Goal: Task Accomplishment & Management: Manage account settings

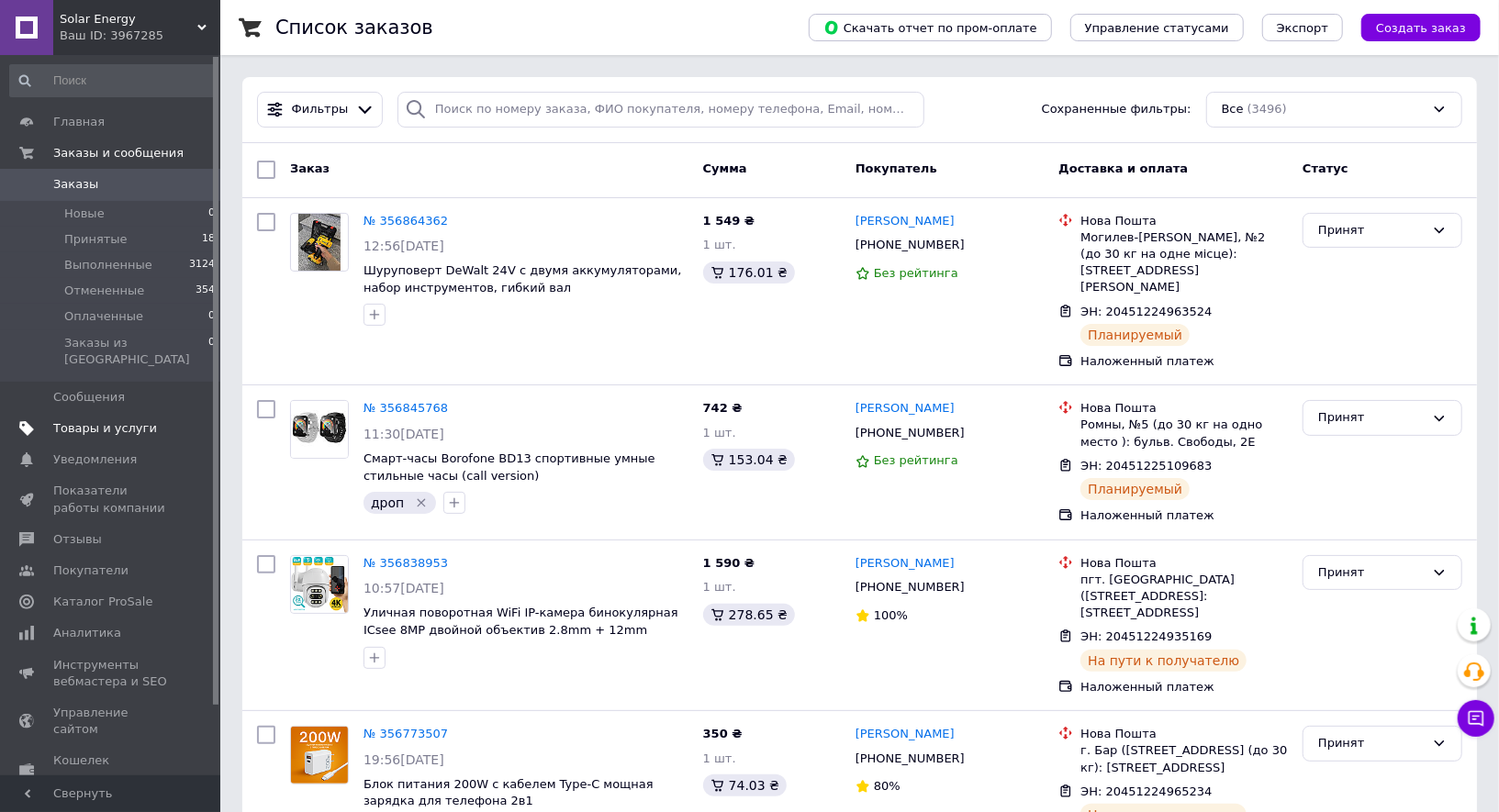
click at [73, 420] on span "Товары и услуги" at bounding box center [105, 428] width 104 height 17
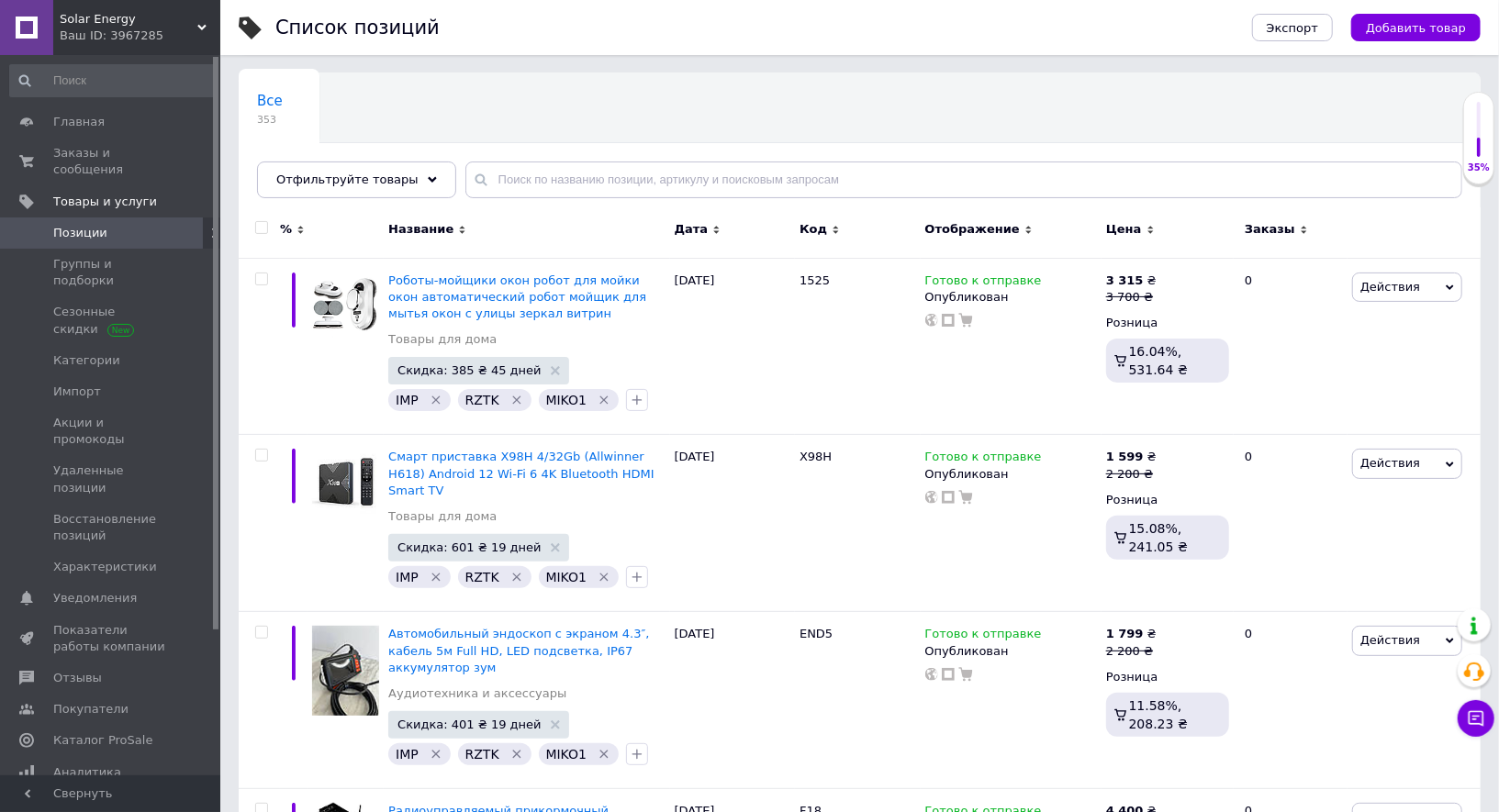
scroll to position [147, 0]
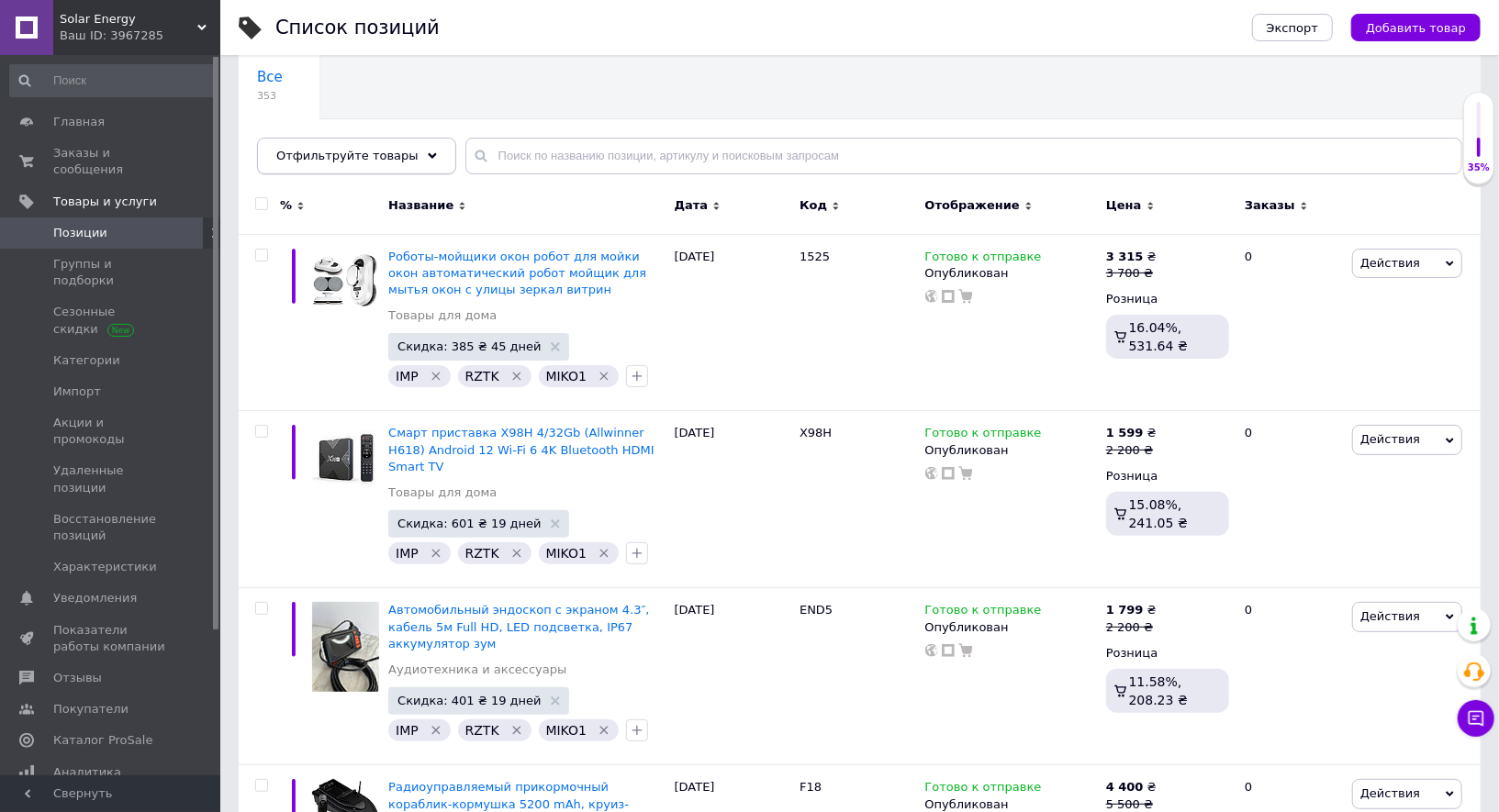
click at [392, 149] on span "Отфильтруйте товары" at bounding box center [347, 156] width 142 height 14
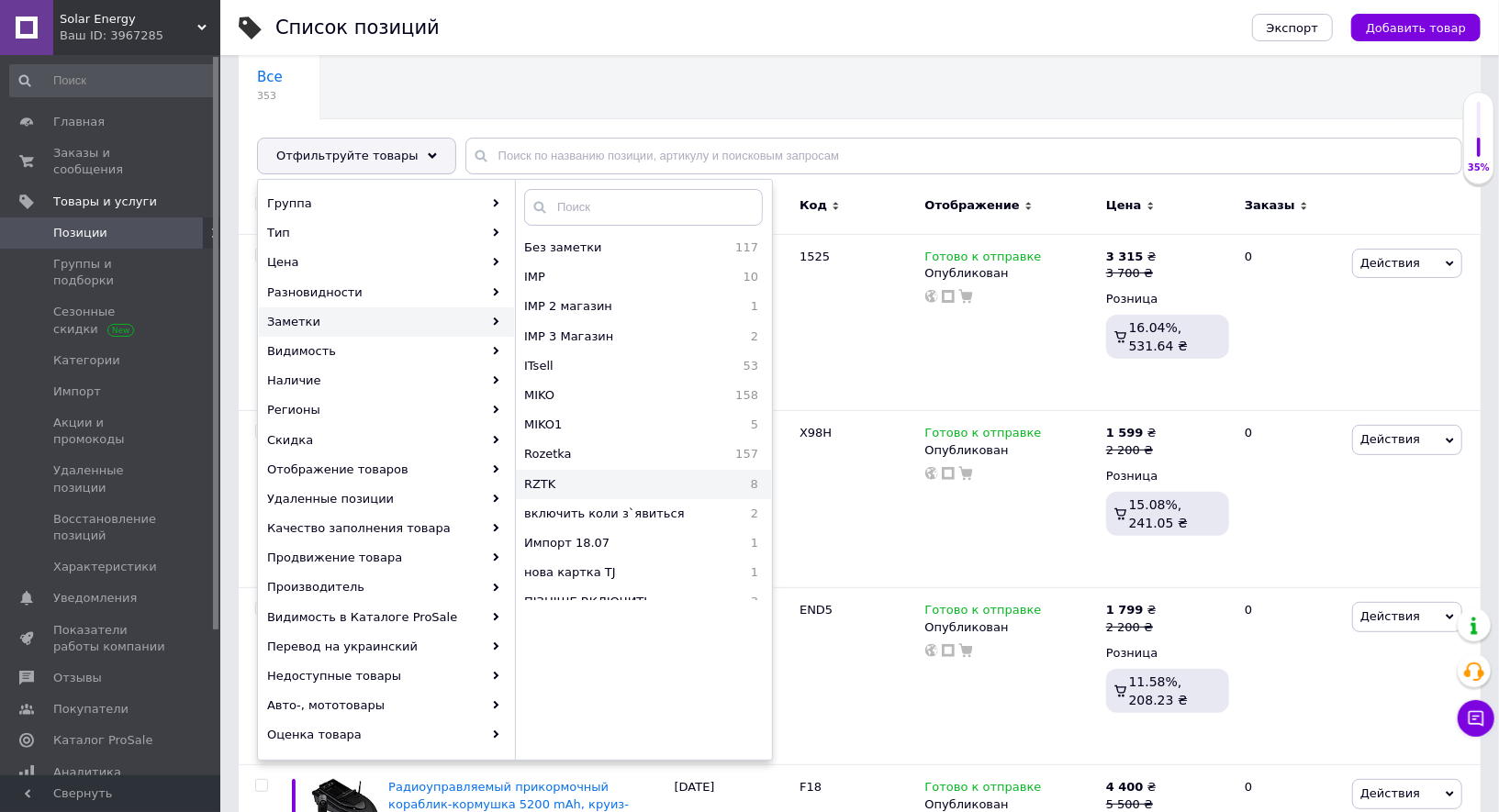
click at [578, 476] on span "RZTK" at bounding box center [601, 484] width 153 height 17
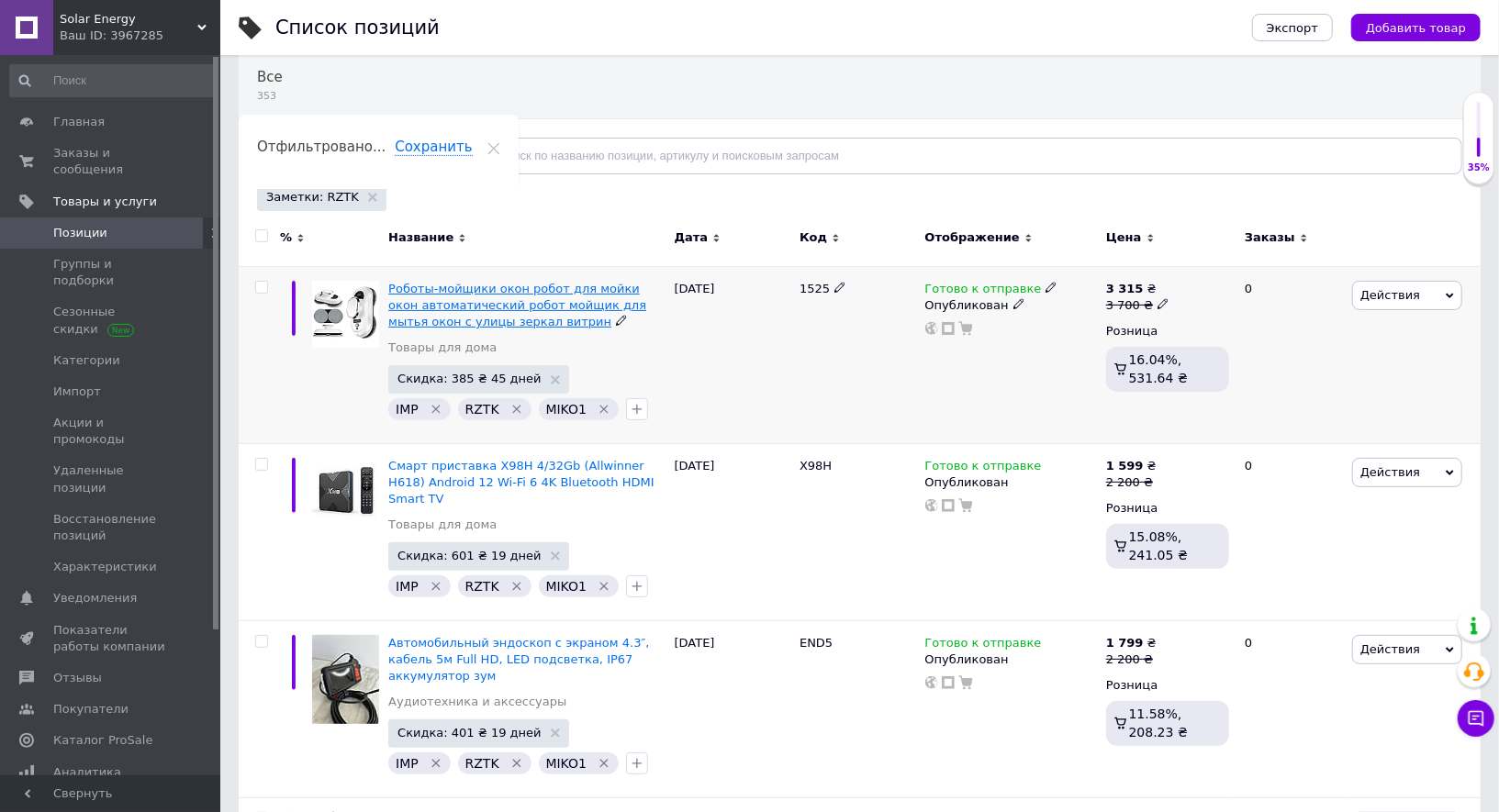
click at [470, 290] on span "Роботы-мойщики окон робот для мойки окон автоматический робот мойщик для мытья …" at bounding box center [516, 306] width 258 height 47
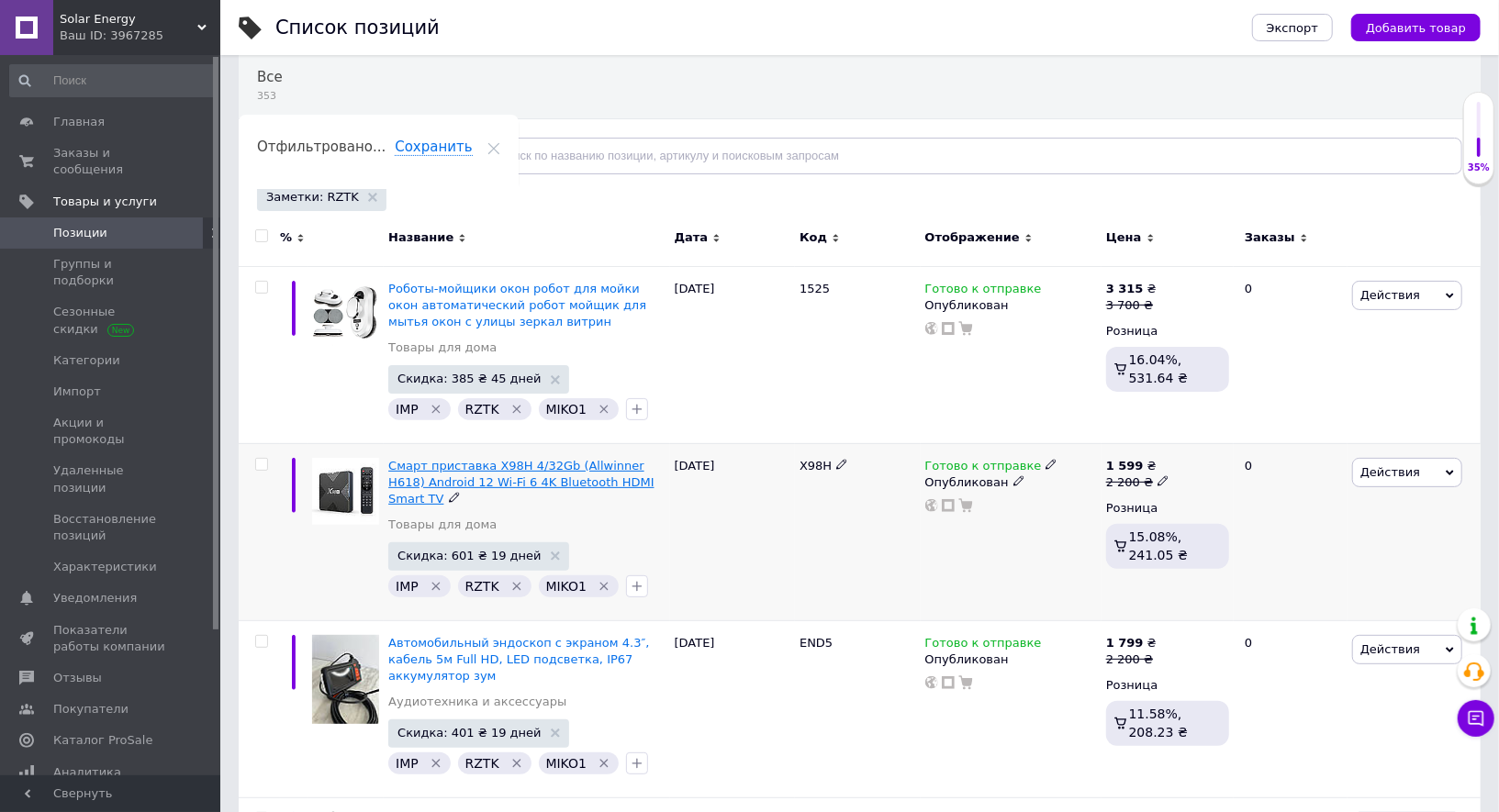
click at [471, 458] on span "Смарт приставка X98H 4/32Gb (Allwinner H618) Android 12 Wi-Fi 6 4K Bluetooth HD…" at bounding box center [520, 482] width 266 height 47
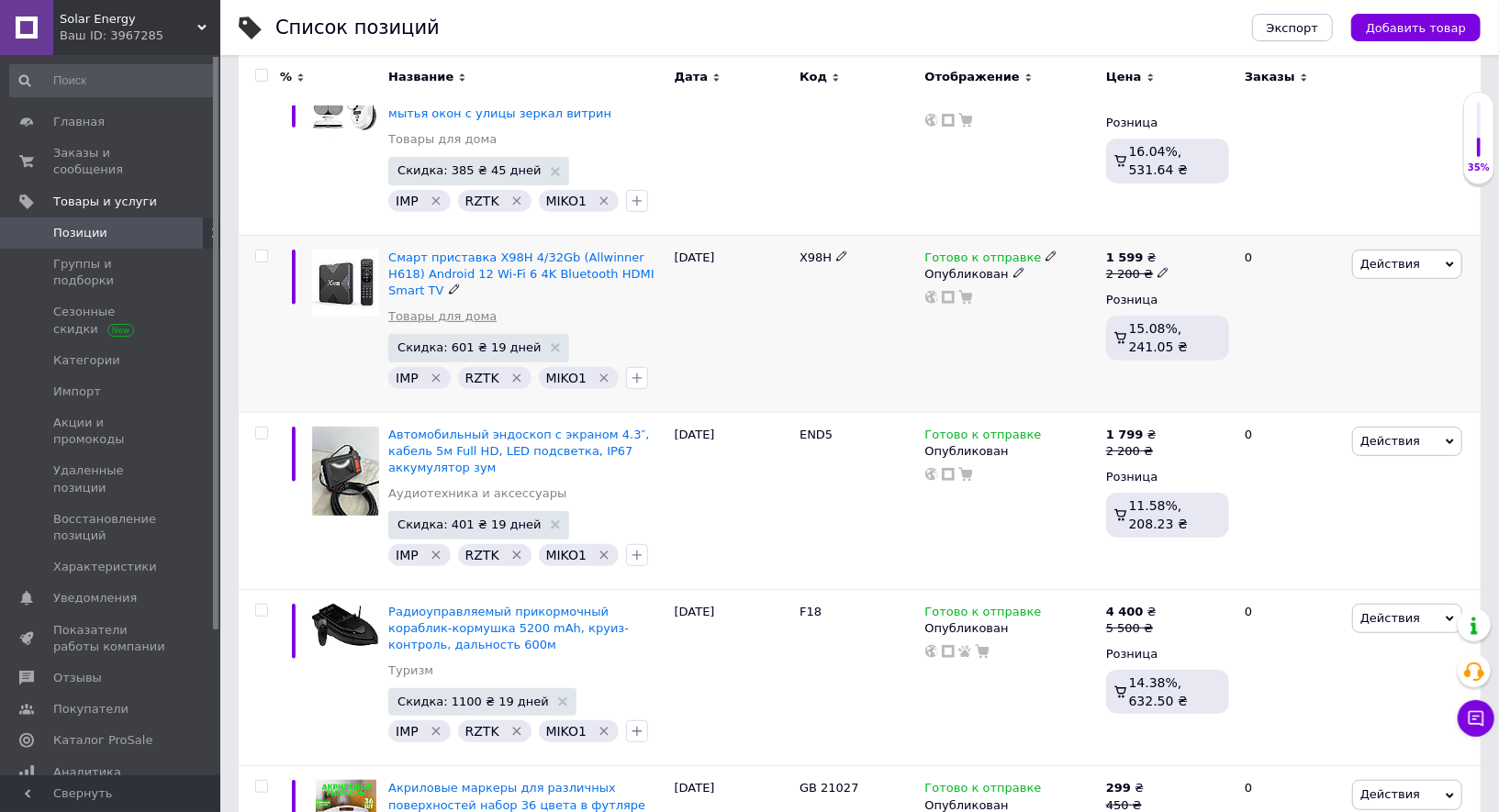
scroll to position [385, 0]
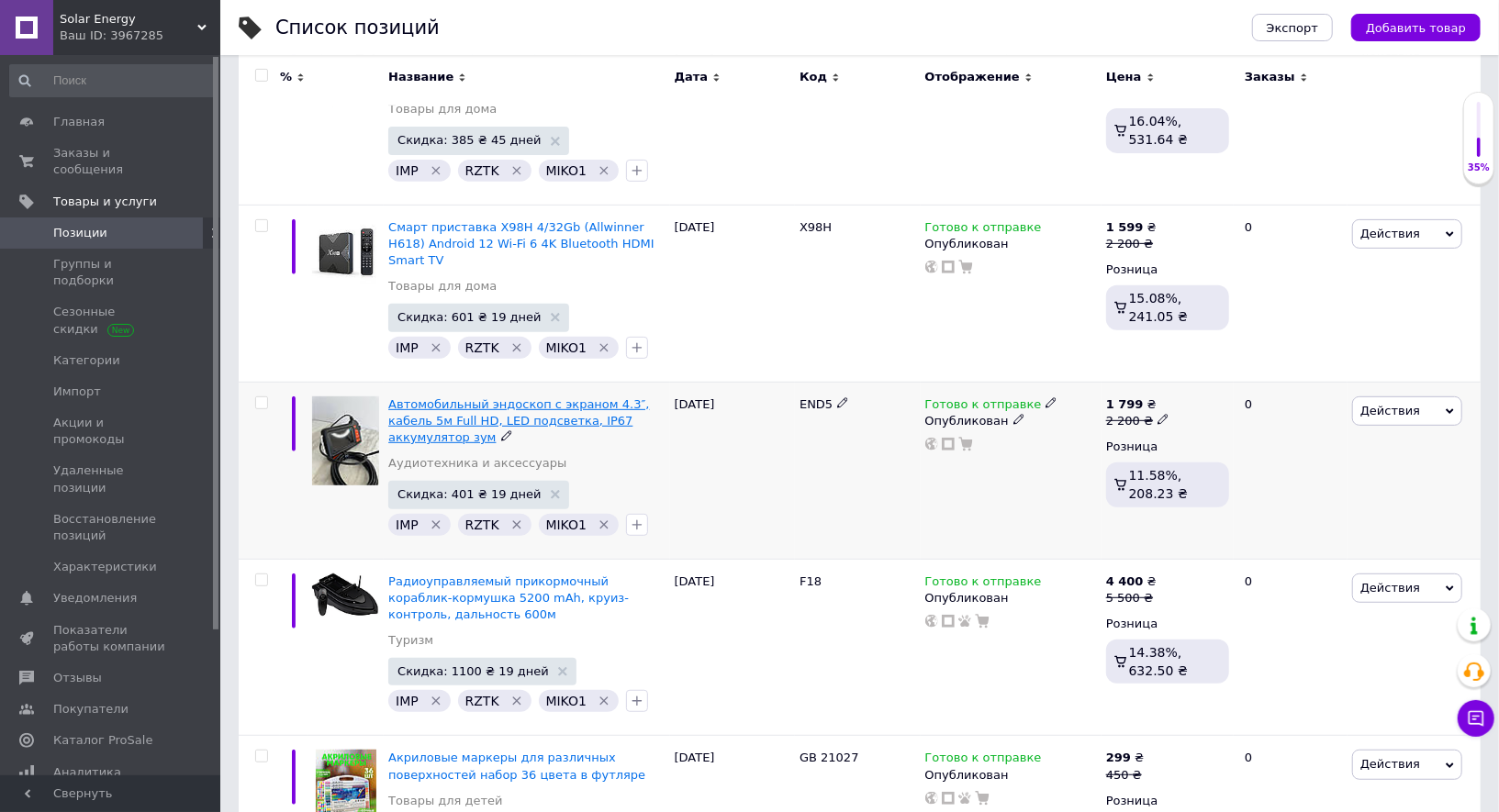
click at [475, 398] on span "Автомобильный эндоскоп с экраном 4.3″, кабель 5м Full HD, LED подсветка, IP67 а…" at bounding box center [518, 421] width 261 height 47
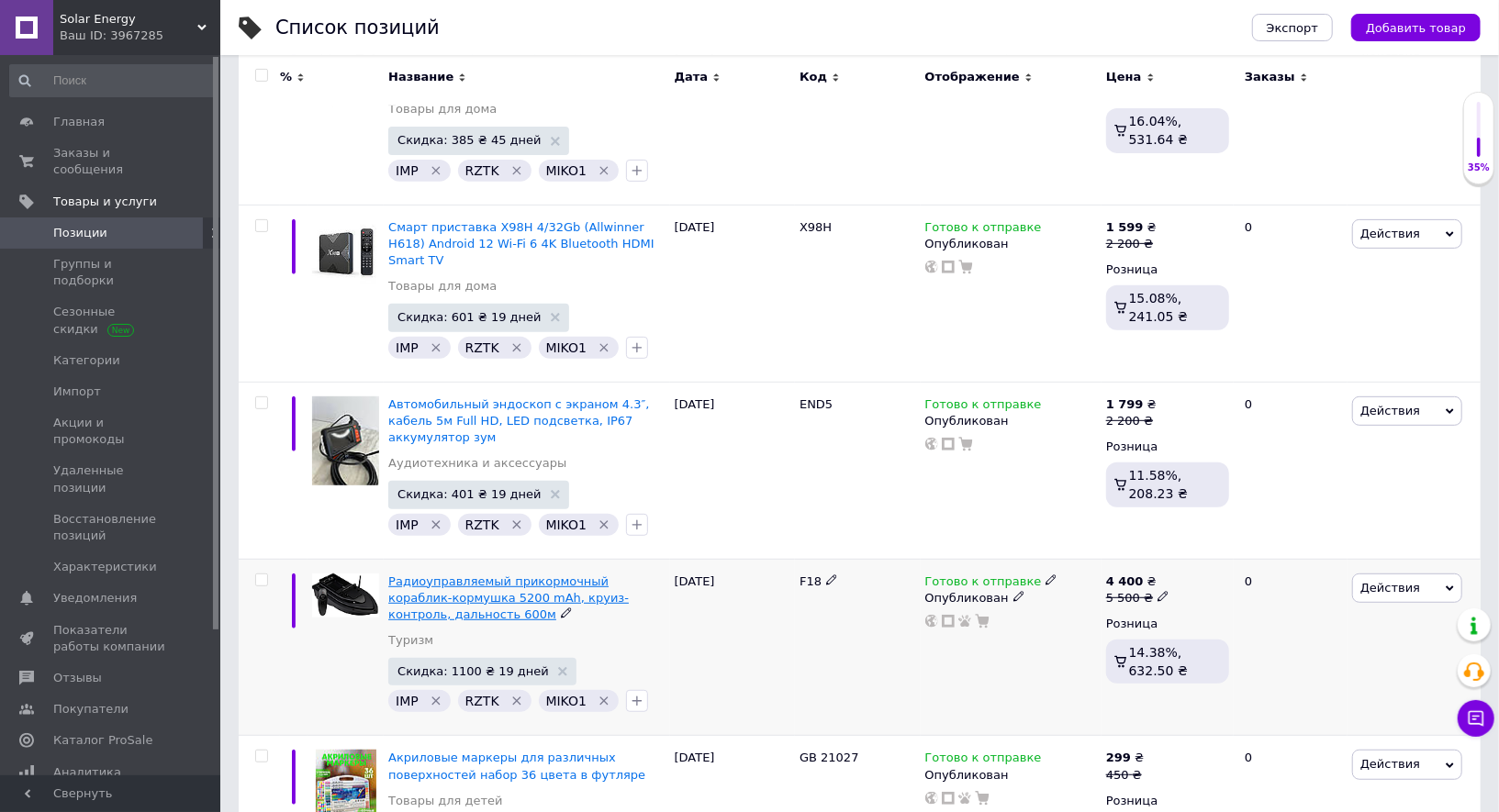
click at [486, 580] on span "Радиоуправляемый прикормочный кораблик-кормушка 5200 mAh, круиз-контроль, дальн…" at bounding box center [508, 597] width 240 height 47
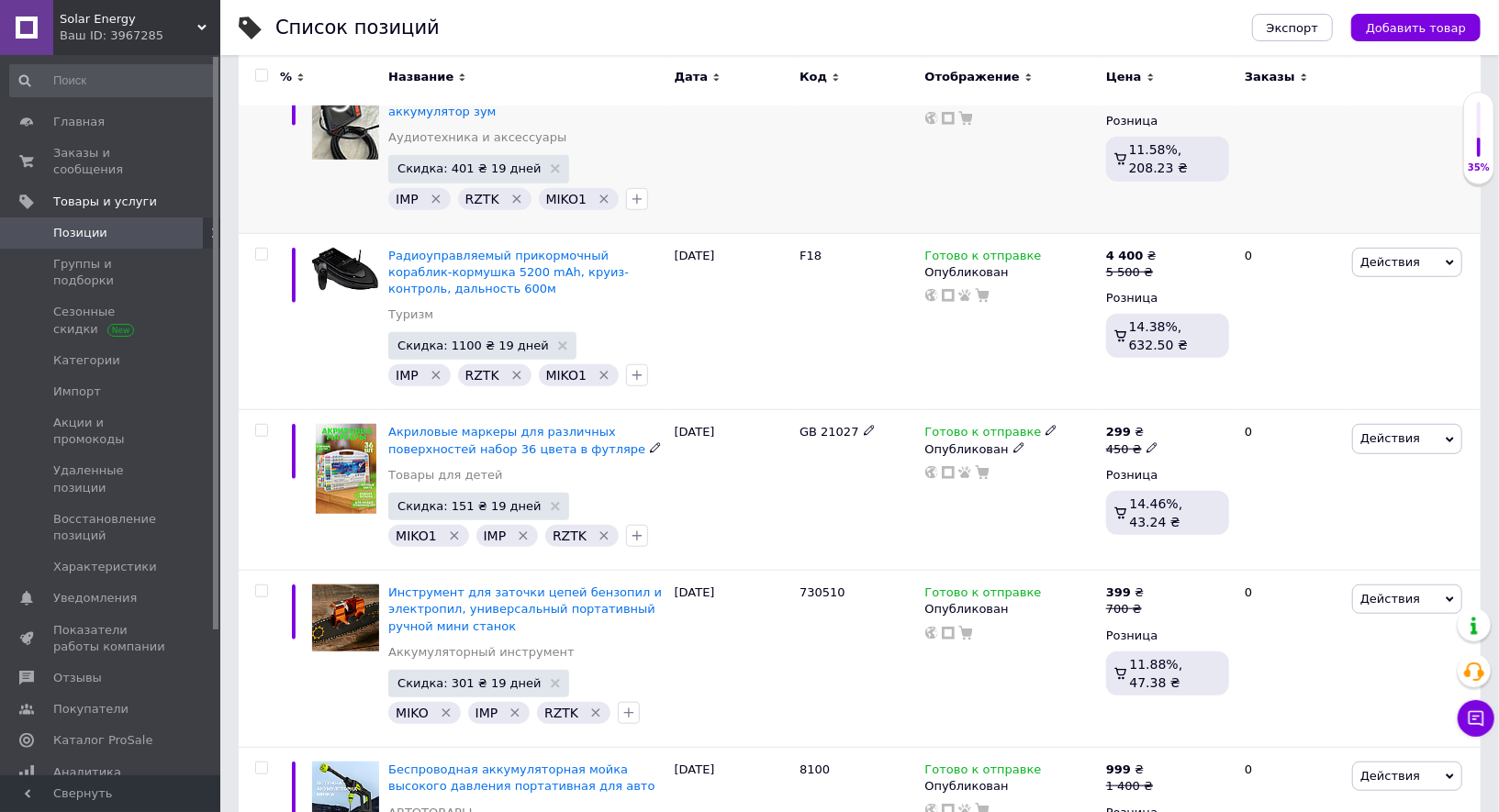
scroll to position [725, 0]
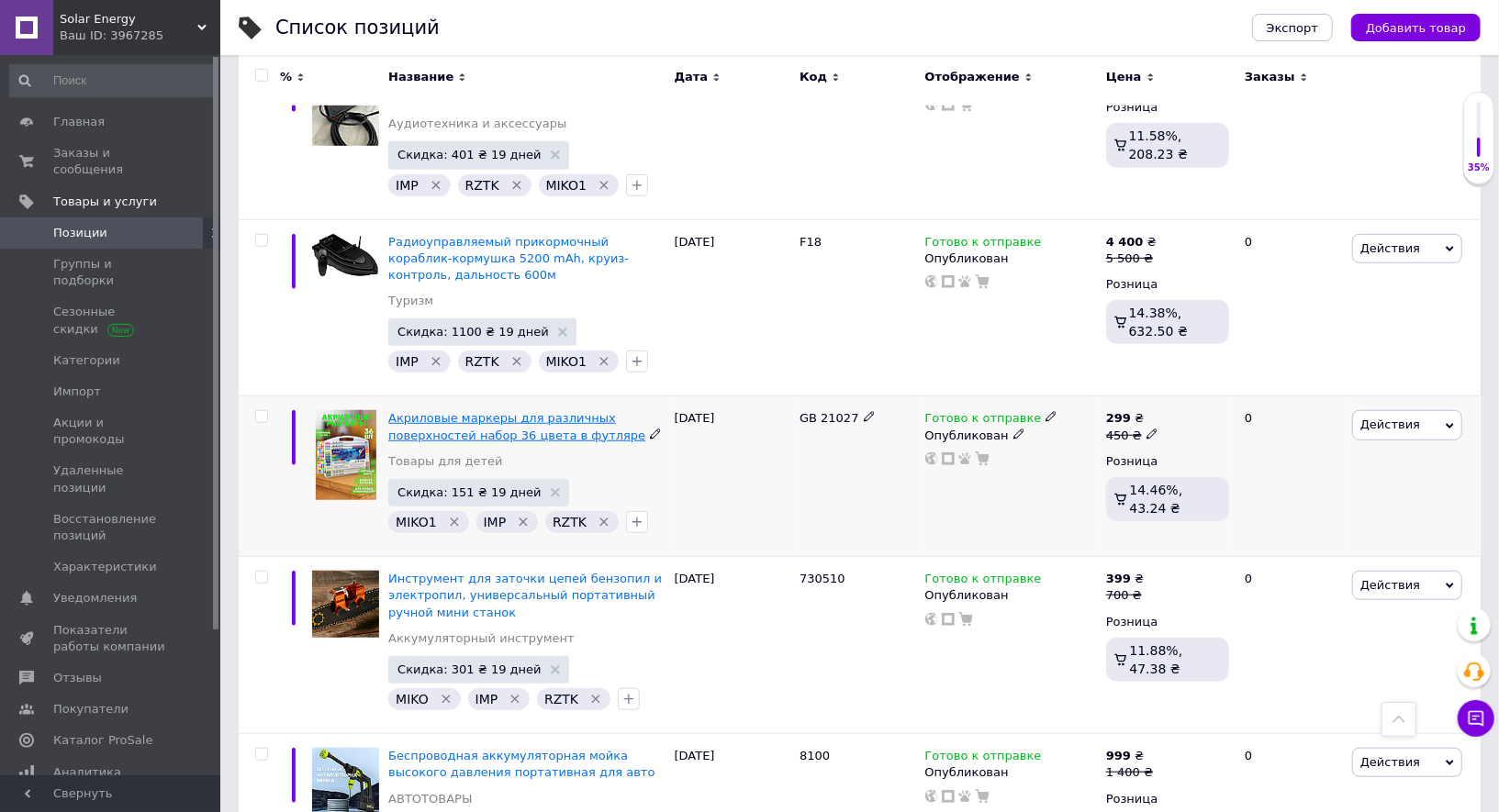
click at [537, 414] on span "Акриловые маркеры для различных поверхностей набор 36 цвета в футляре" at bounding box center [516, 426] width 257 height 30
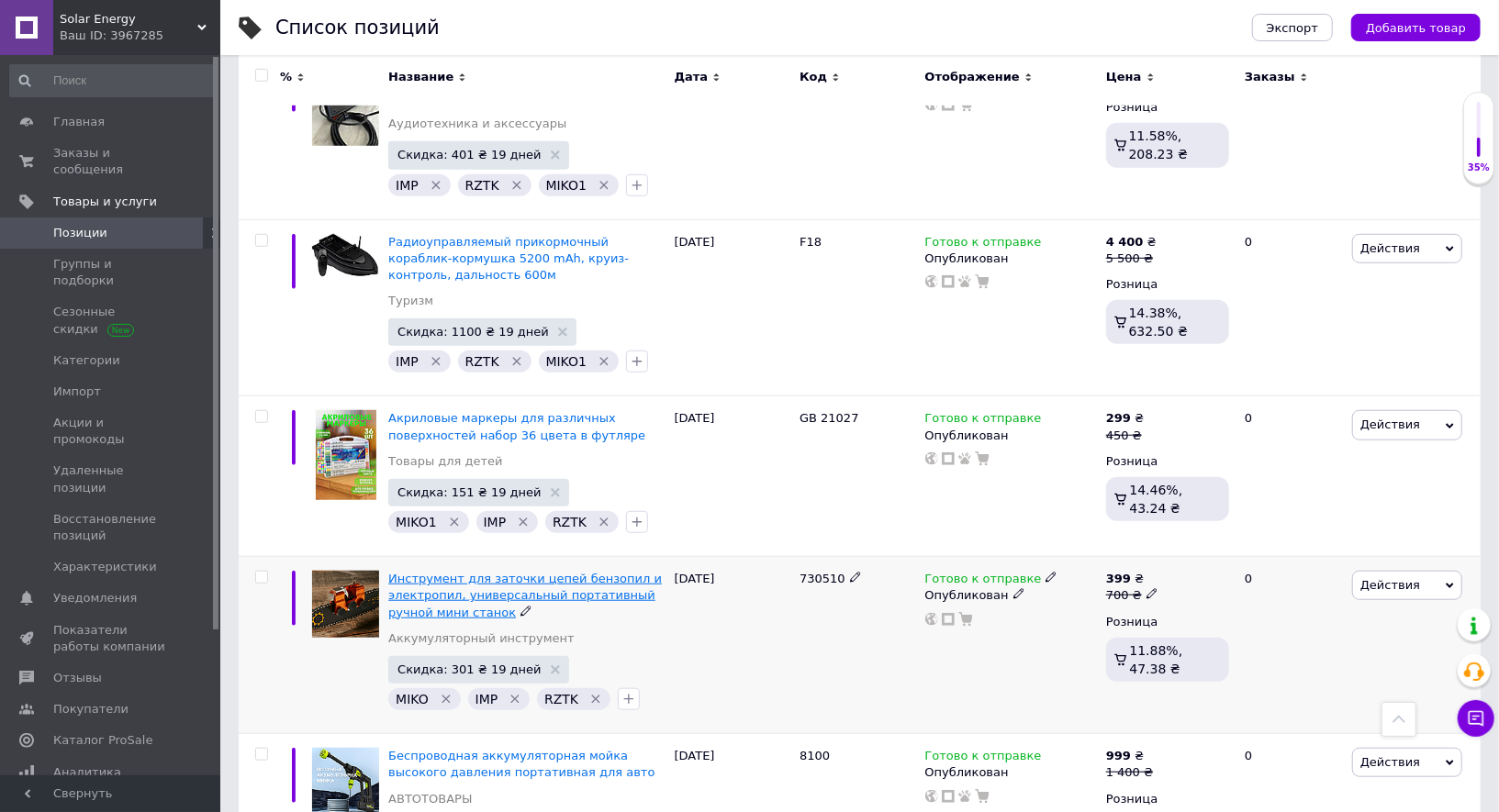
click at [486, 574] on span "Инструмент для заточки цепей бензопил и электропил, универсальный портативный р…" at bounding box center [524, 596] width 273 height 47
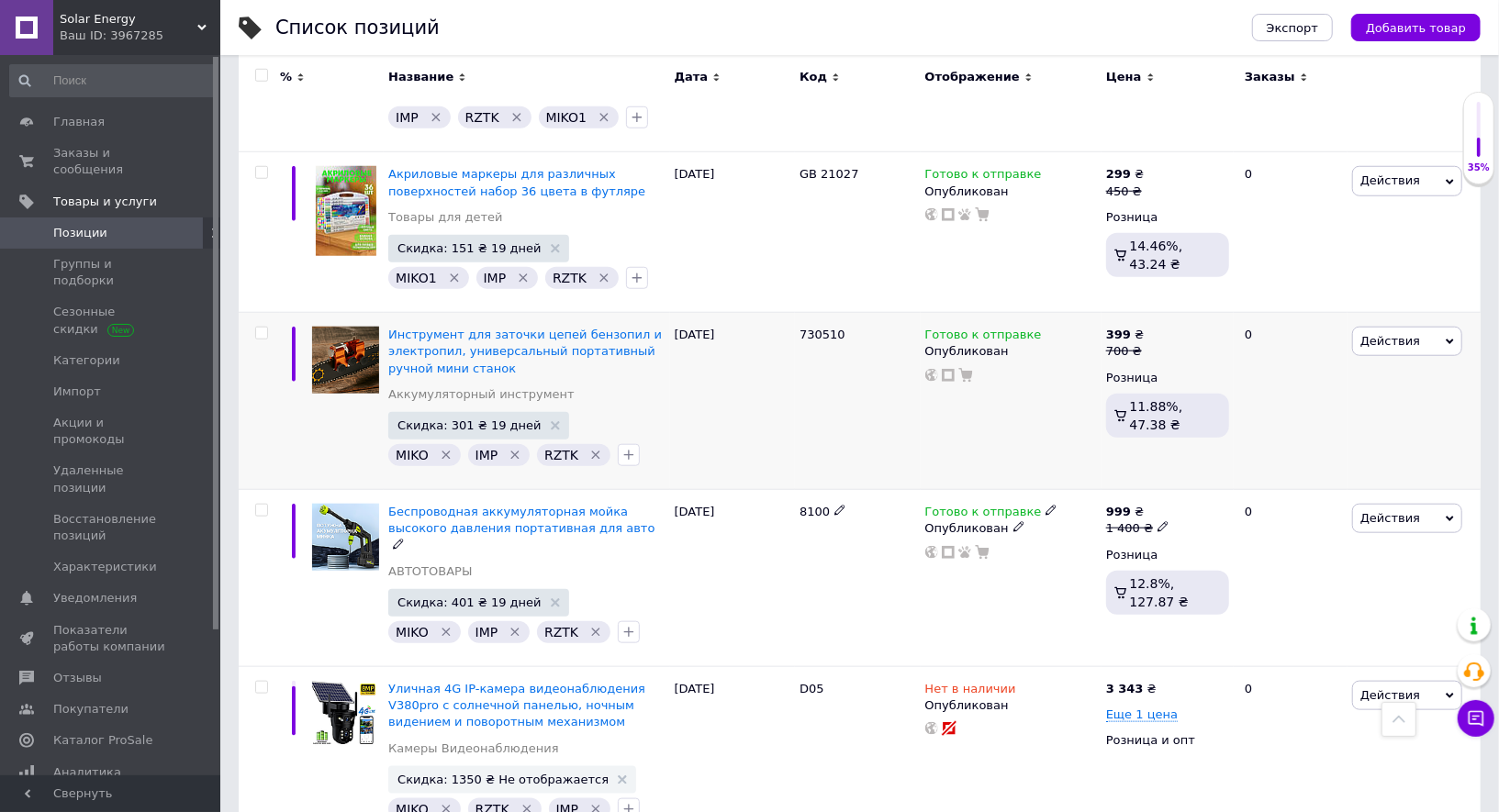
scroll to position [979, 0]
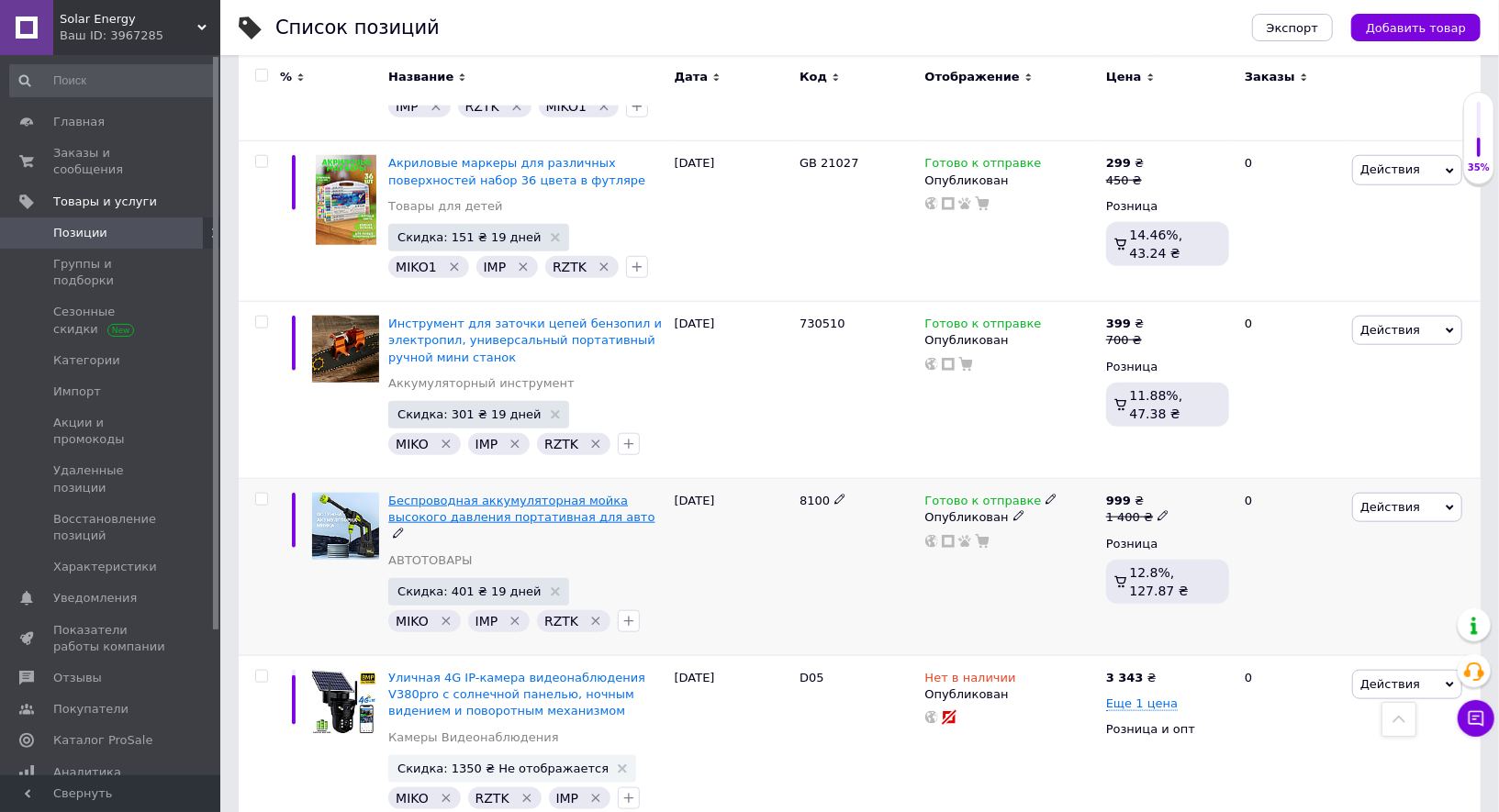
click at [515, 494] on span "Беспроводная аккумуляторная мойка высокого давления портативная для авто" at bounding box center [521, 508] width 266 height 30
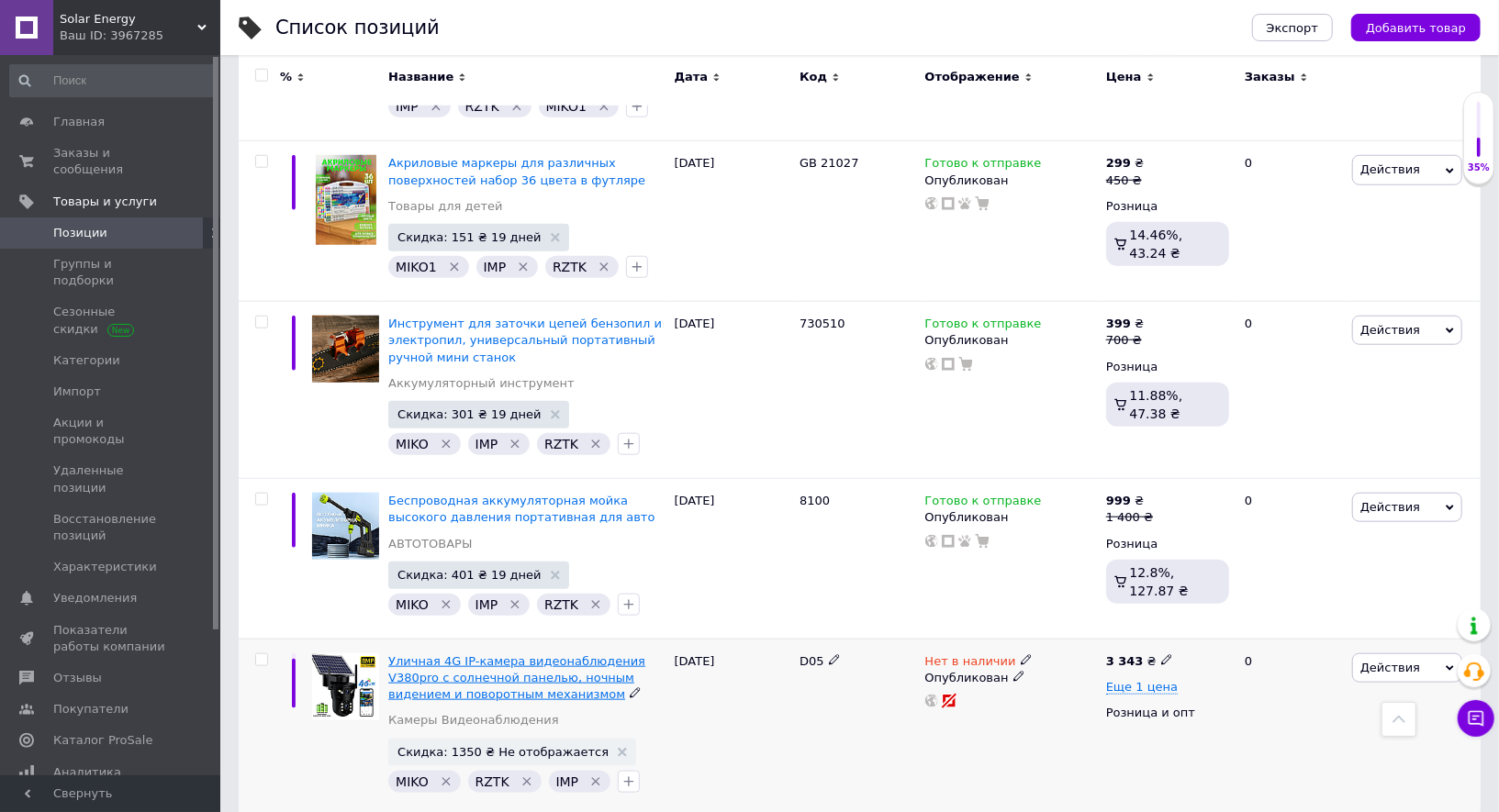
click at [546, 658] on span "Уличная 4G IP-камера видеонаблюдения V380pro с солнечной панелью, ночным видени…" at bounding box center [516, 678] width 257 height 47
click at [461, 657] on span "Уличная 4G IP-камера видеонаблюдения V380pro с солнечной панелью, ночным видени…" at bounding box center [516, 678] width 257 height 47
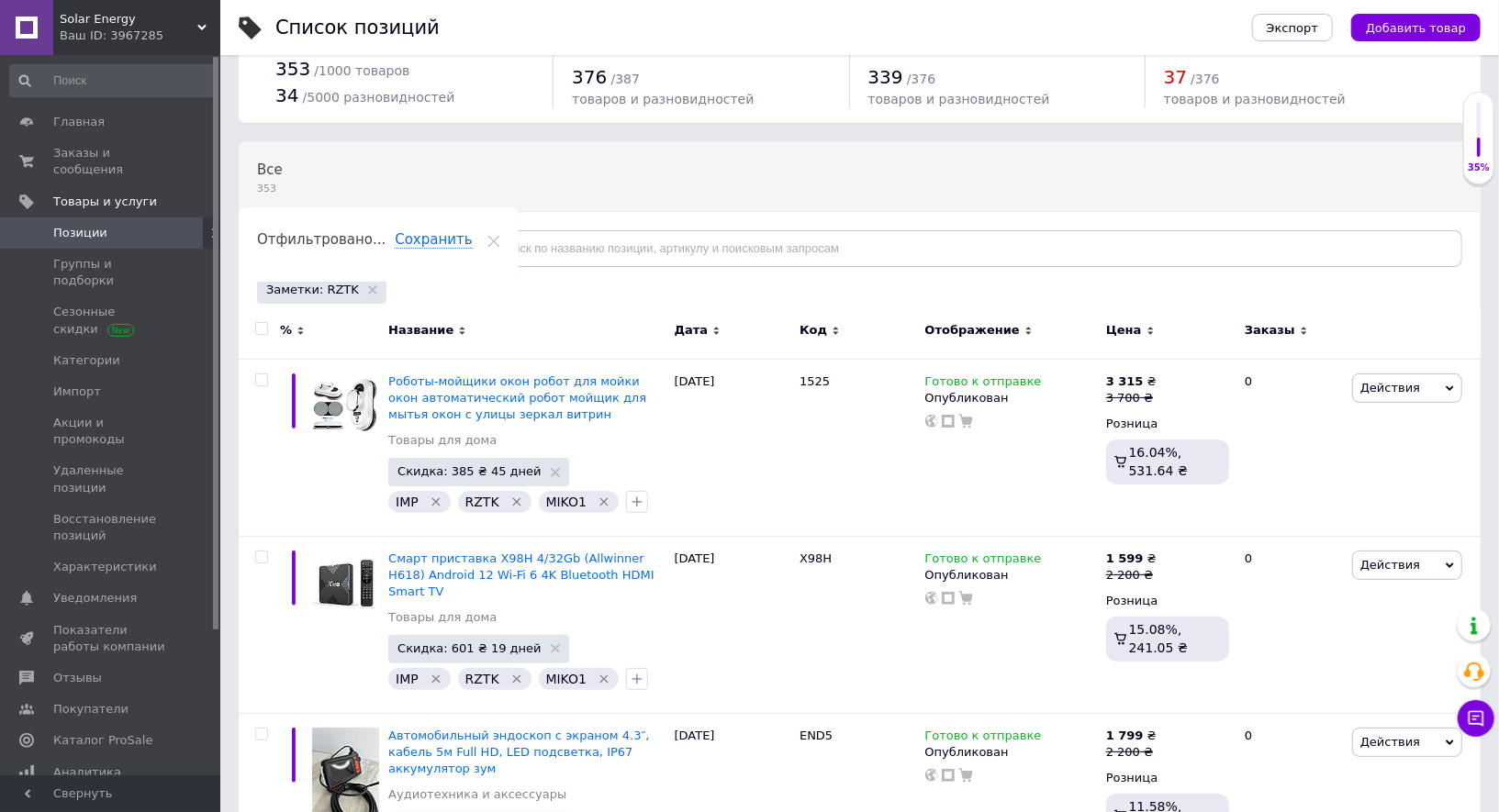
scroll to position [0, 0]
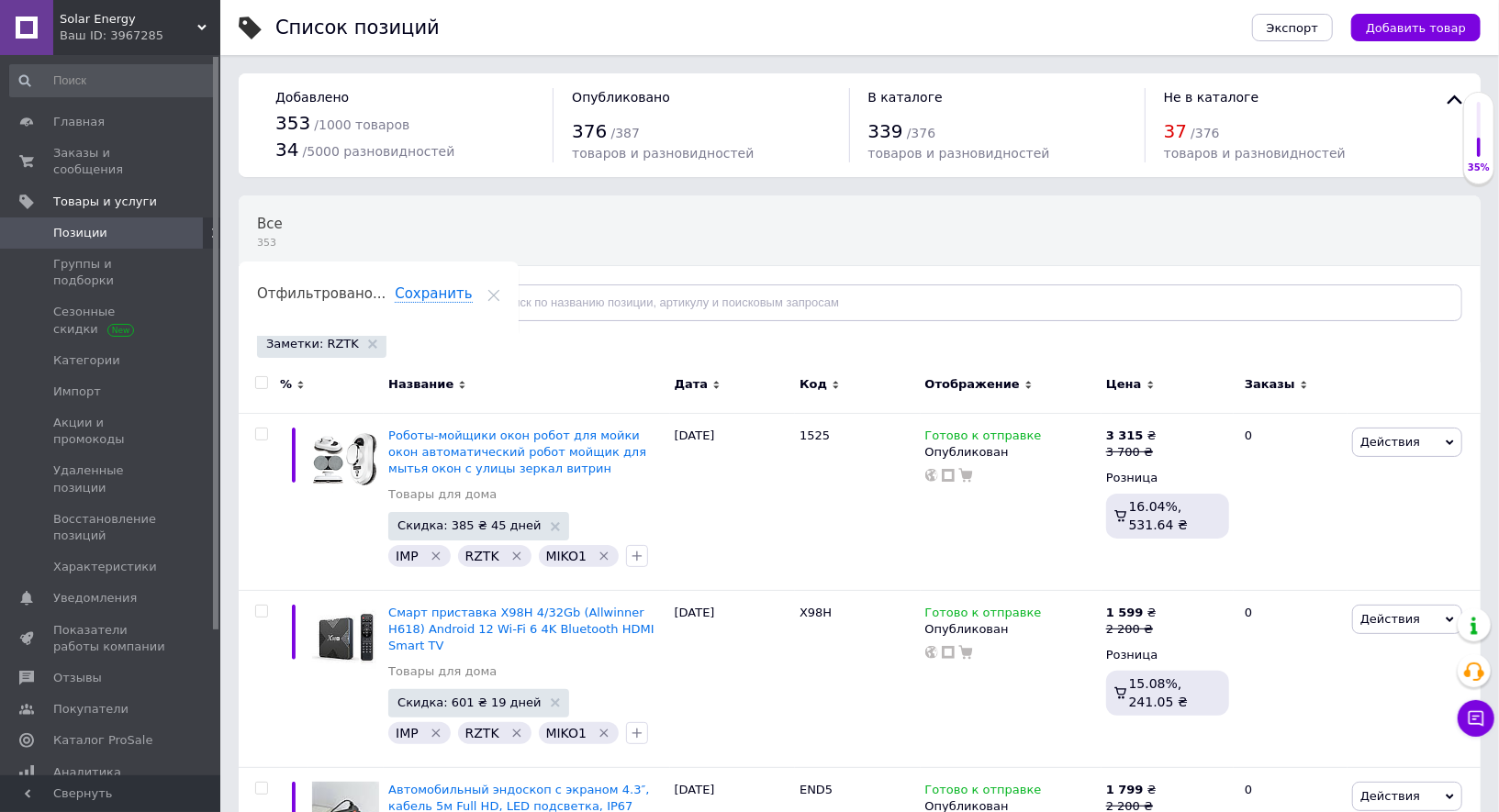
click at [84, 234] on span "Позиции" at bounding box center [79, 232] width 54 height 17
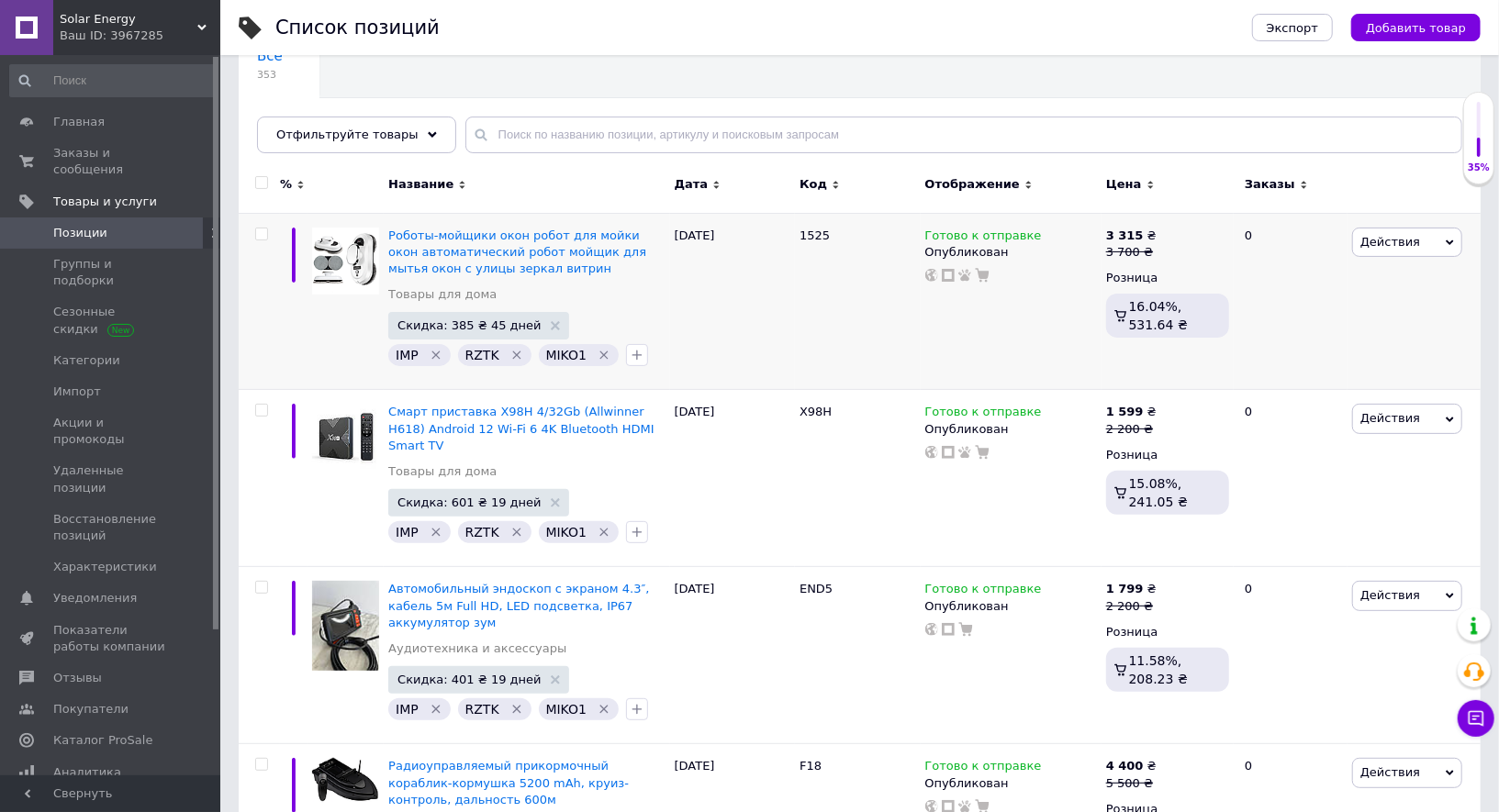
scroll to position [80, 0]
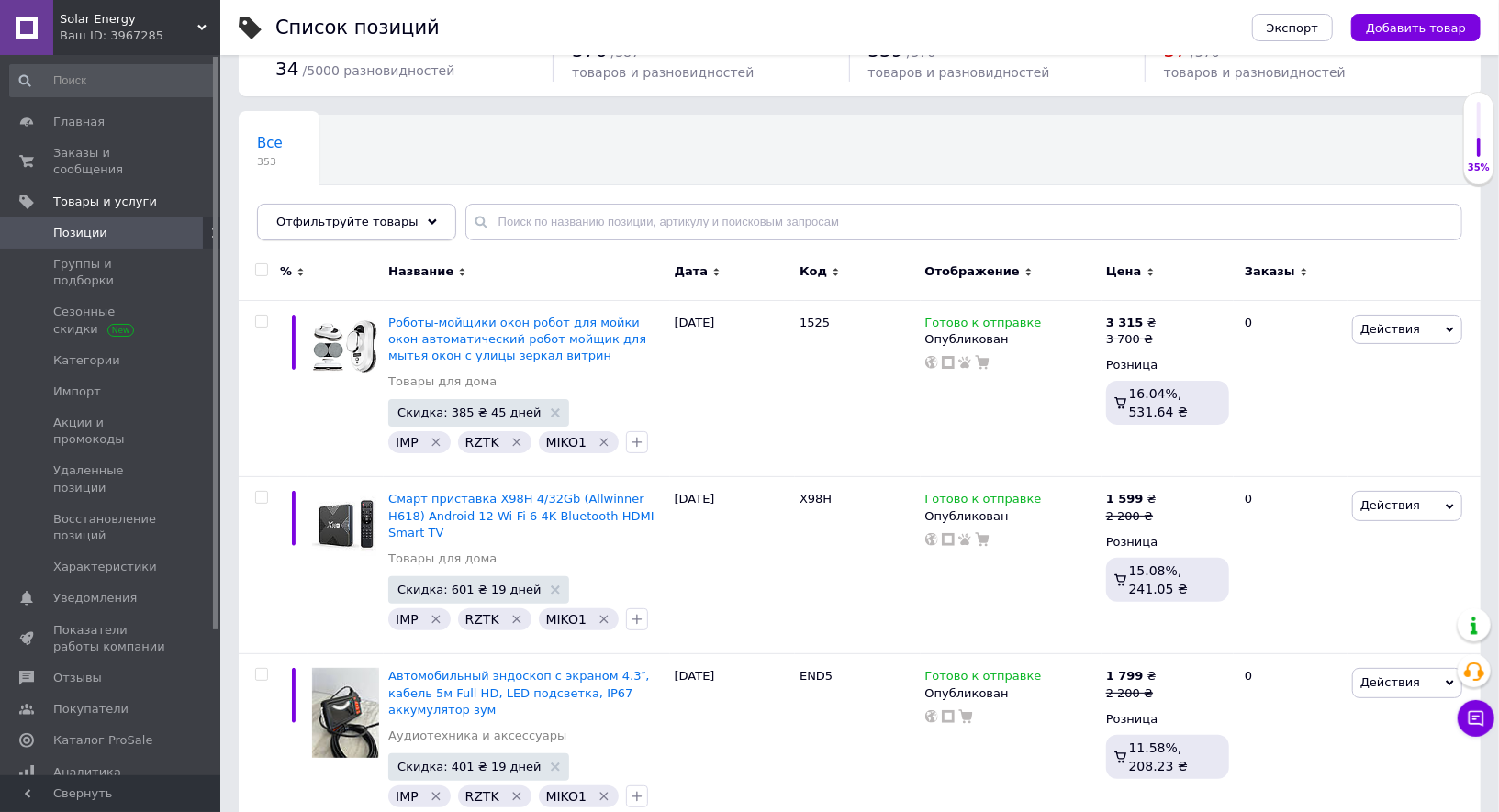
click at [365, 215] on span "Отфильтруйте товары" at bounding box center [347, 221] width 142 height 14
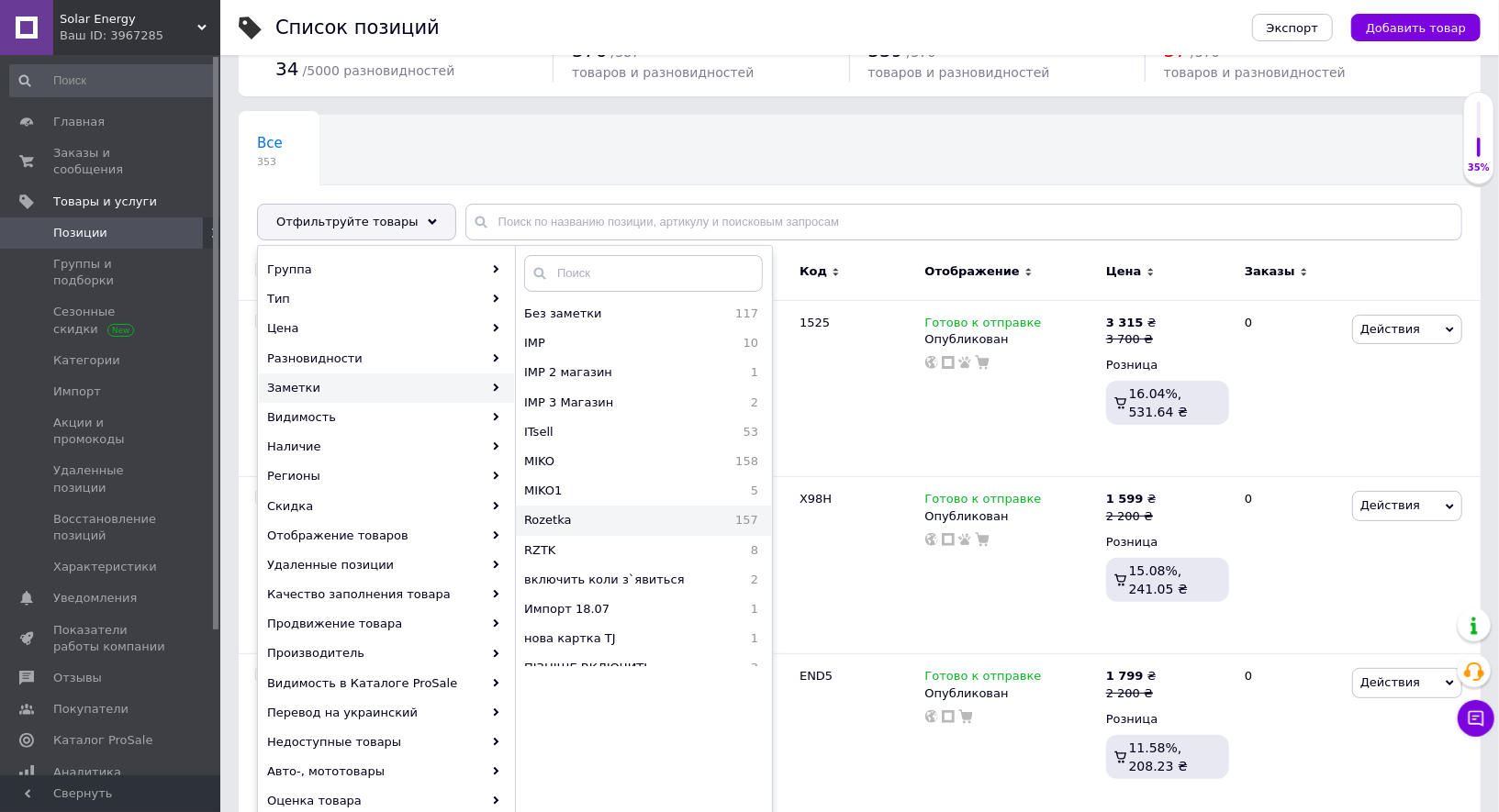
click at [617, 516] on span "Rozetka" at bounding box center [594, 520] width 139 height 17
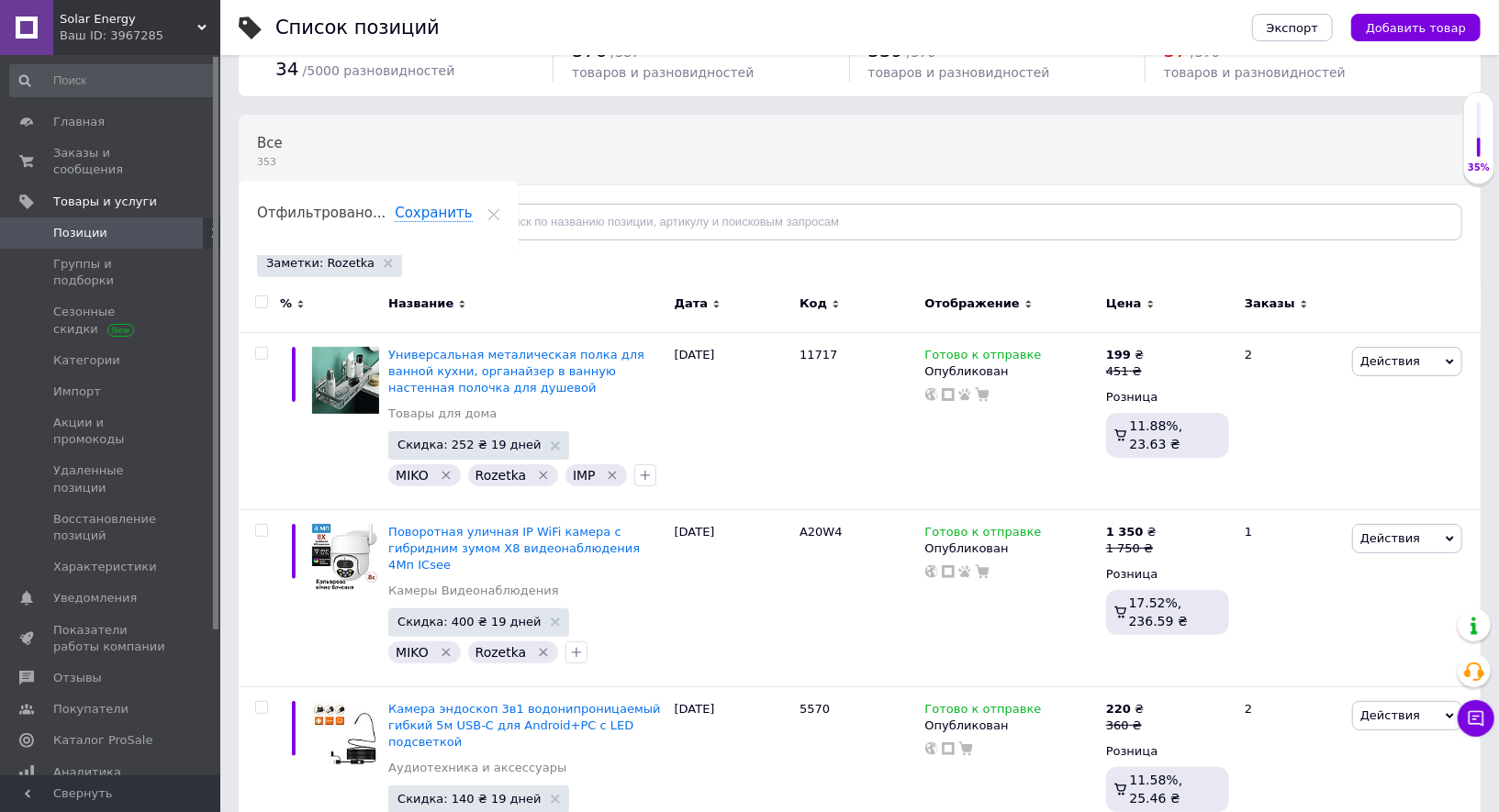
click at [409, 226] on div "Отфильтруйте товары" at bounding box center [356, 221] width 199 height 36
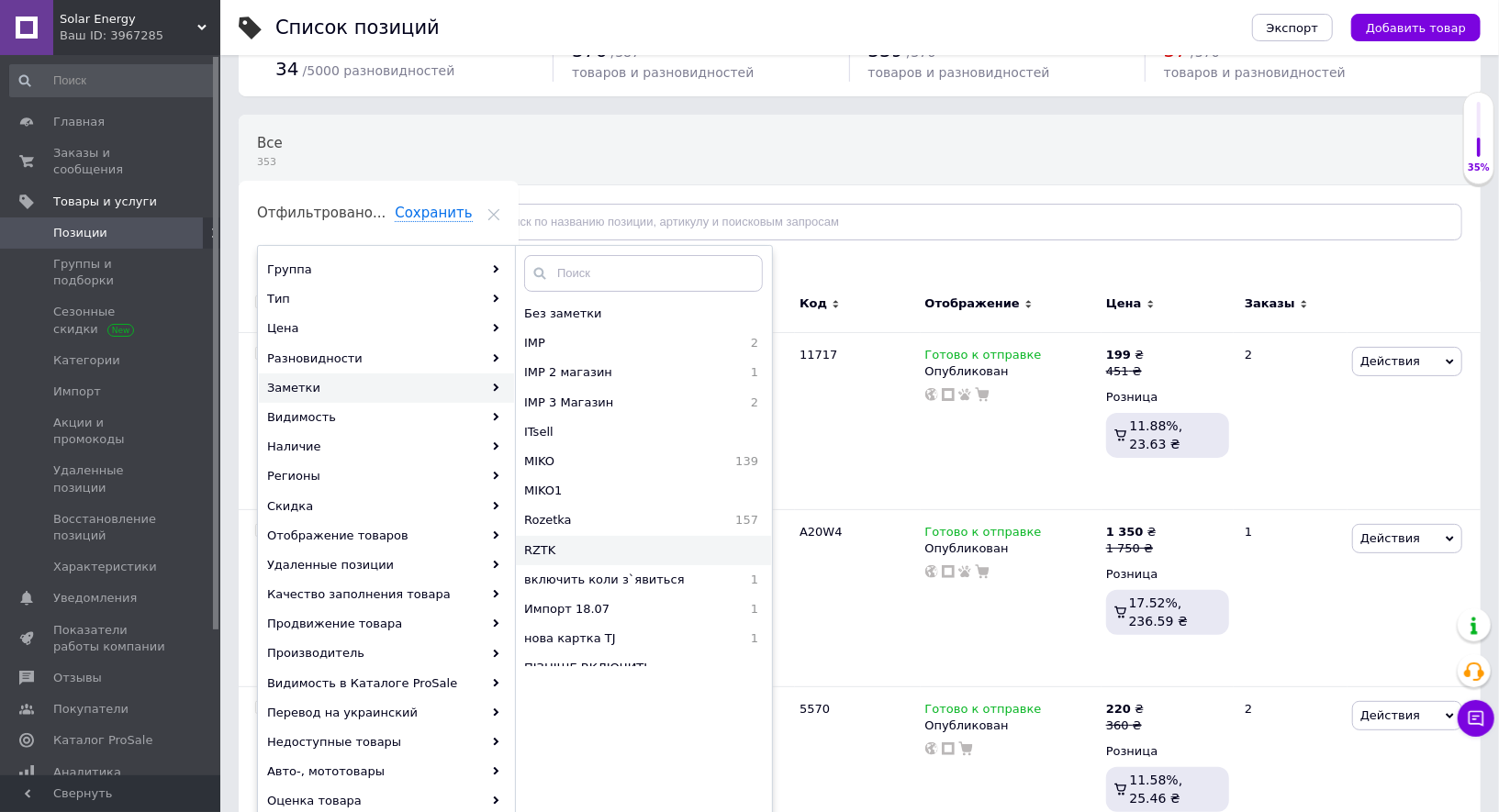
click at [585, 543] on span "RZTK" at bounding box center [614, 550] width 181 height 17
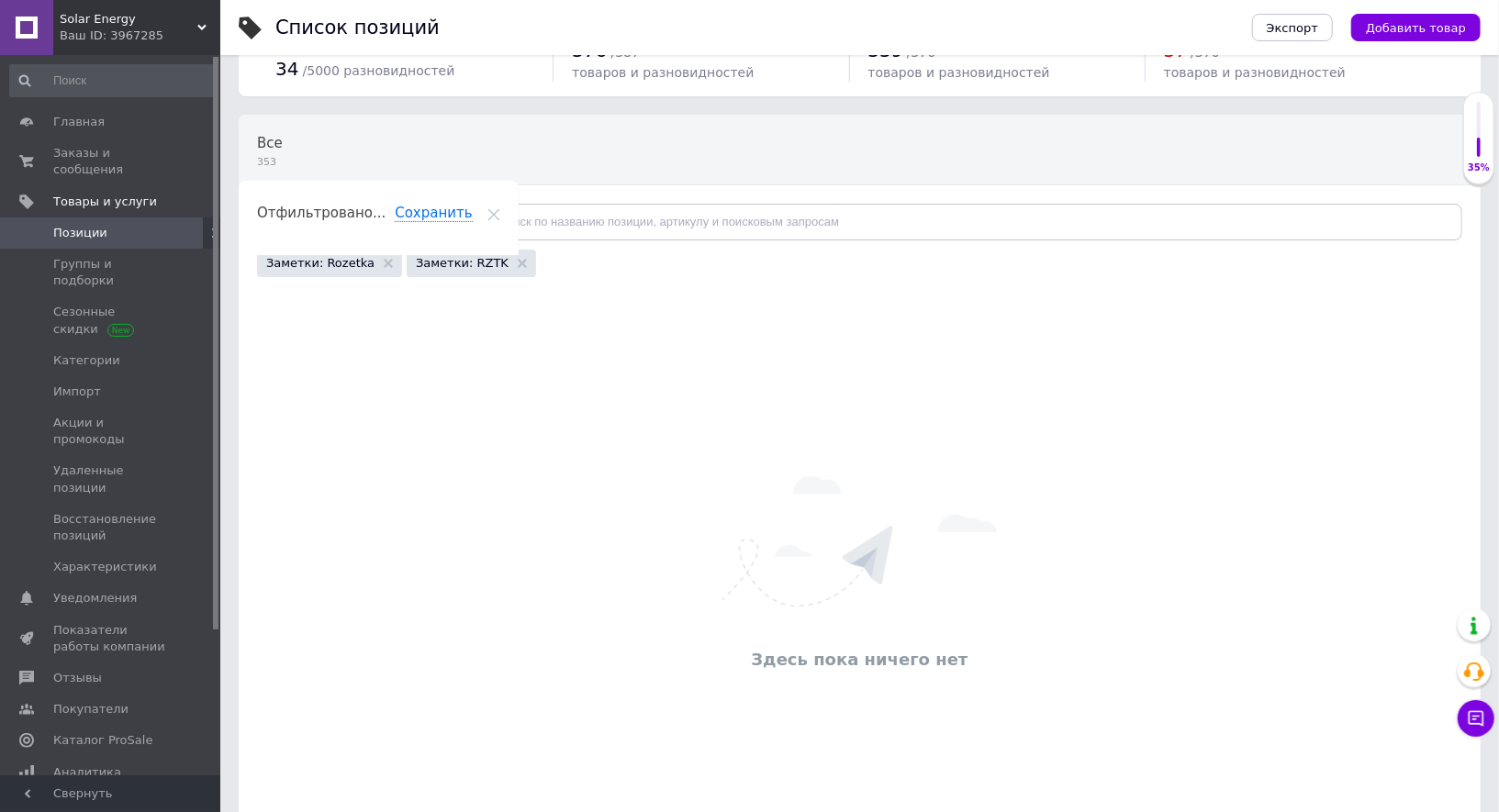
click at [381, 268] on div "Заметки: Rozetka" at bounding box center [329, 263] width 145 height 27
click at [384, 260] on use at bounding box center [388, 263] width 9 height 9
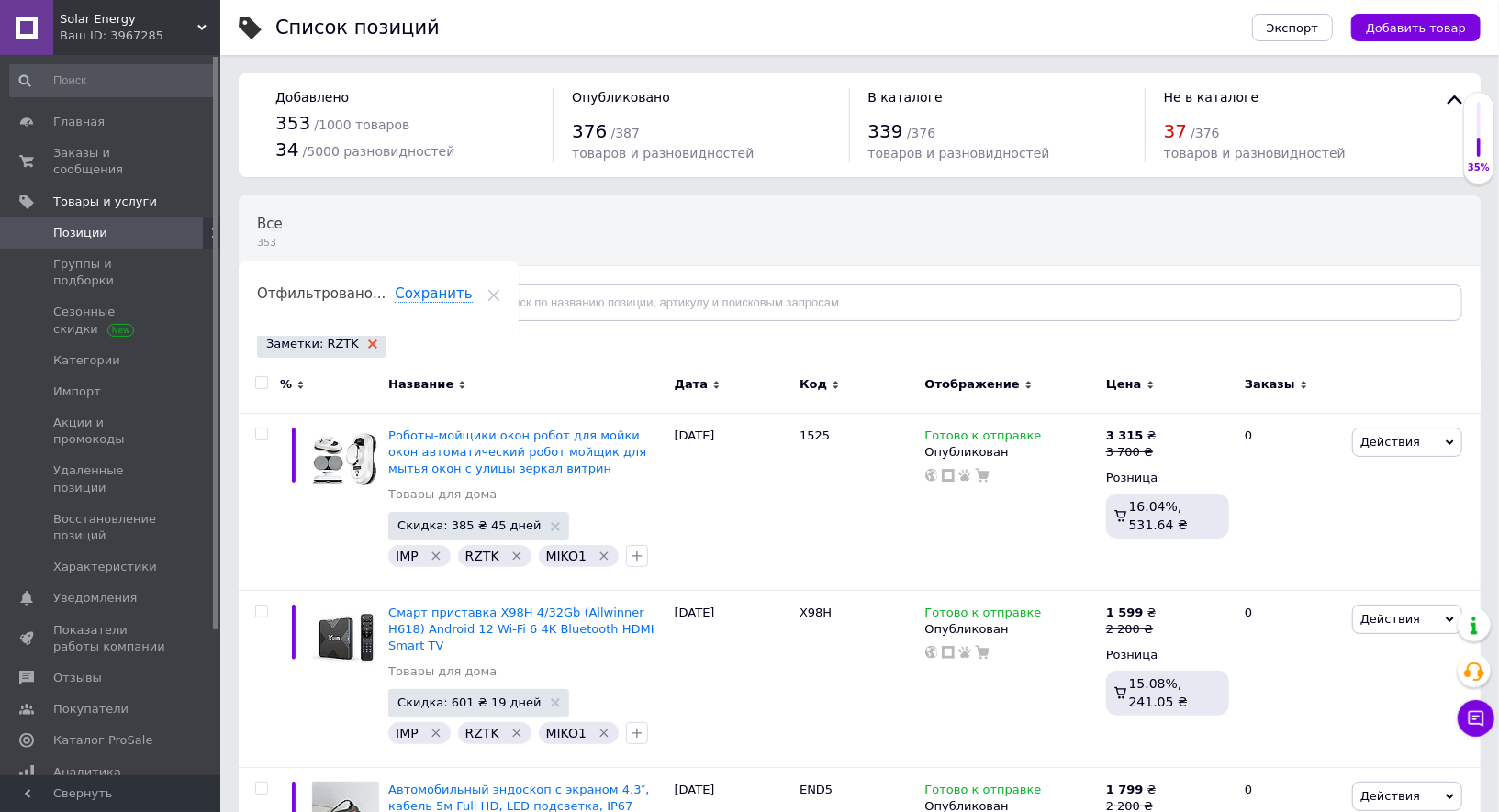
click at [368, 341] on use at bounding box center [372, 344] width 9 height 9
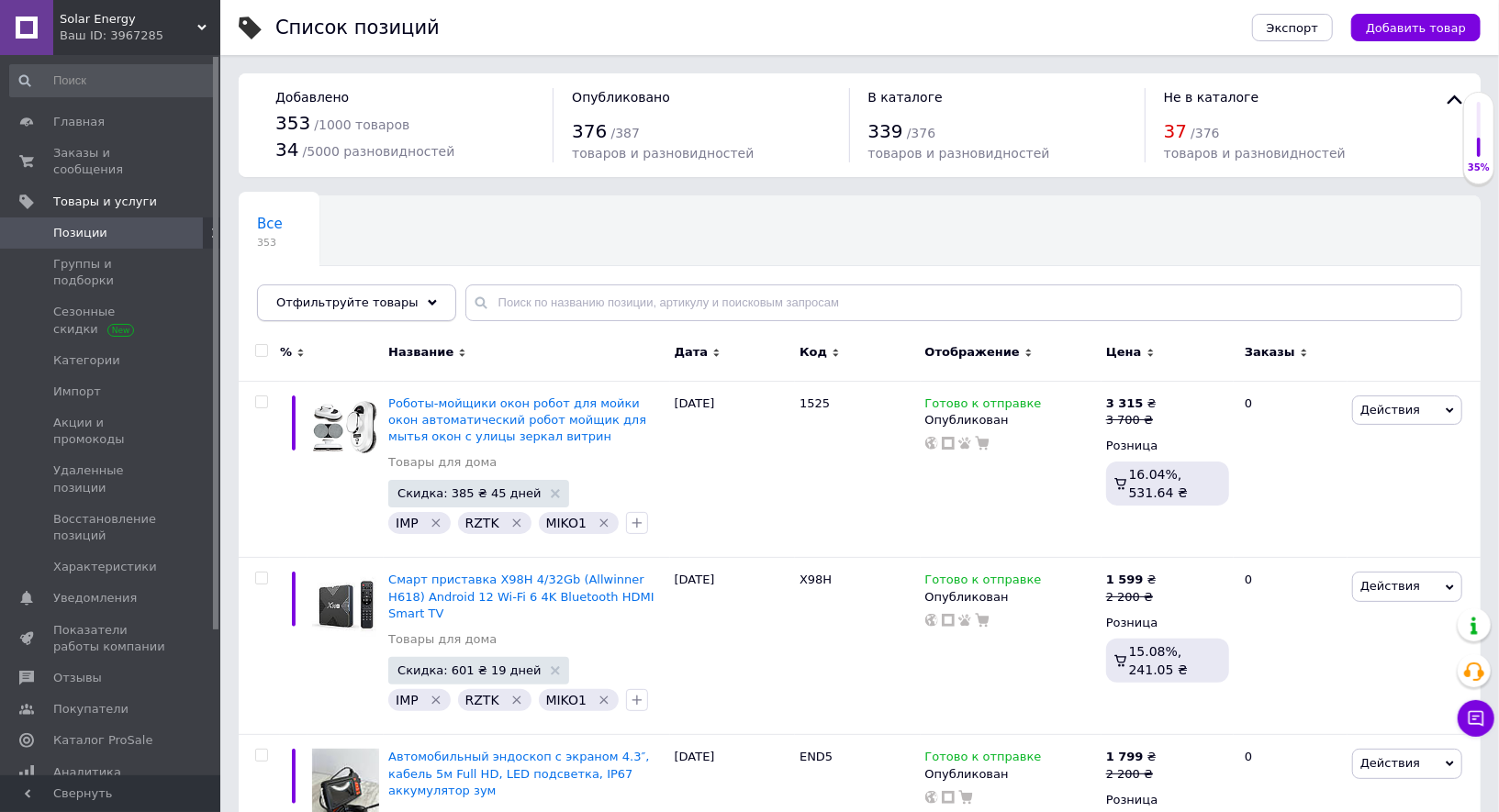
click at [413, 309] on div "Отфильтруйте товары" at bounding box center [356, 302] width 199 height 36
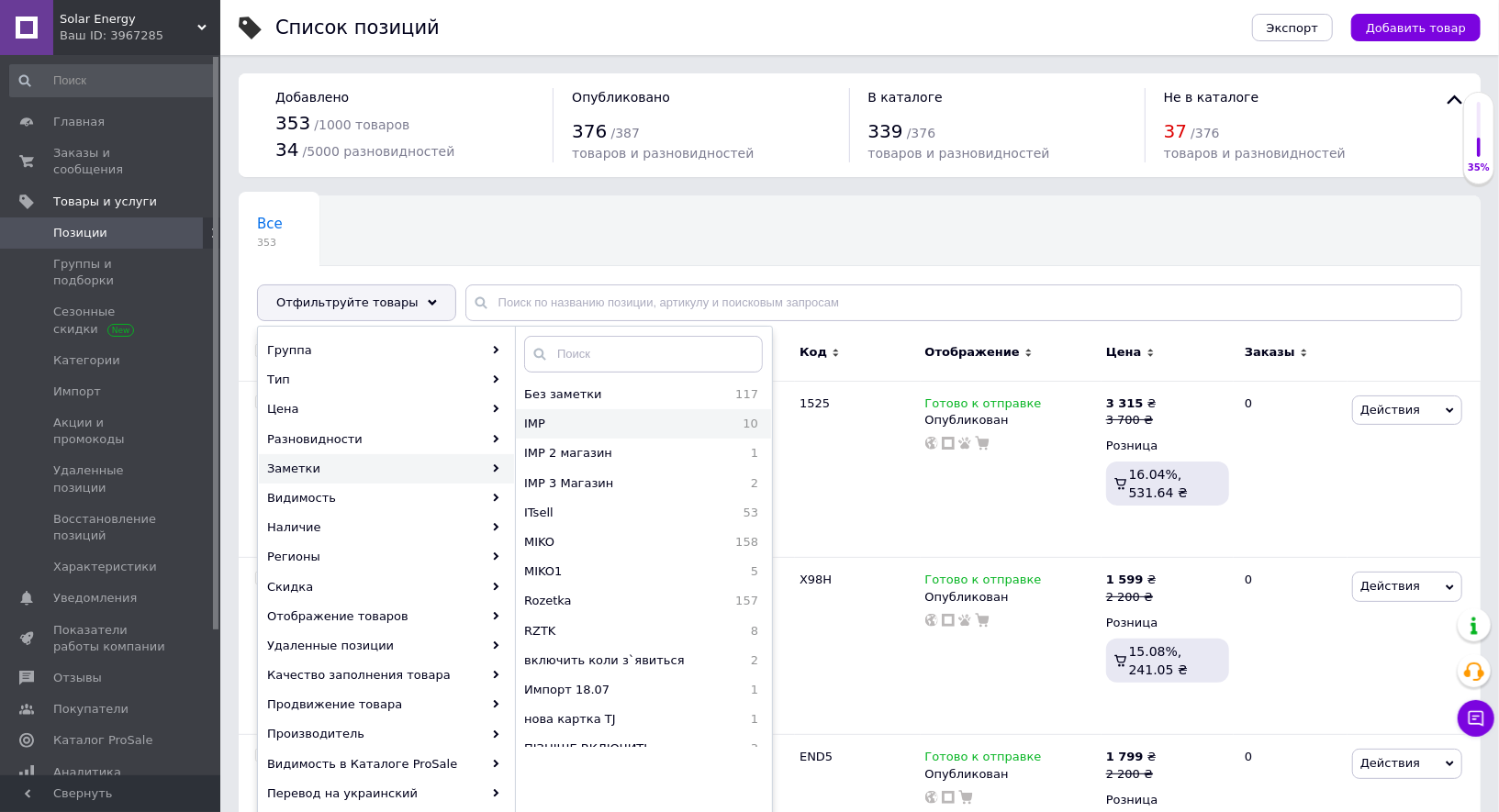
click at [619, 411] on div "IMP 10" at bounding box center [643, 424] width 255 height 29
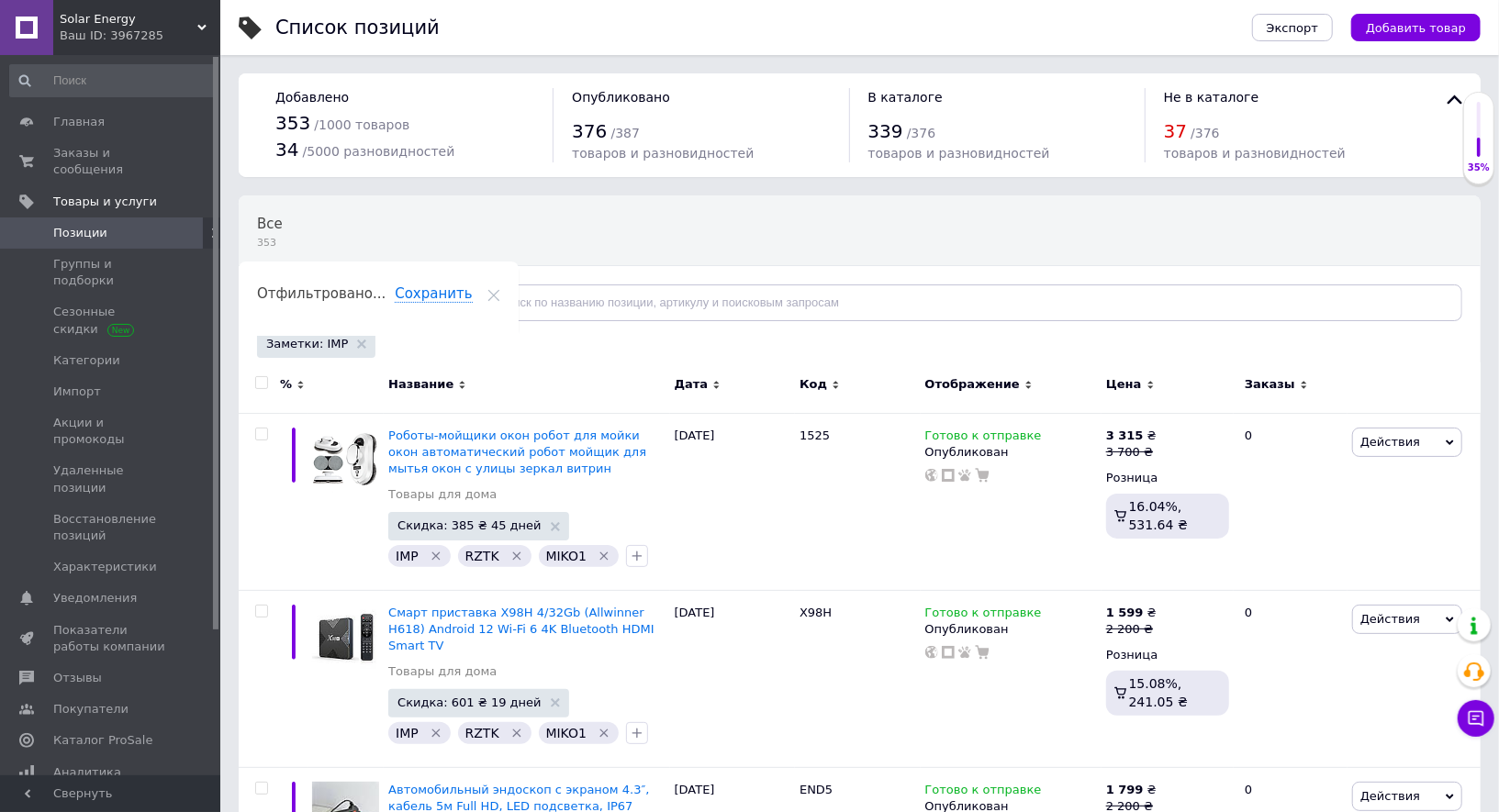
click at [363, 306] on span "Отфильтруйте товары" at bounding box center [347, 303] width 142 height 14
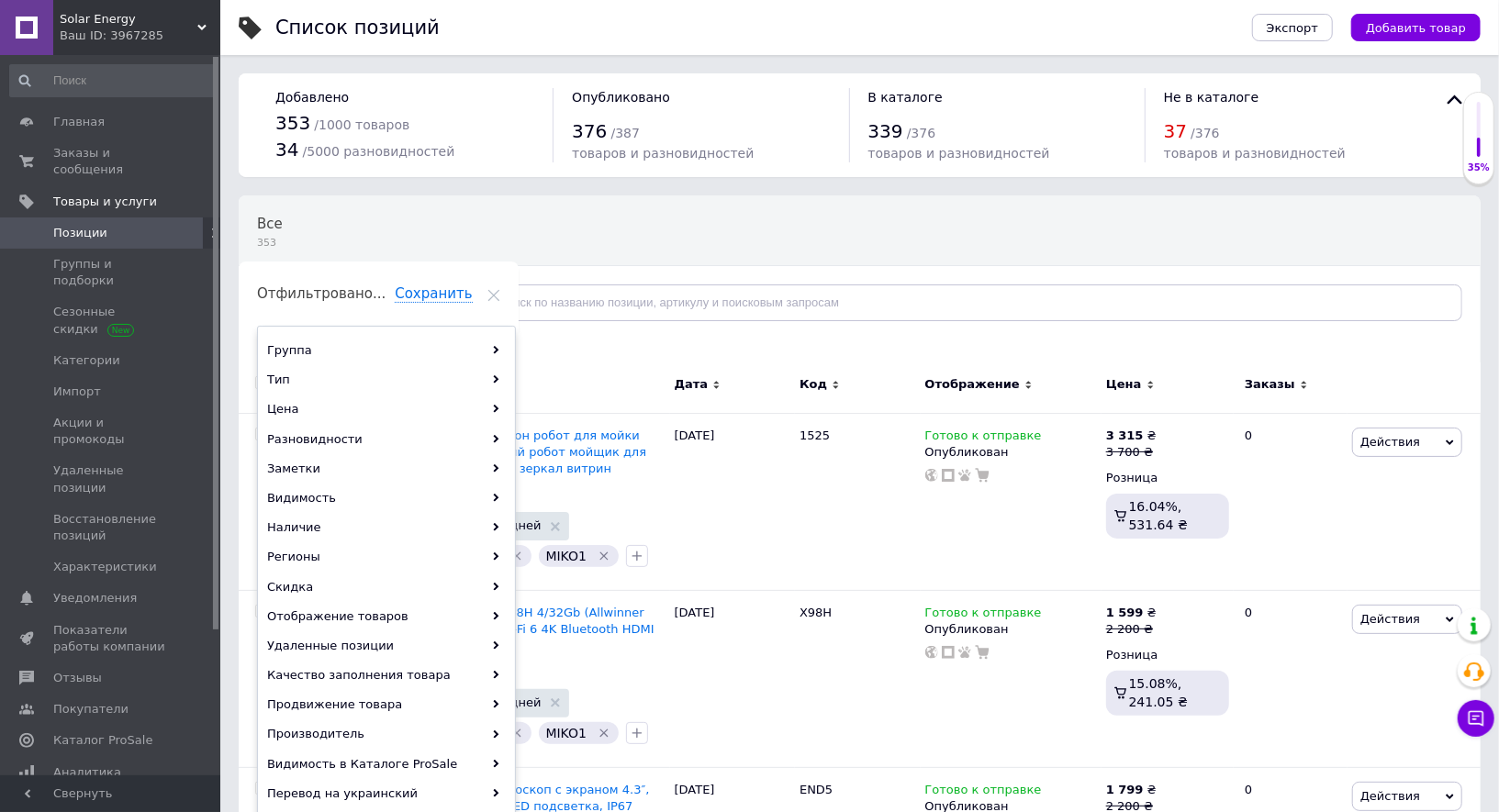
click at [654, 246] on div "Все 353 Ok Отфильтровано... Сохранить" at bounding box center [492, 265] width 507 height 139
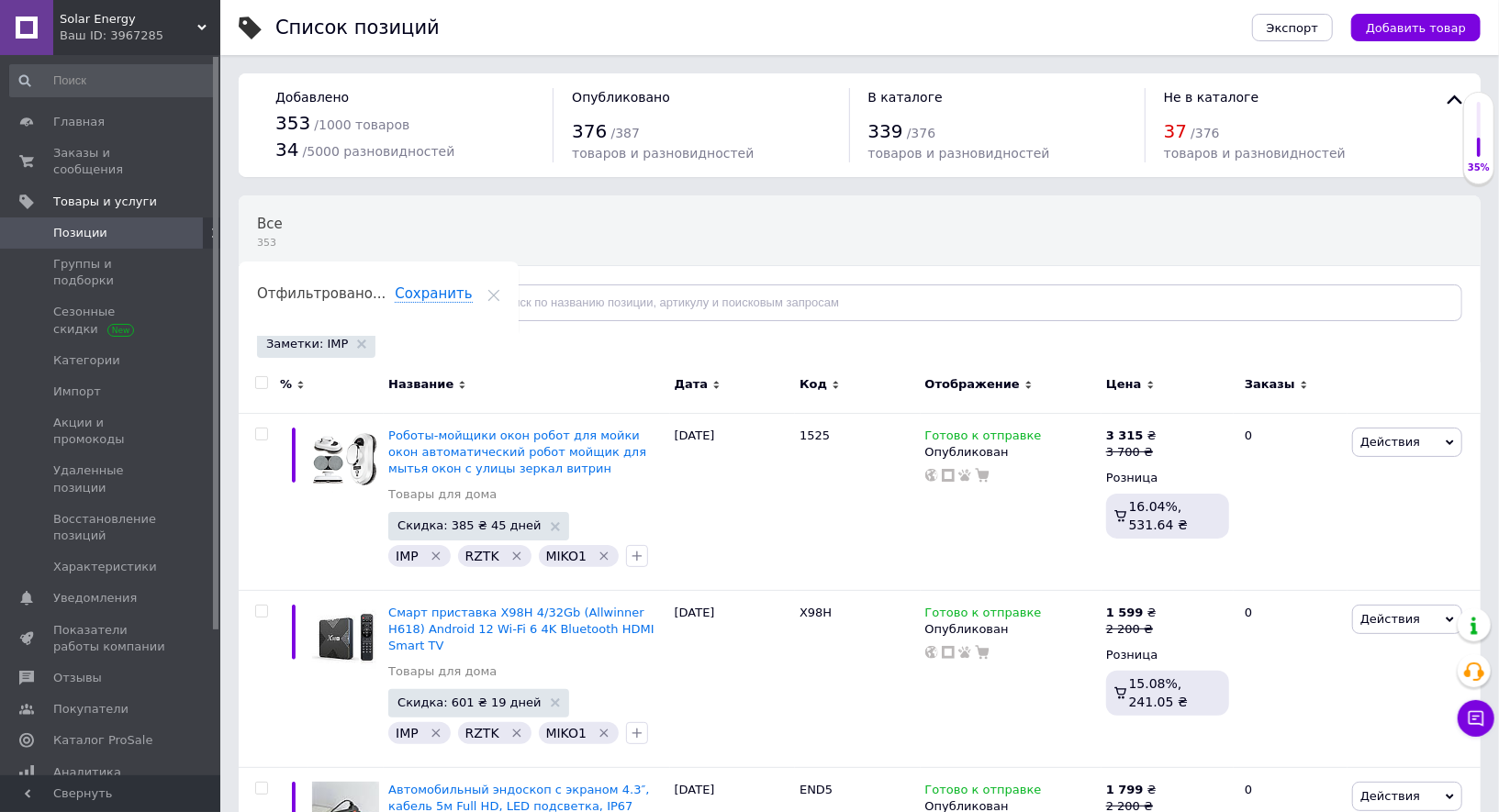
click at [377, 297] on span "Отфильтруйте товары" at bounding box center [347, 303] width 142 height 14
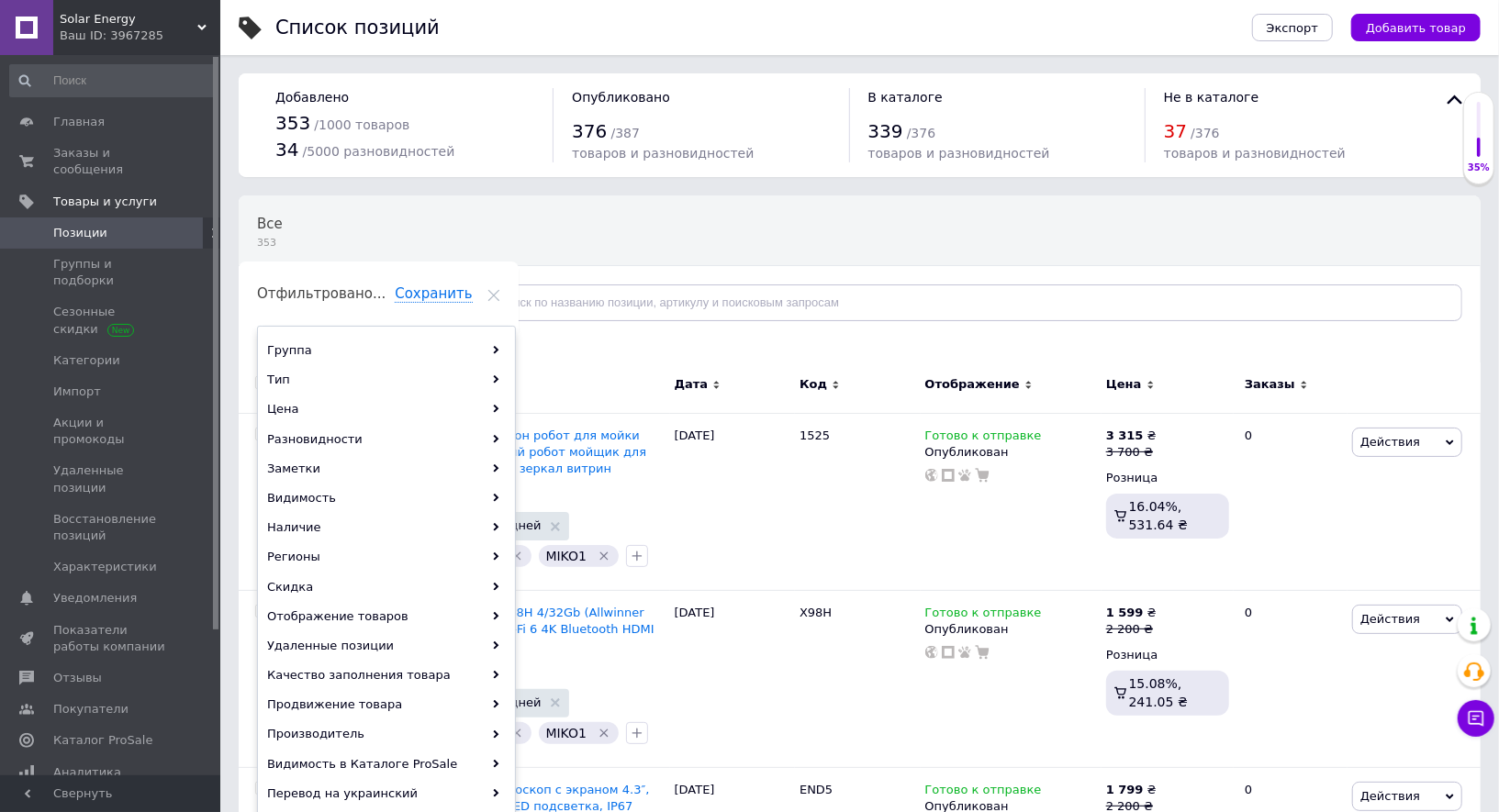
click at [692, 219] on div "Все 353 Ok Отфильтровано... Сохранить" at bounding box center [492, 265] width 507 height 139
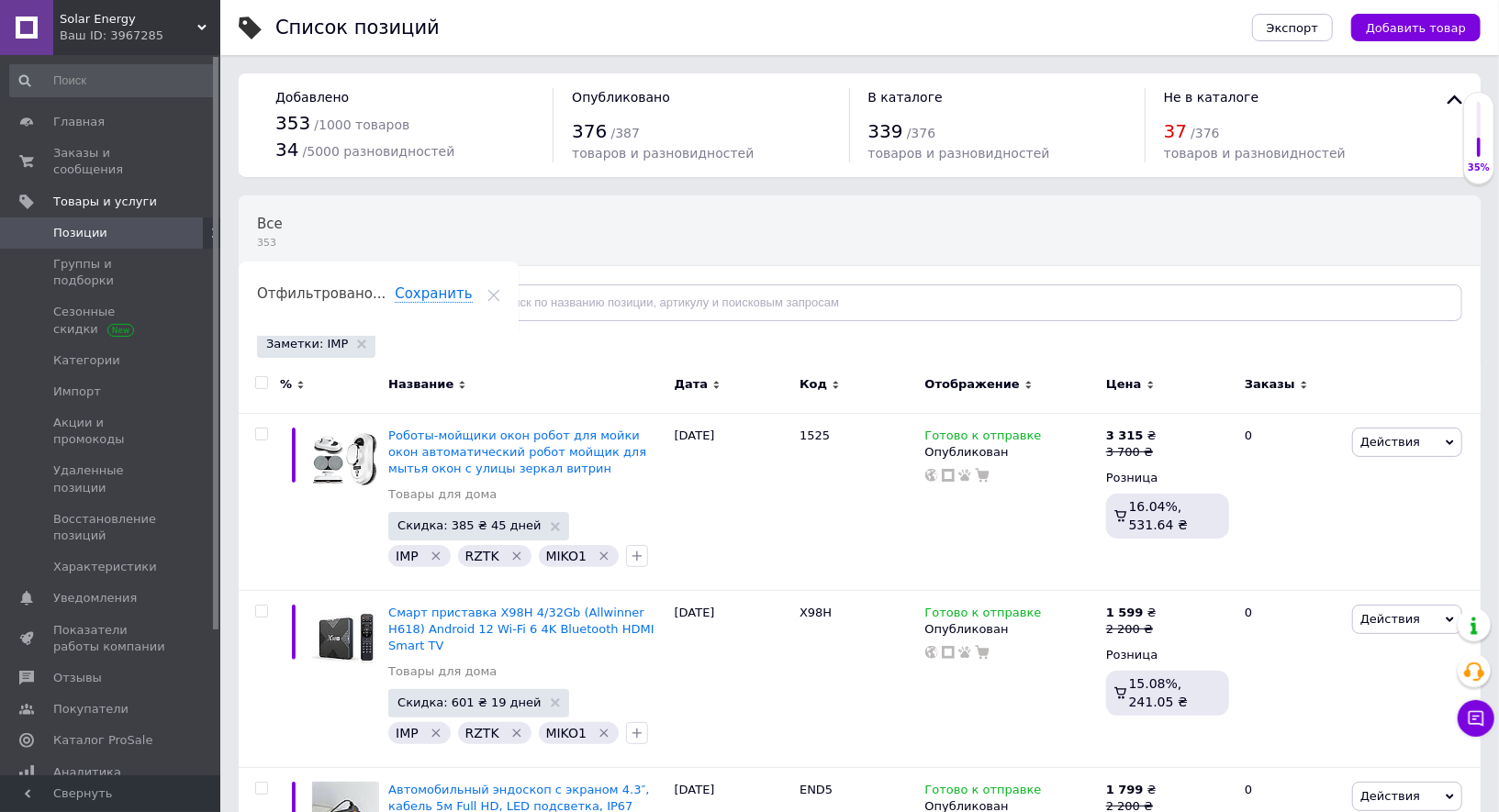
click at [384, 316] on div "Отфильтруйте товары" at bounding box center [356, 302] width 199 height 36
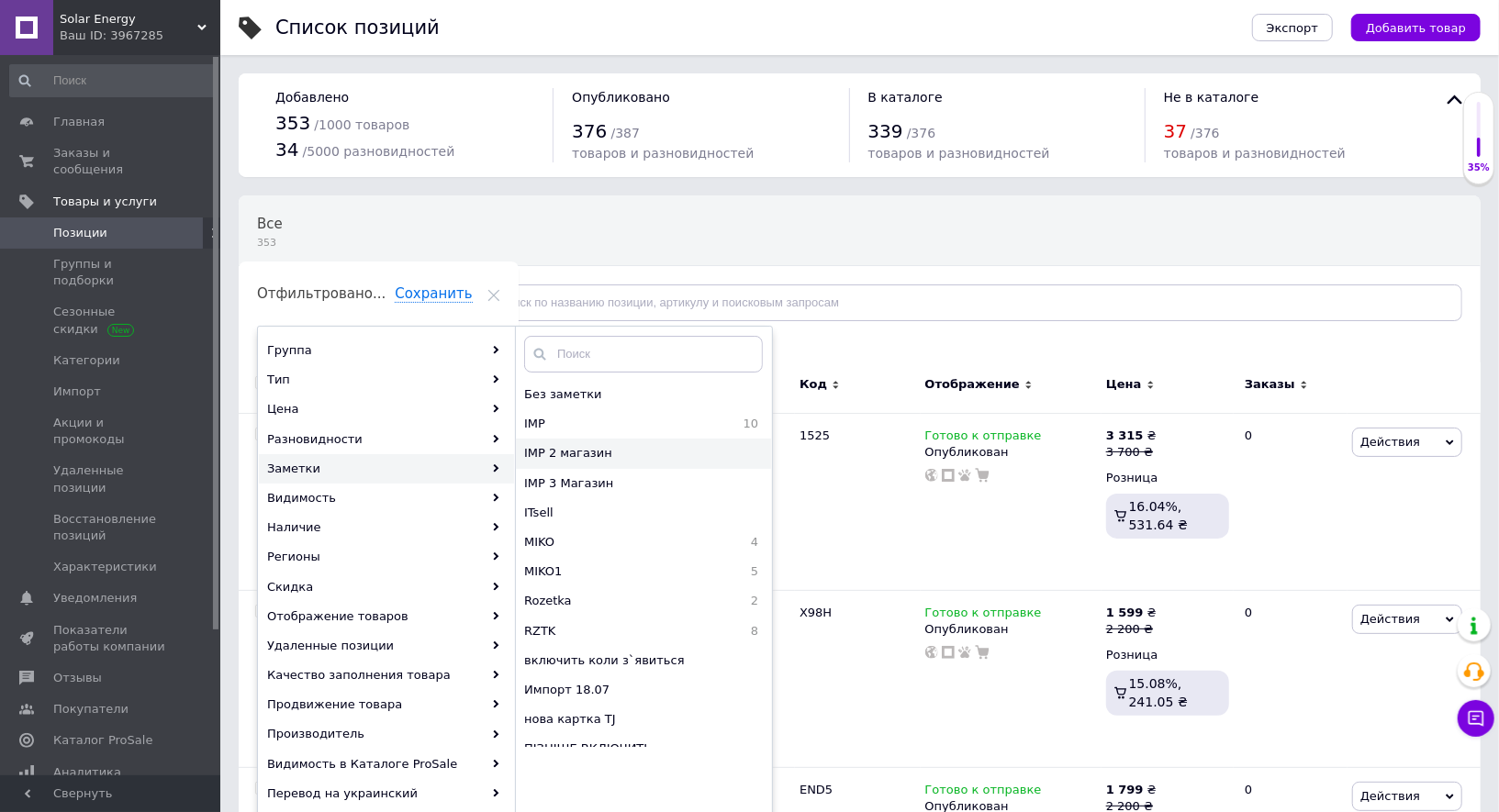
click at [633, 450] on span "IMP 2 магазин" at bounding box center [630, 453] width 212 height 17
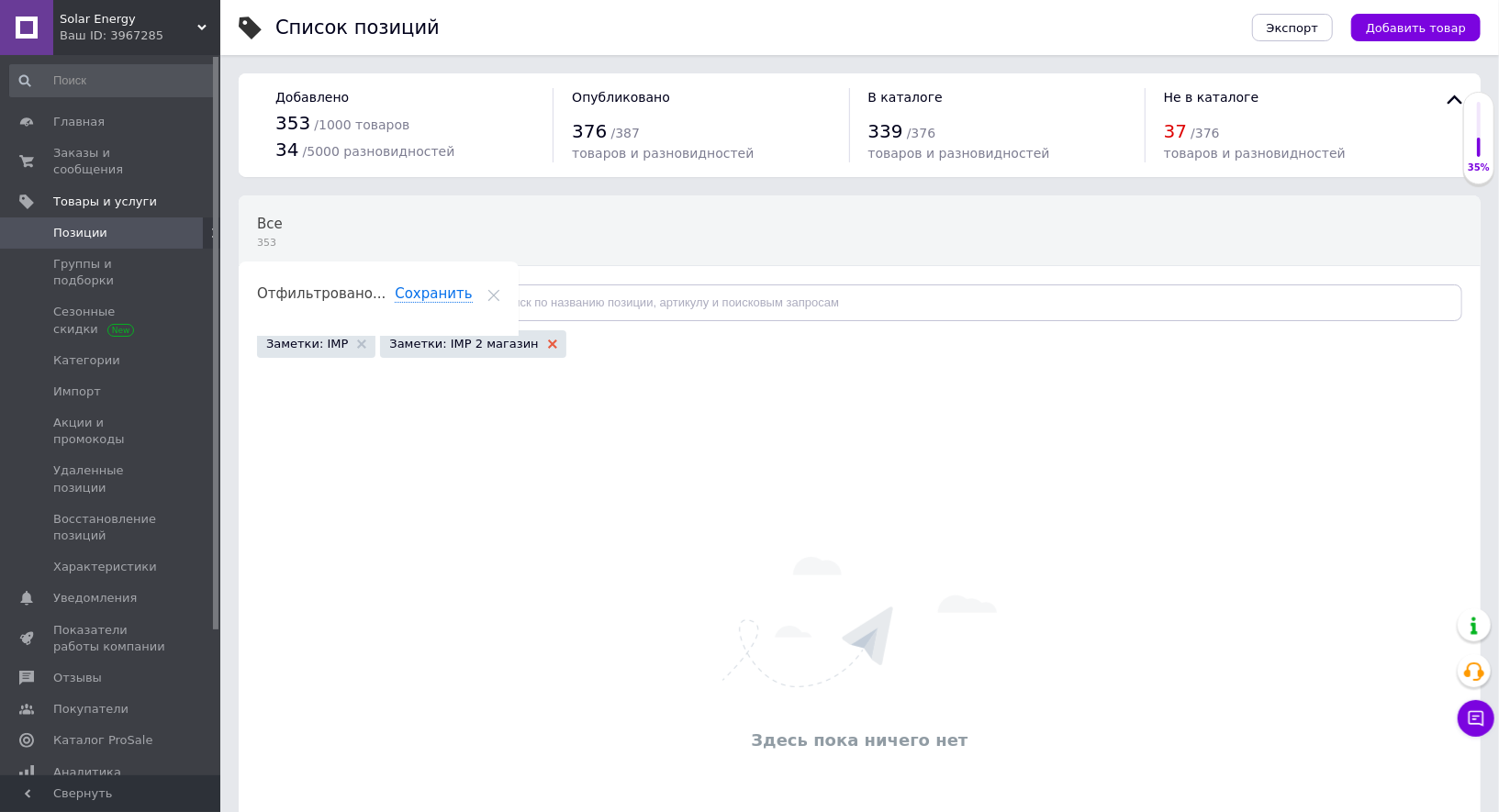
click at [548, 340] on icon at bounding box center [552, 344] width 9 height 9
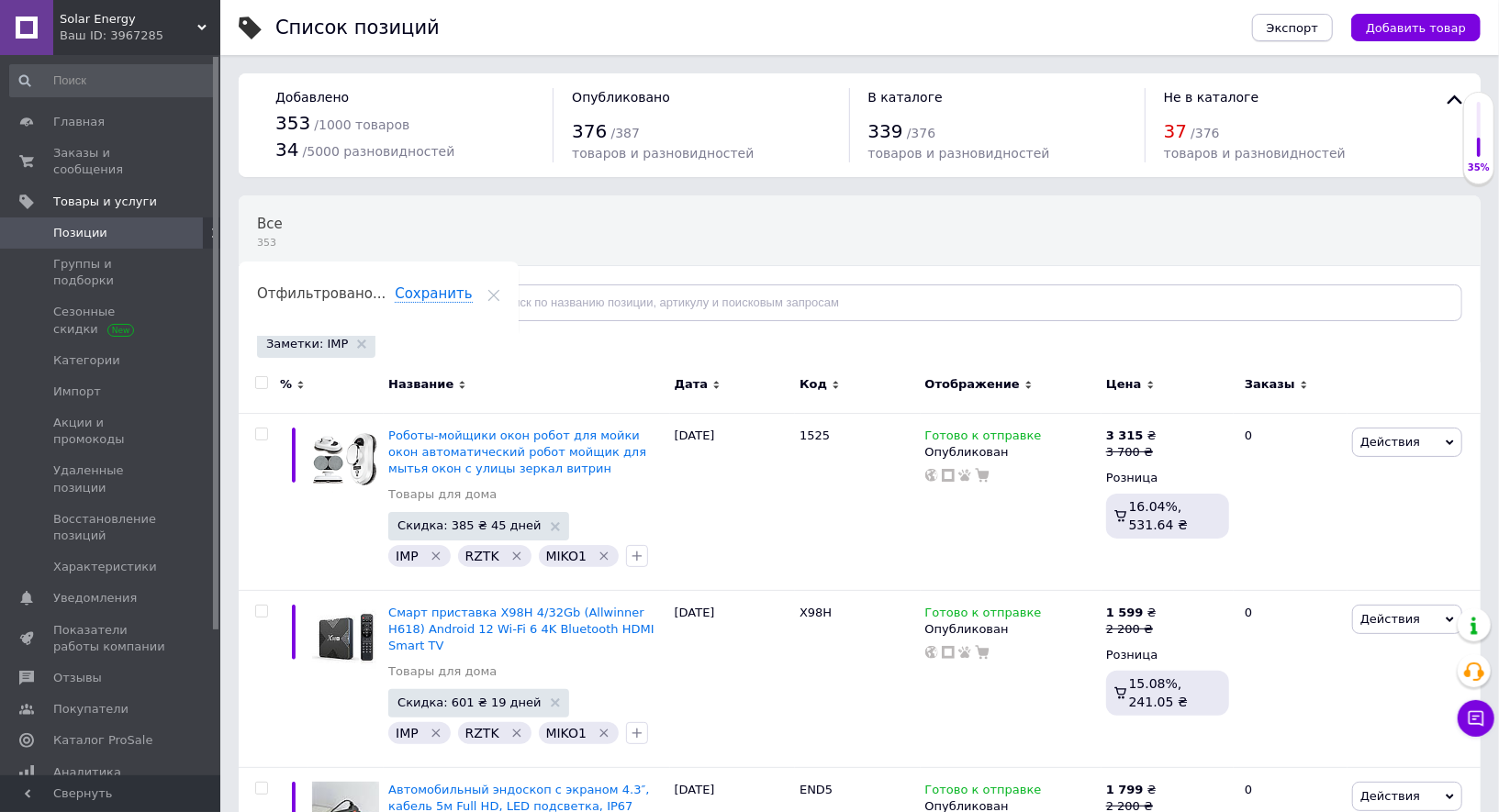
click at [1306, 22] on span "Экспорт" at bounding box center [1292, 28] width 51 height 14
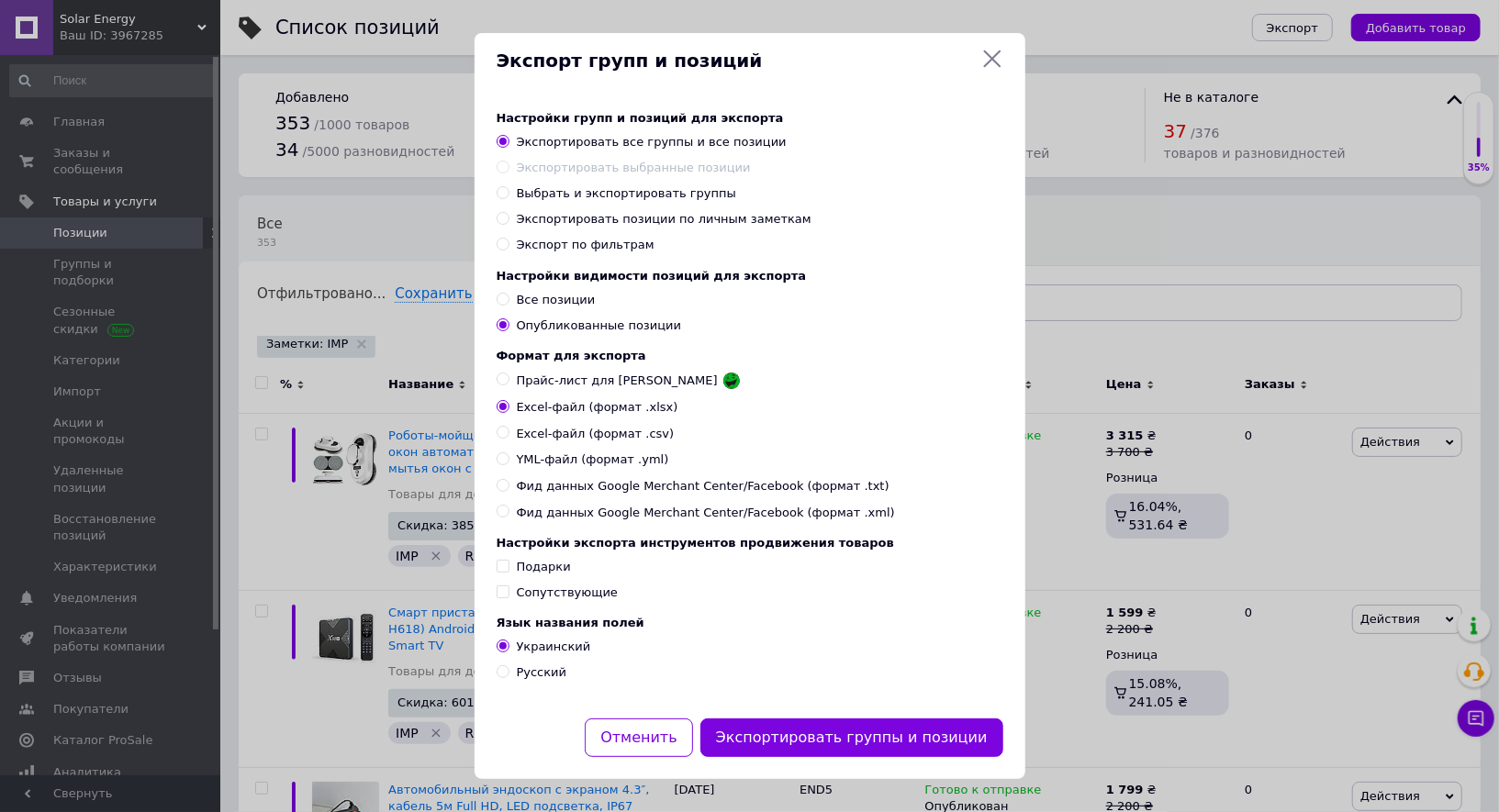
click at [991, 66] on icon at bounding box center [991, 59] width 22 height 22
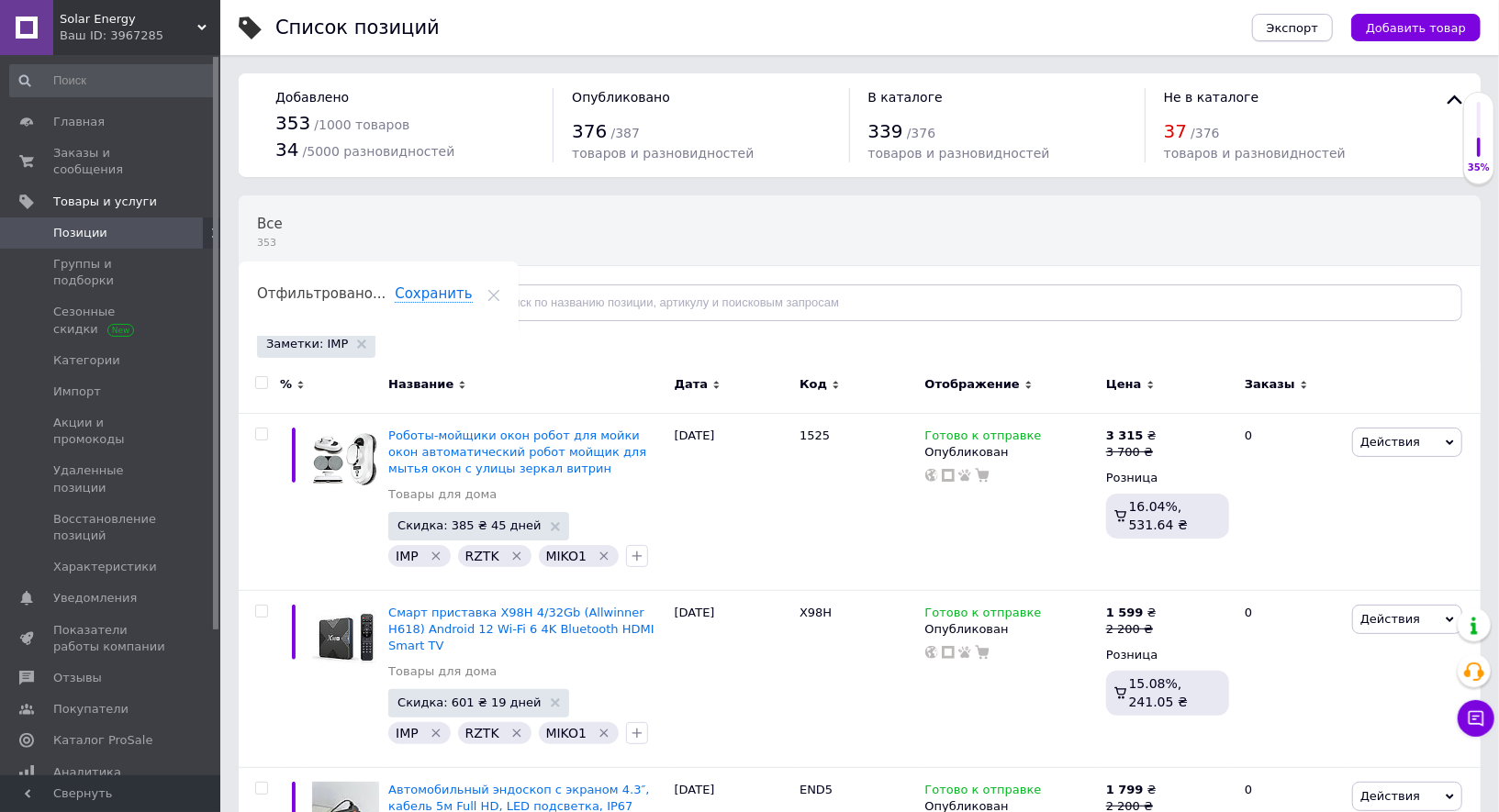
click at [1318, 28] on span "Экспорт" at bounding box center [1292, 28] width 51 height 14
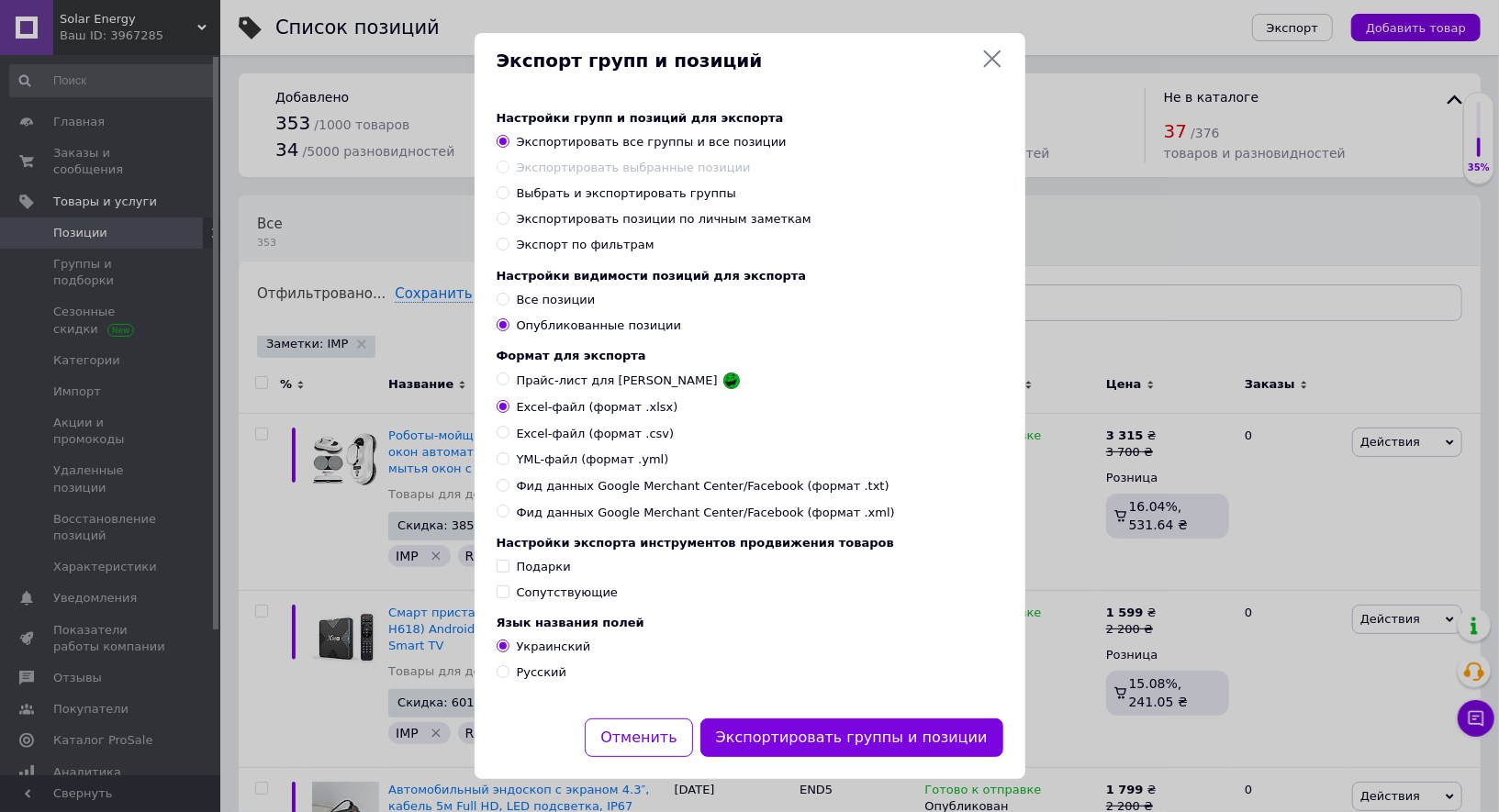
click at [497, 212] on input "Экспортировать позиции по личным заметкам" at bounding box center [503, 217] width 12 height 12
radio input "true"
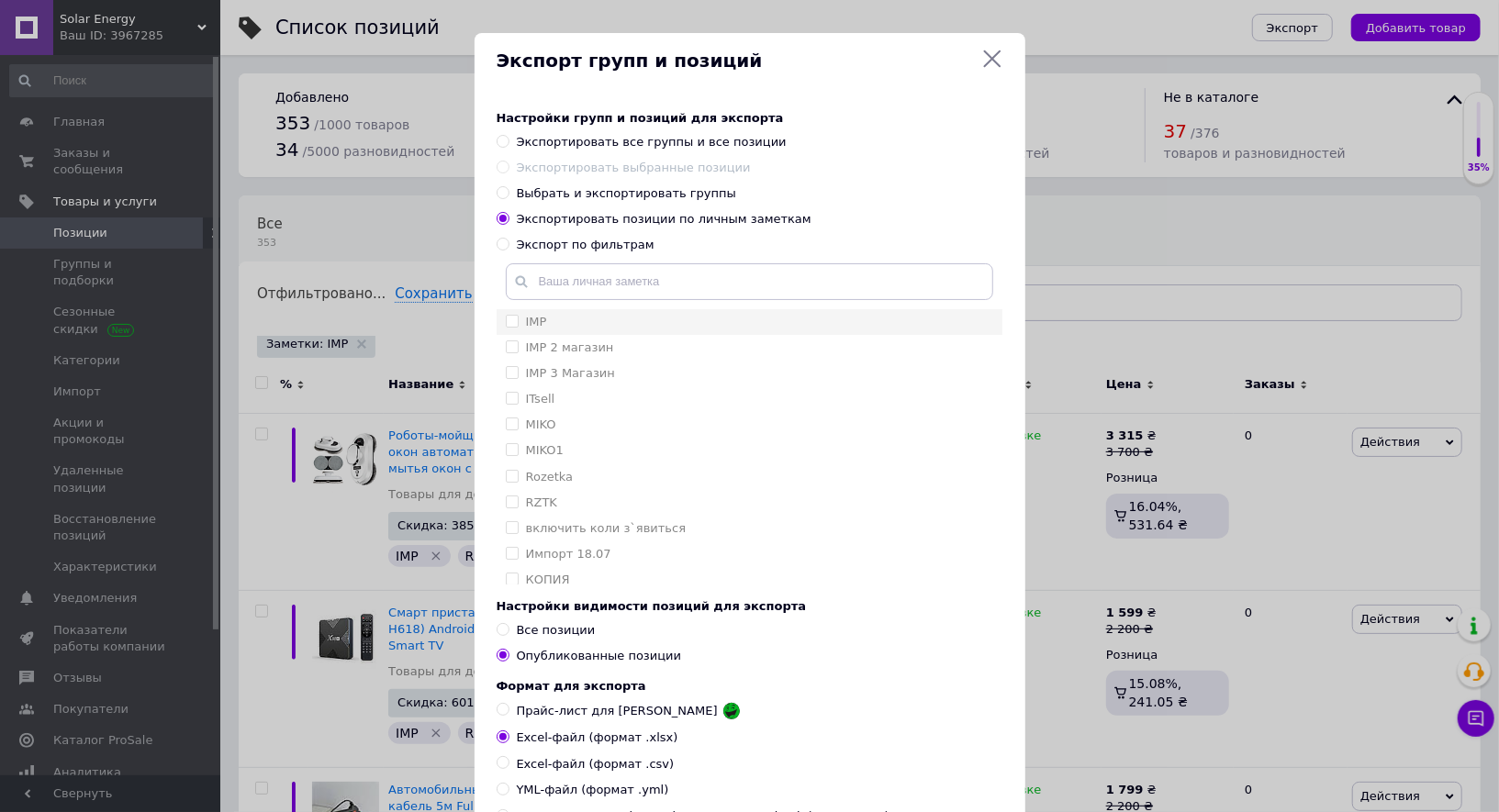
click at [508, 320] on input "IMP" at bounding box center [511, 320] width 12 height 12
checkbox input "true"
click at [508, 351] on input "IMP 2 магазин" at bounding box center [511, 347] width 12 height 12
checkbox input "true"
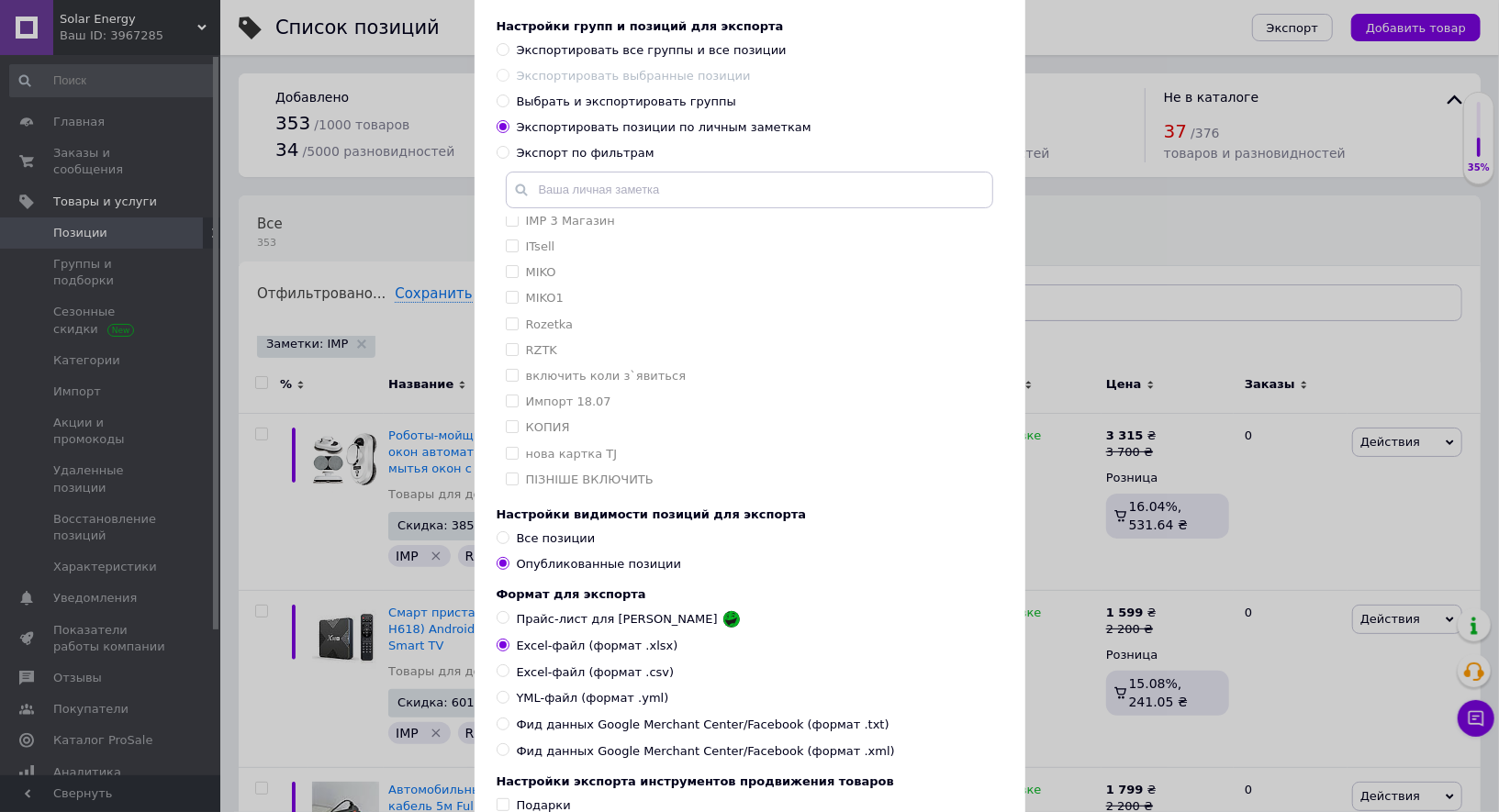
scroll to position [101, 0]
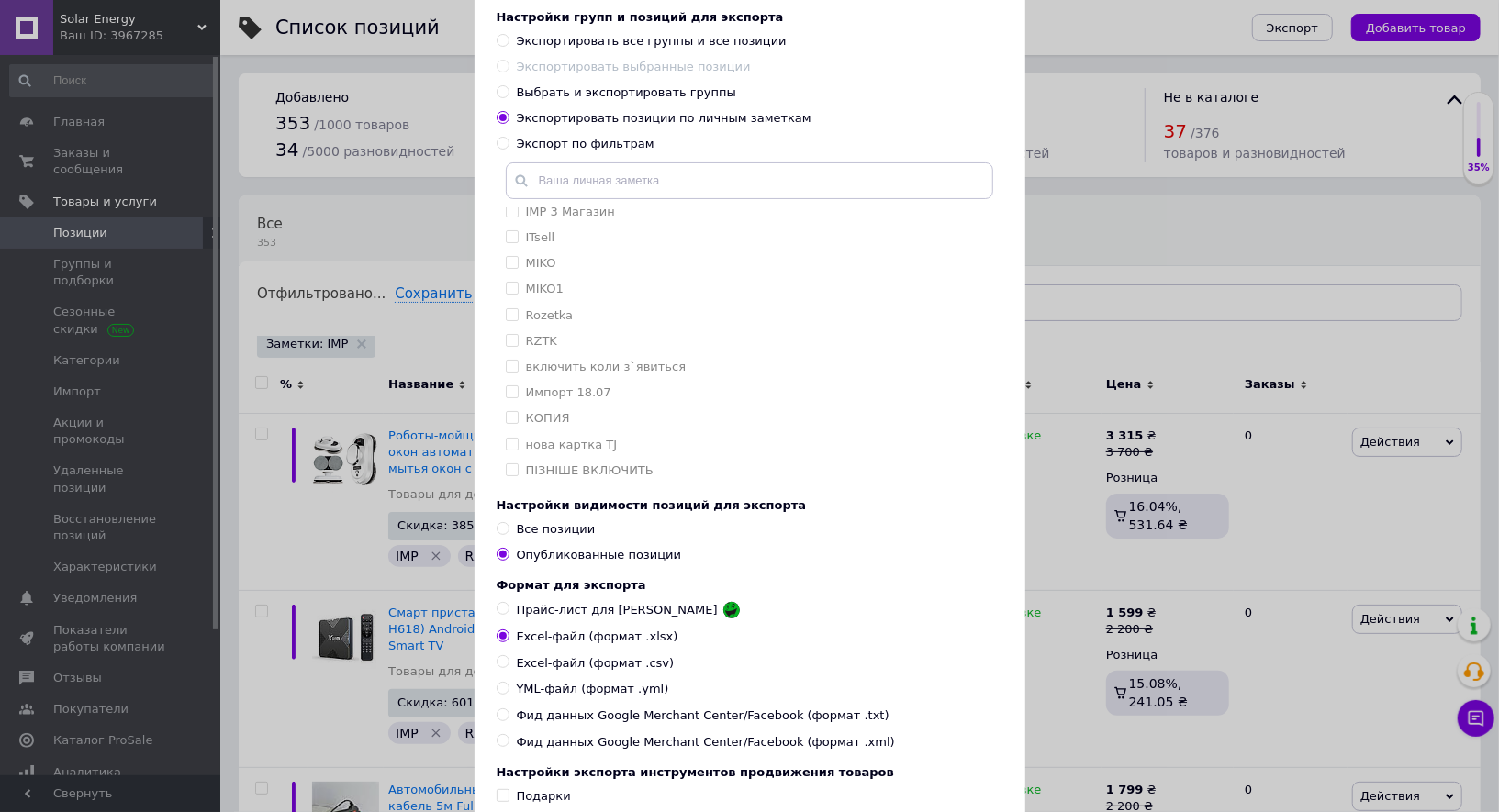
click at [497, 533] on input "Все позиции" at bounding box center [503, 528] width 12 height 12
radio input "true"
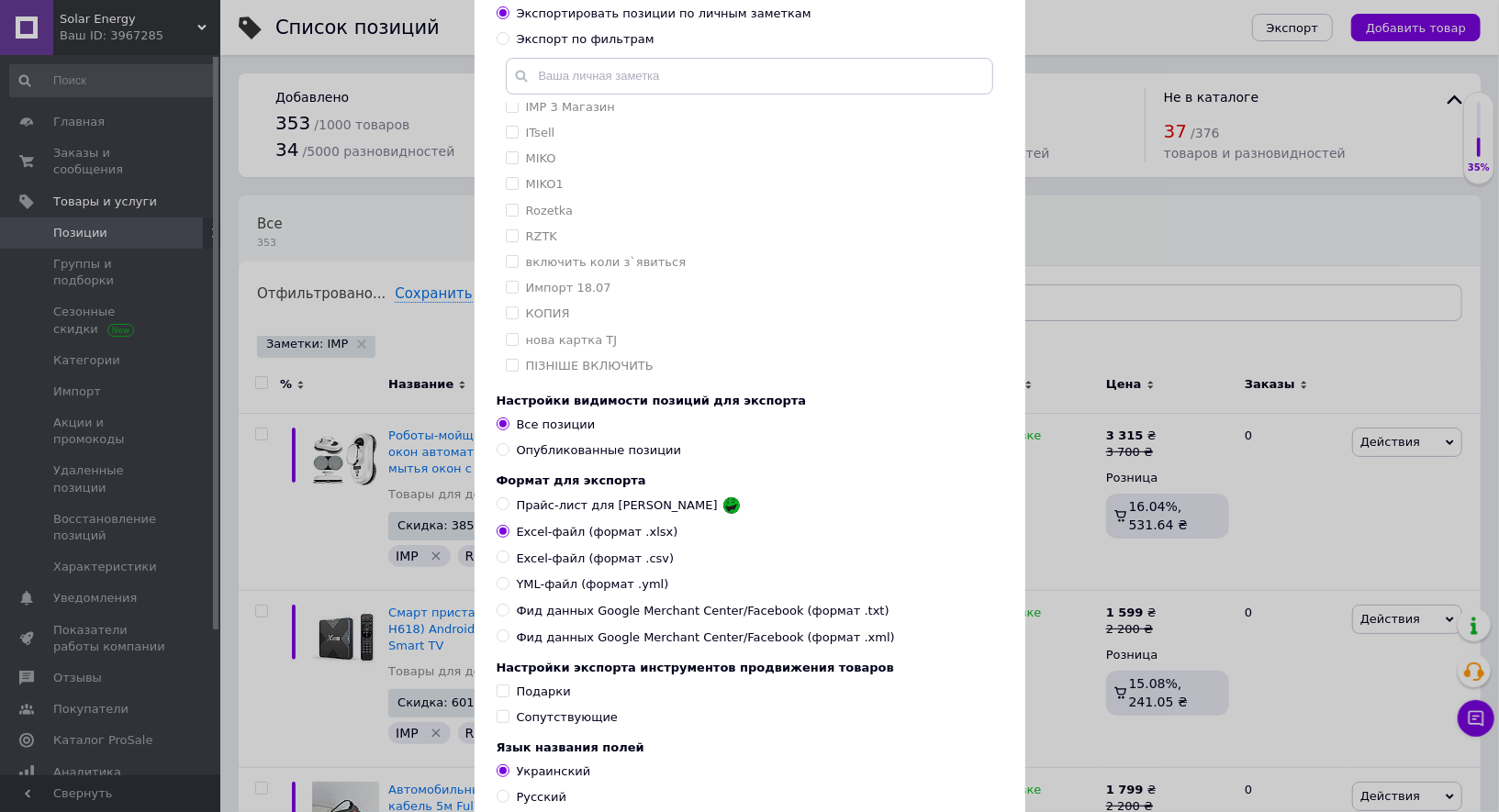
scroll to position [337, 0]
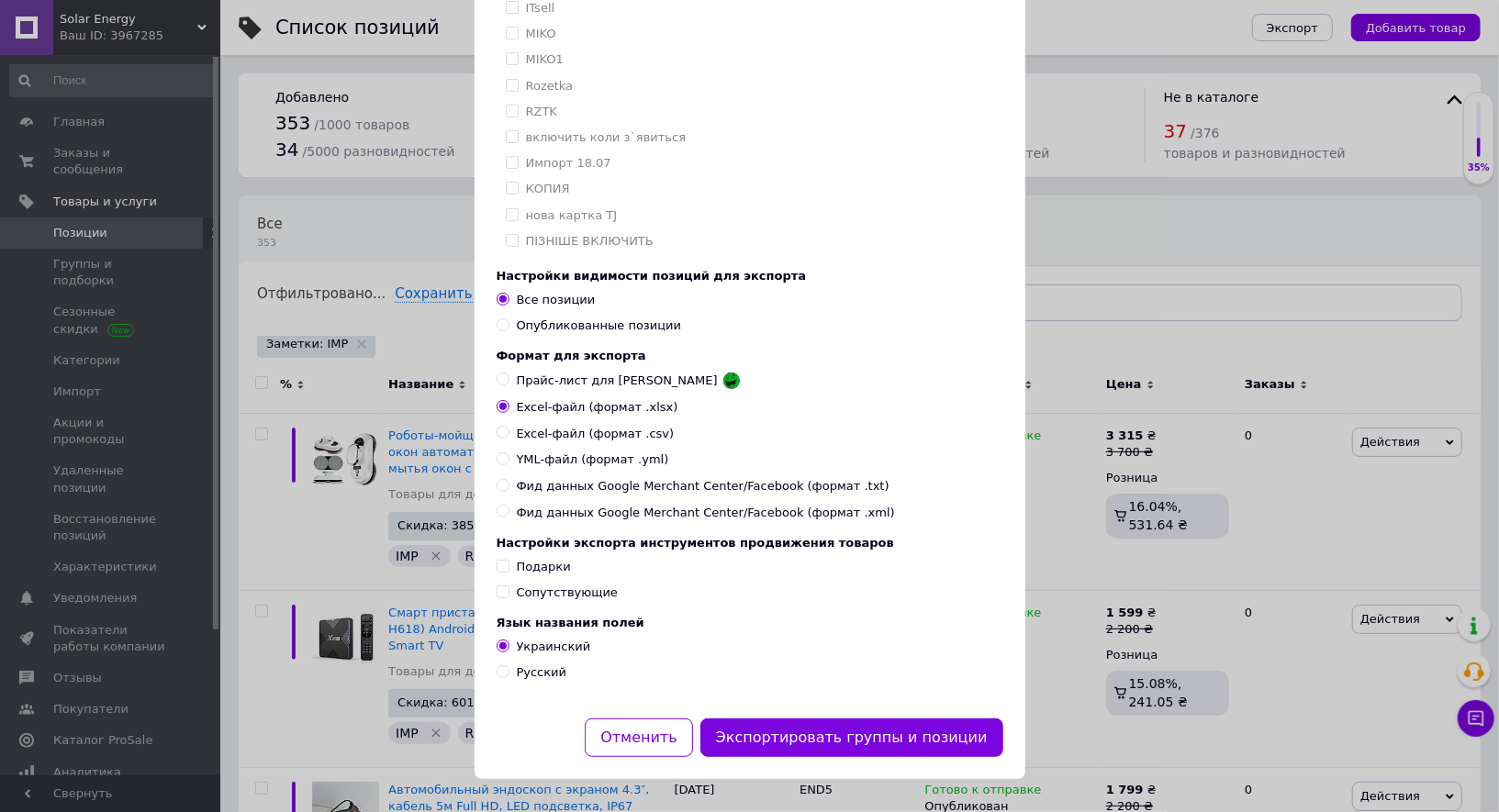
click at [501, 670] on input "Русский" at bounding box center [503, 671] width 12 height 12
radio input "true"
click at [875, 740] on button "Экспортировать группы и позиции" at bounding box center [851, 738] width 303 height 39
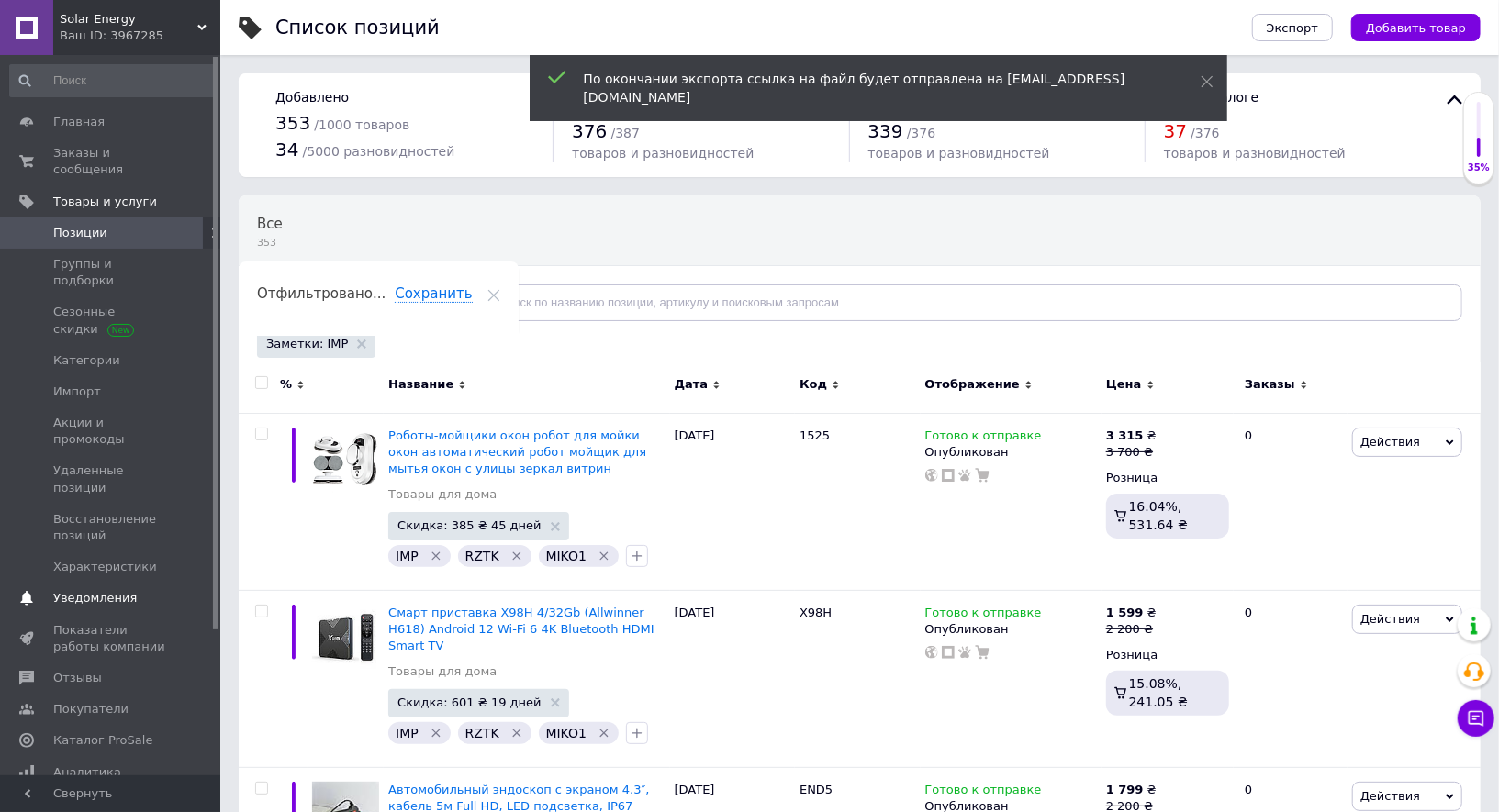
click at [109, 590] on span "Уведомления" at bounding box center [94, 597] width 83 height 17
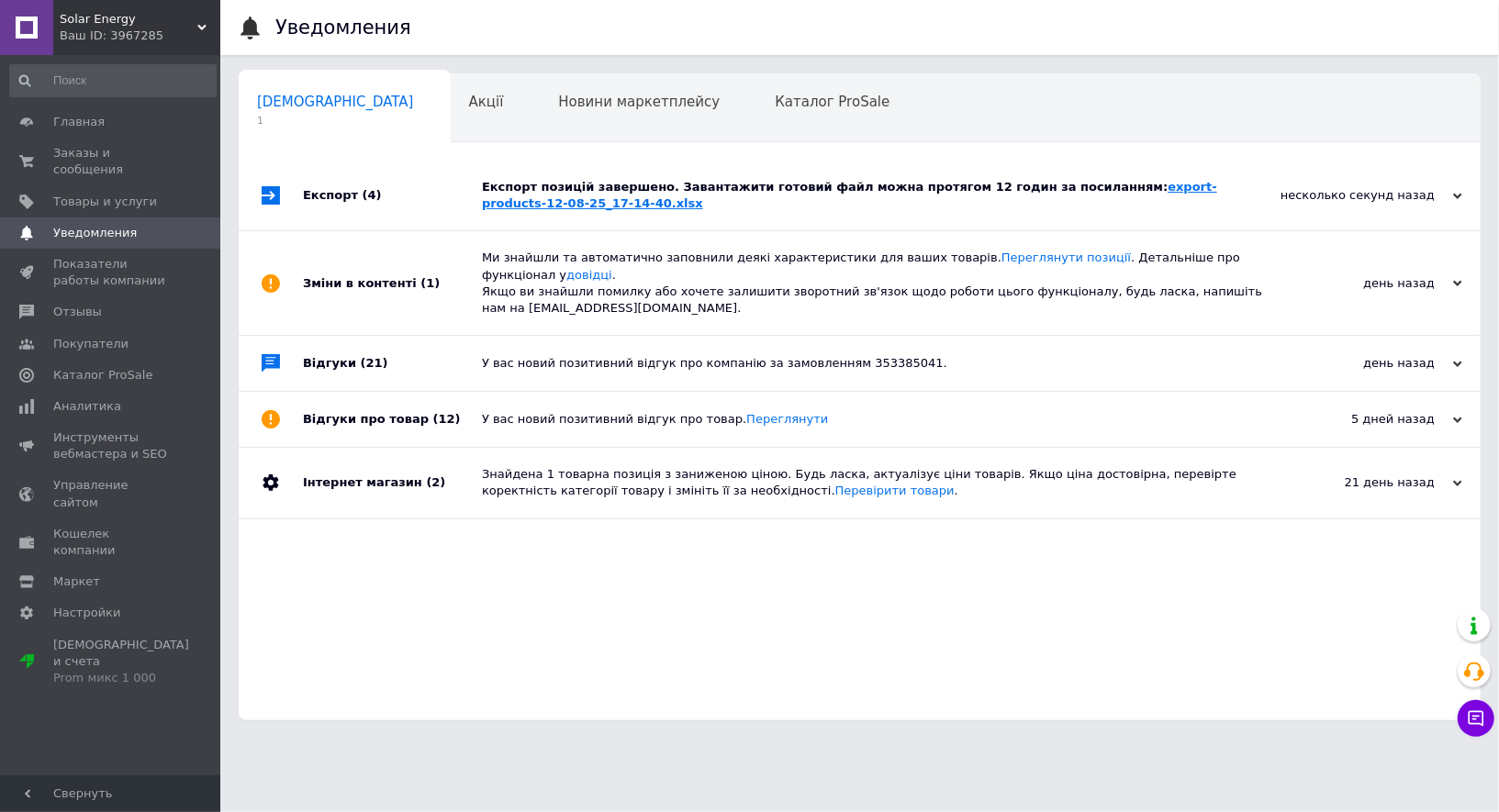
click at [1145, 180] on link "export-products-12-08-25_17-14-40.xlsx" at bounding box center [849, 195] width 735 height 30
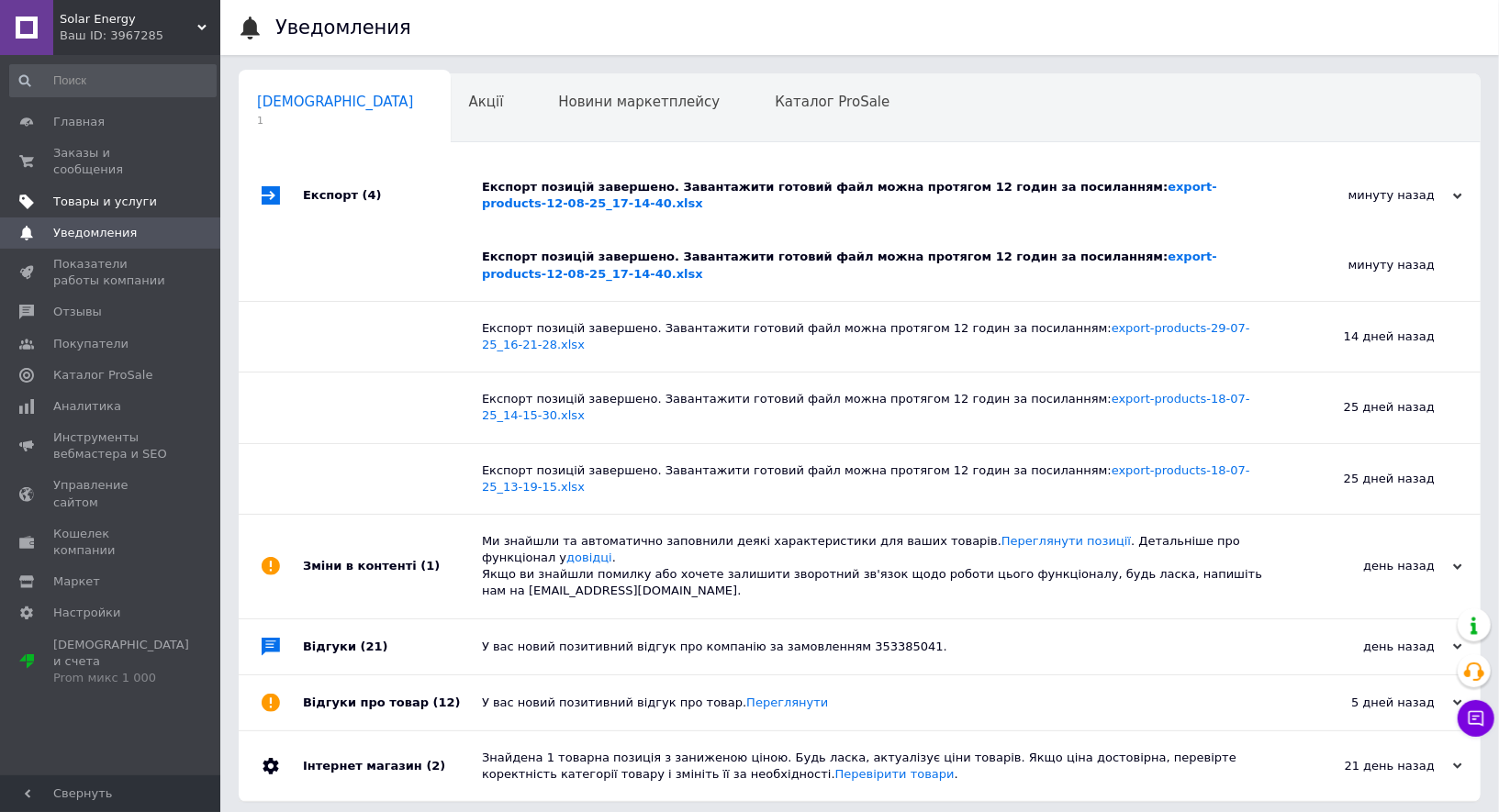
click at [90, 203] on span "Товары и услуги" at bounding box center [105, 202] width 104 height 17
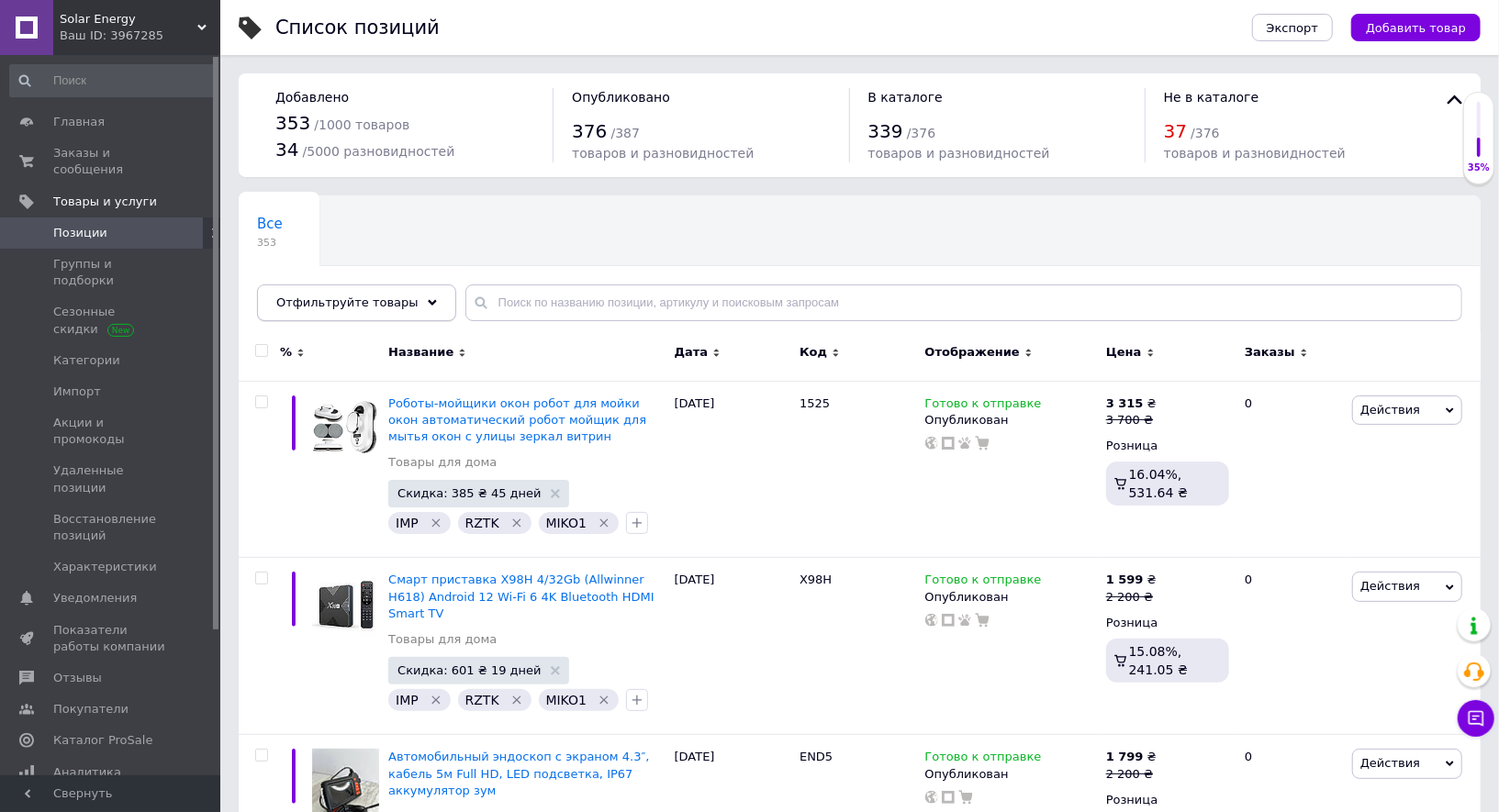
click at [375, 315] on div "Отфильтруйте товары" at bounding box center [356, 302] width 199 height 36
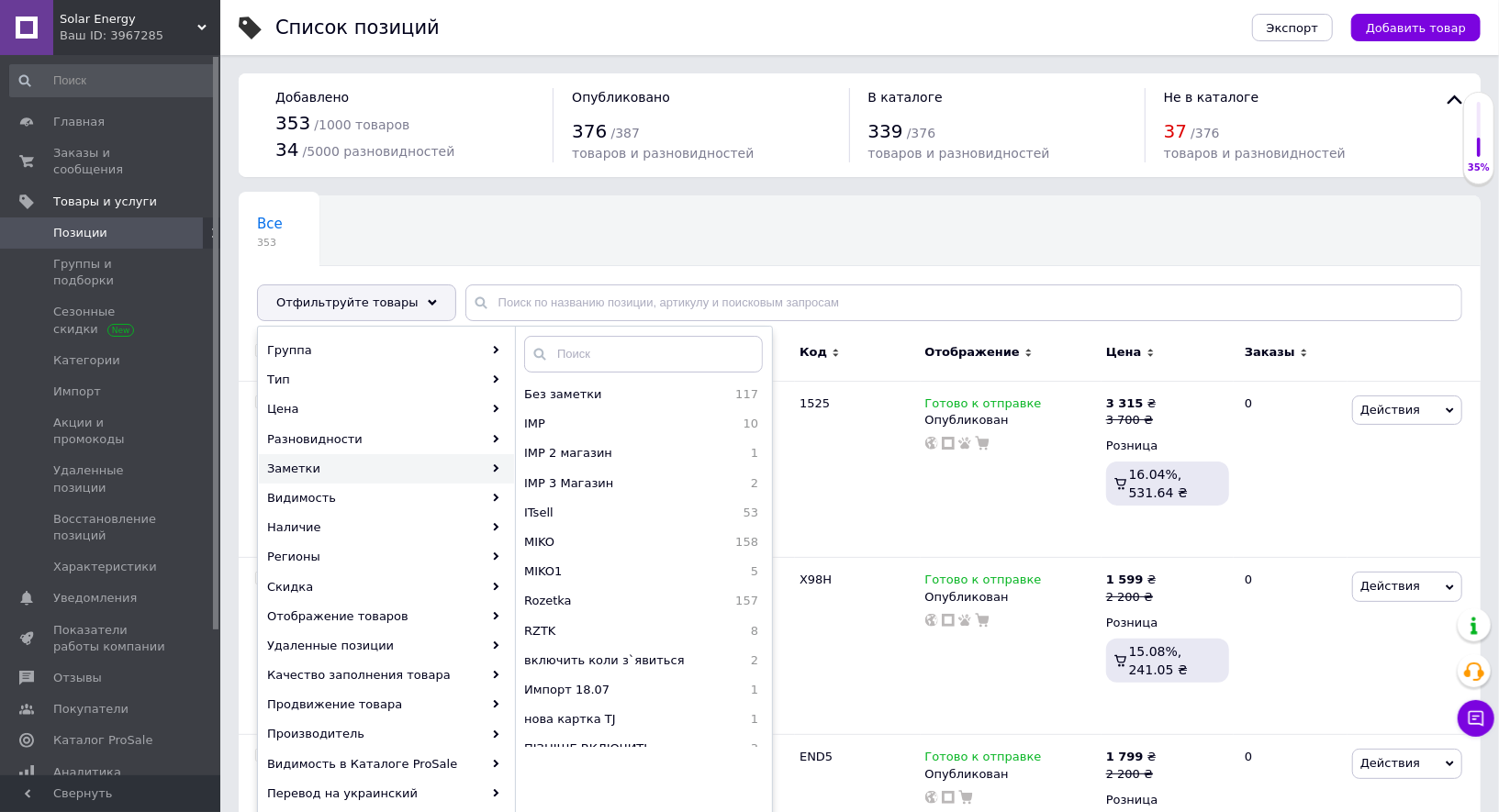
click at [524, 193] on div "Все 353 Ok Отфильтровано... Сохранить" at bounding box center [859, 267] width 1241 height 152
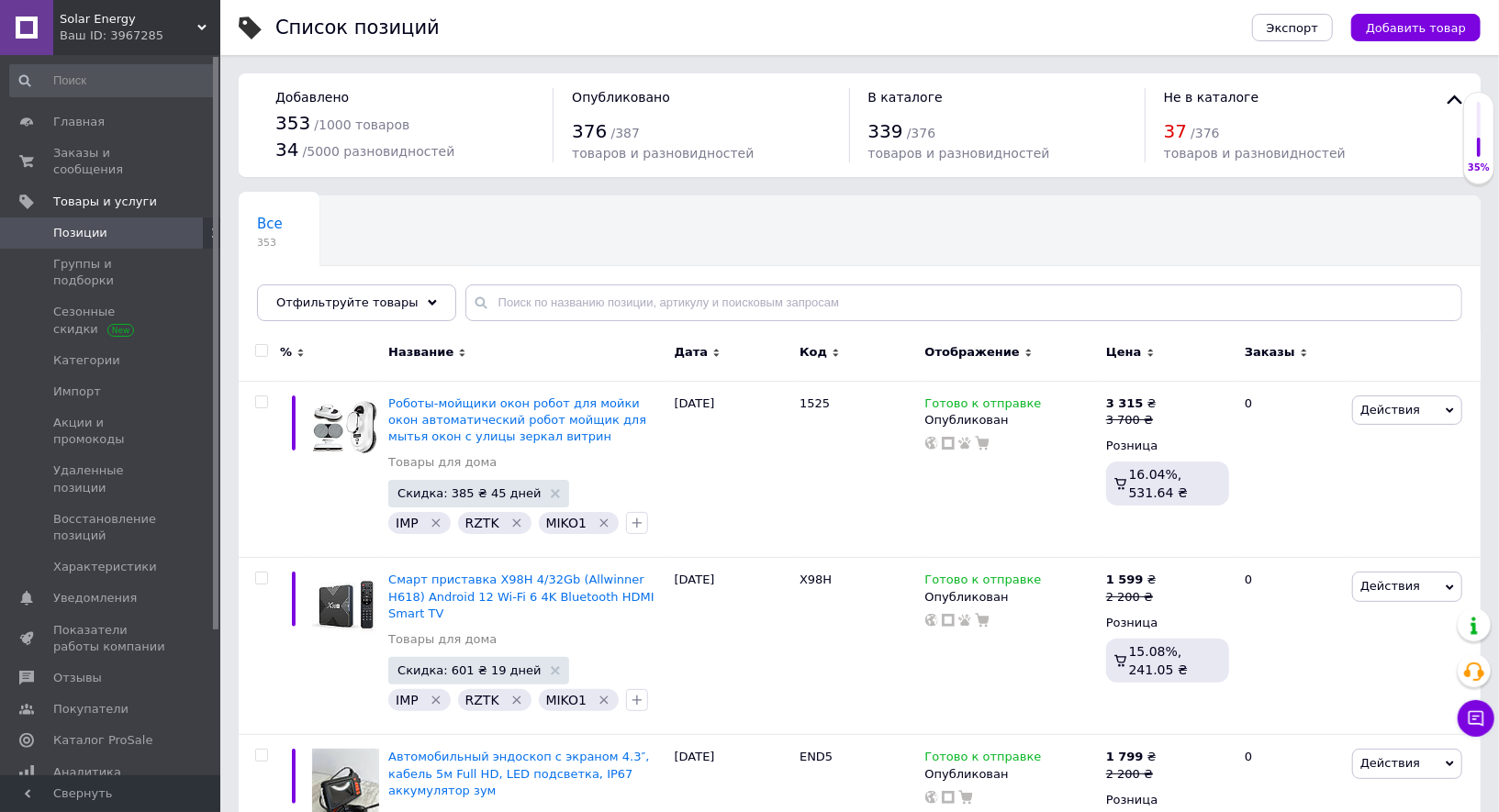
click at [213, 27] on div "Ваш ID: 3967285" at bounding box center [140, 35] width 161 height 17
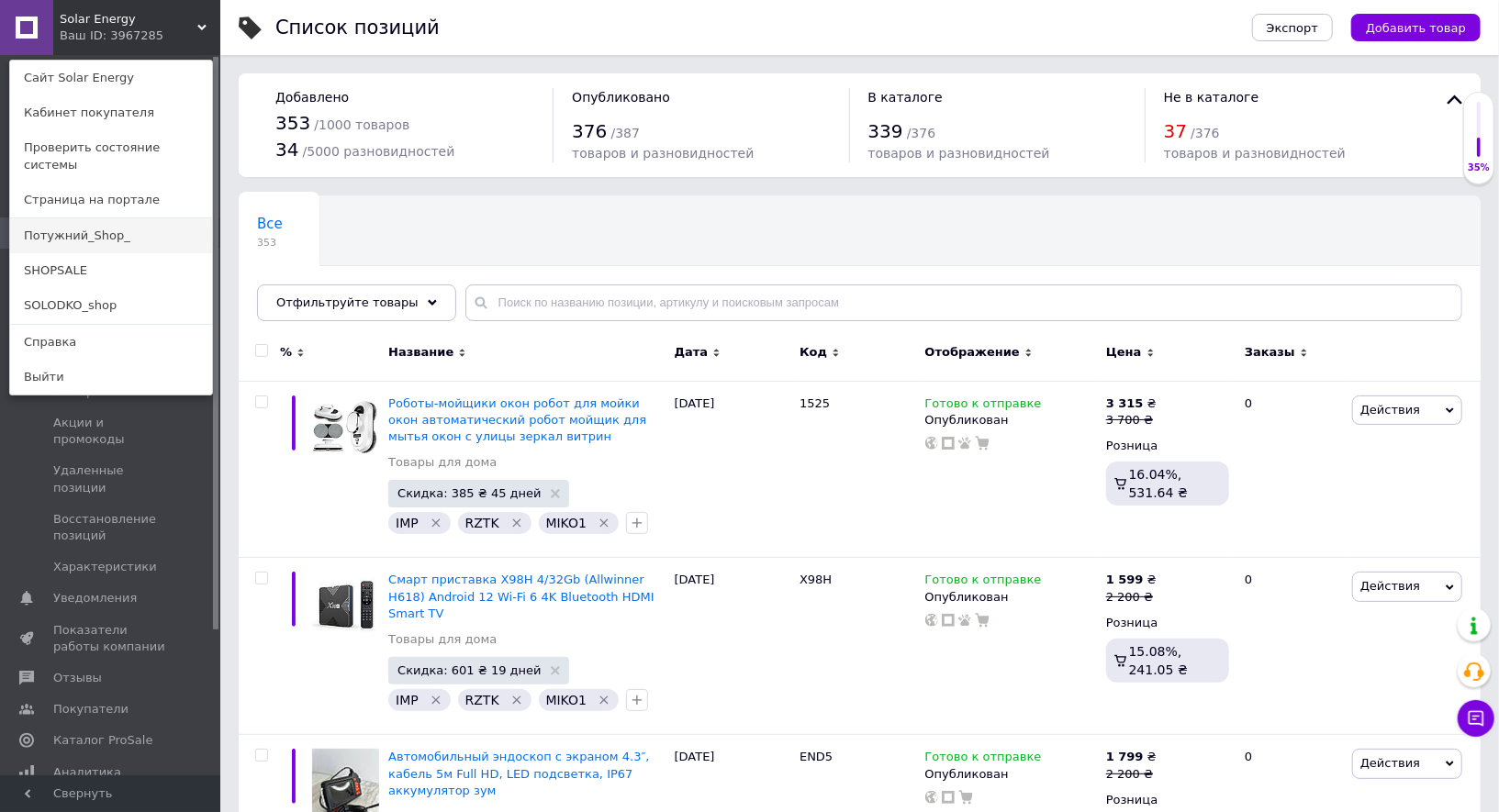
click at [134, 224] on link "Потужний_Shop_" at bounding box center [111, 236] width 202 height 35
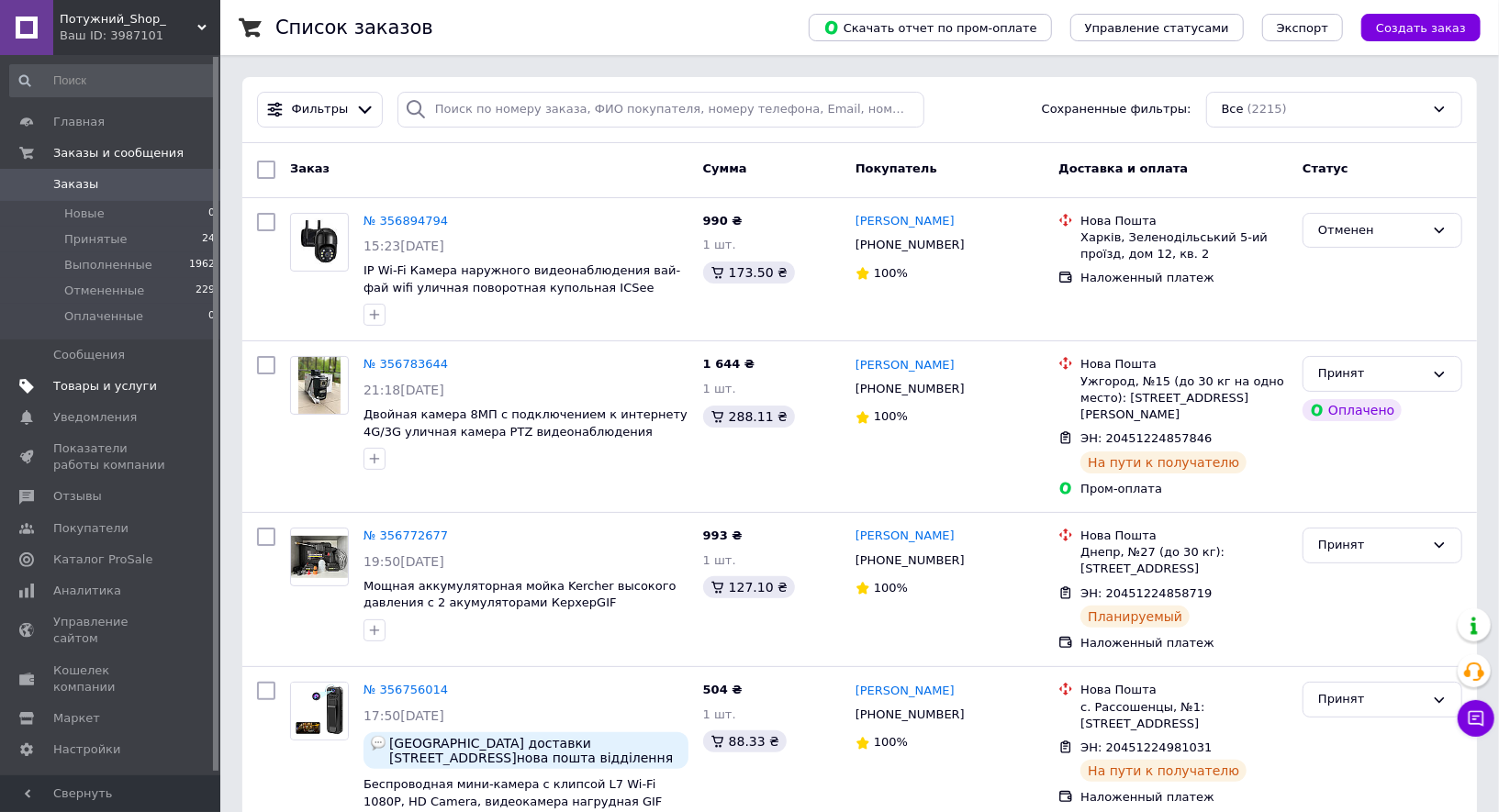
click at [87, 383] on span "Товары и услуги" at bounding box center [105, 386] width 104 height 17
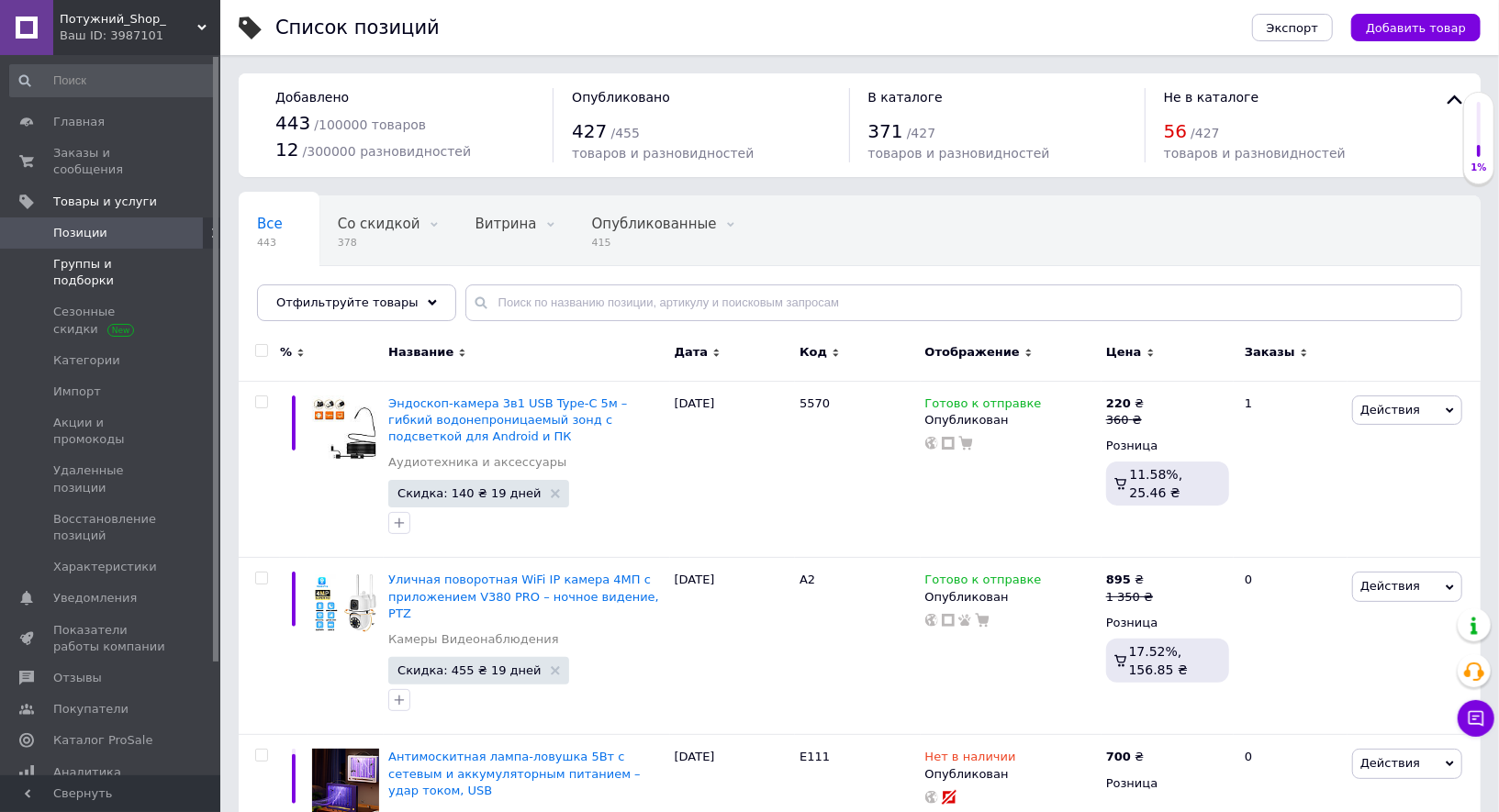
click at [104, 265] on span "Группы и подборки" at bounding box center [111, 272] width 117 height 33
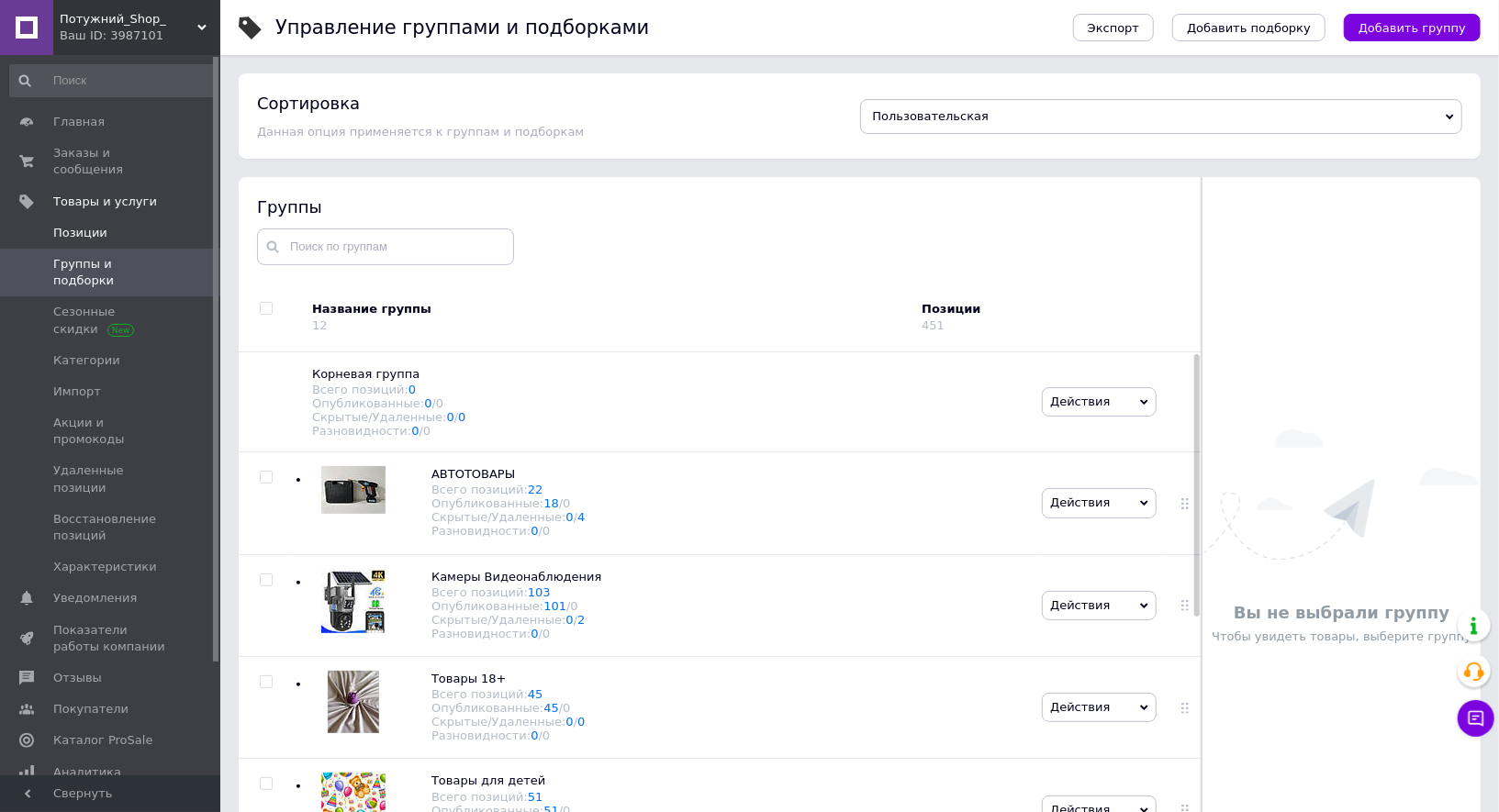
click at [107, 241] on link "Позиции" at bounding box center [113, 233] width 225 height 31
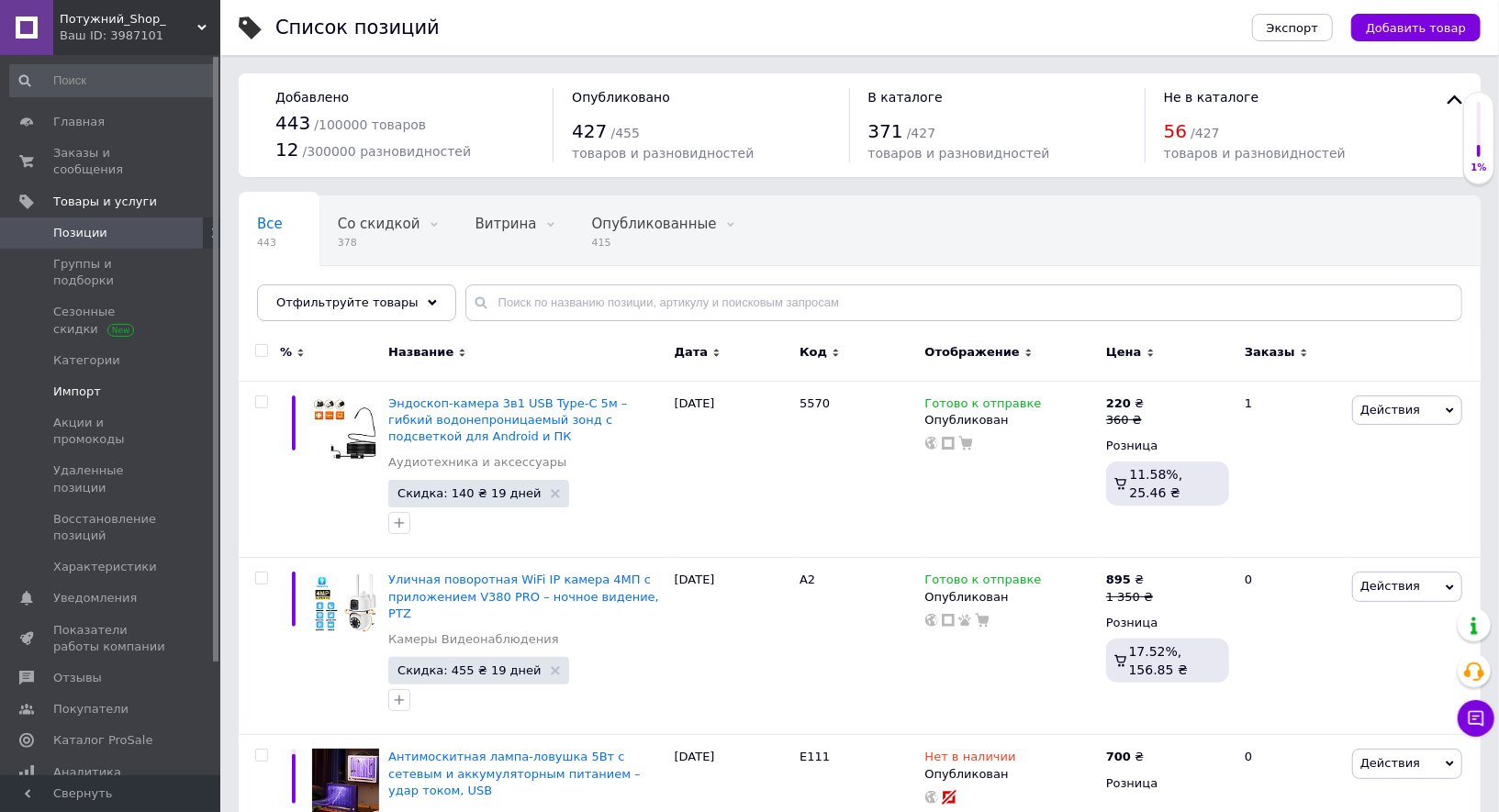
click at [105, 384] on span "Импорт" at bounding box center [111, 392] width 117 height 17
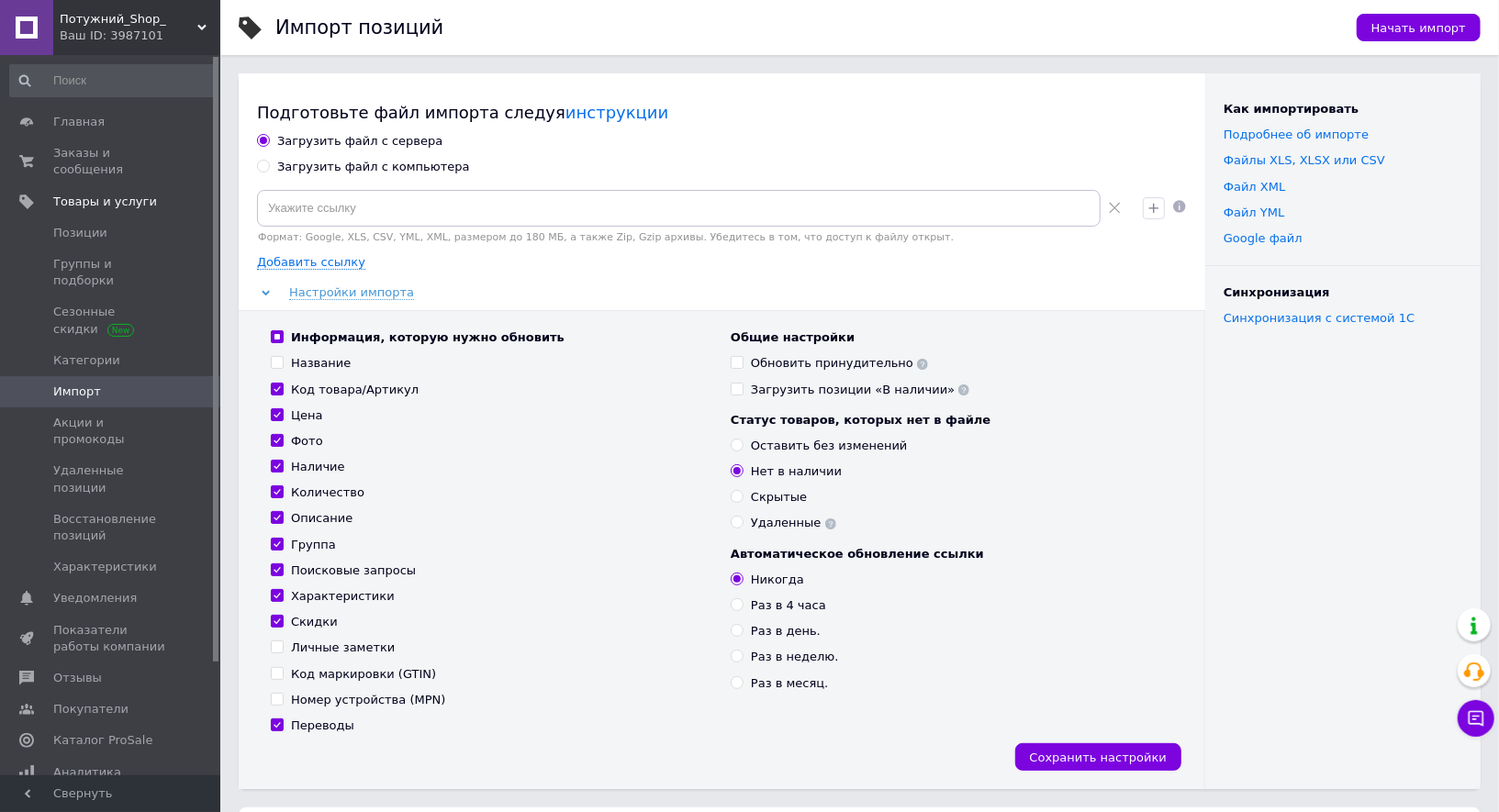
click at [367, 167] on div "Загрузить файл с компьютера" at bounding box center [373, 167] width 193 height 17
click at [268, 167] on input "Загрузить файл с компьютера" at bounding box center [263, 166] width 12 height 12
radio input "true"
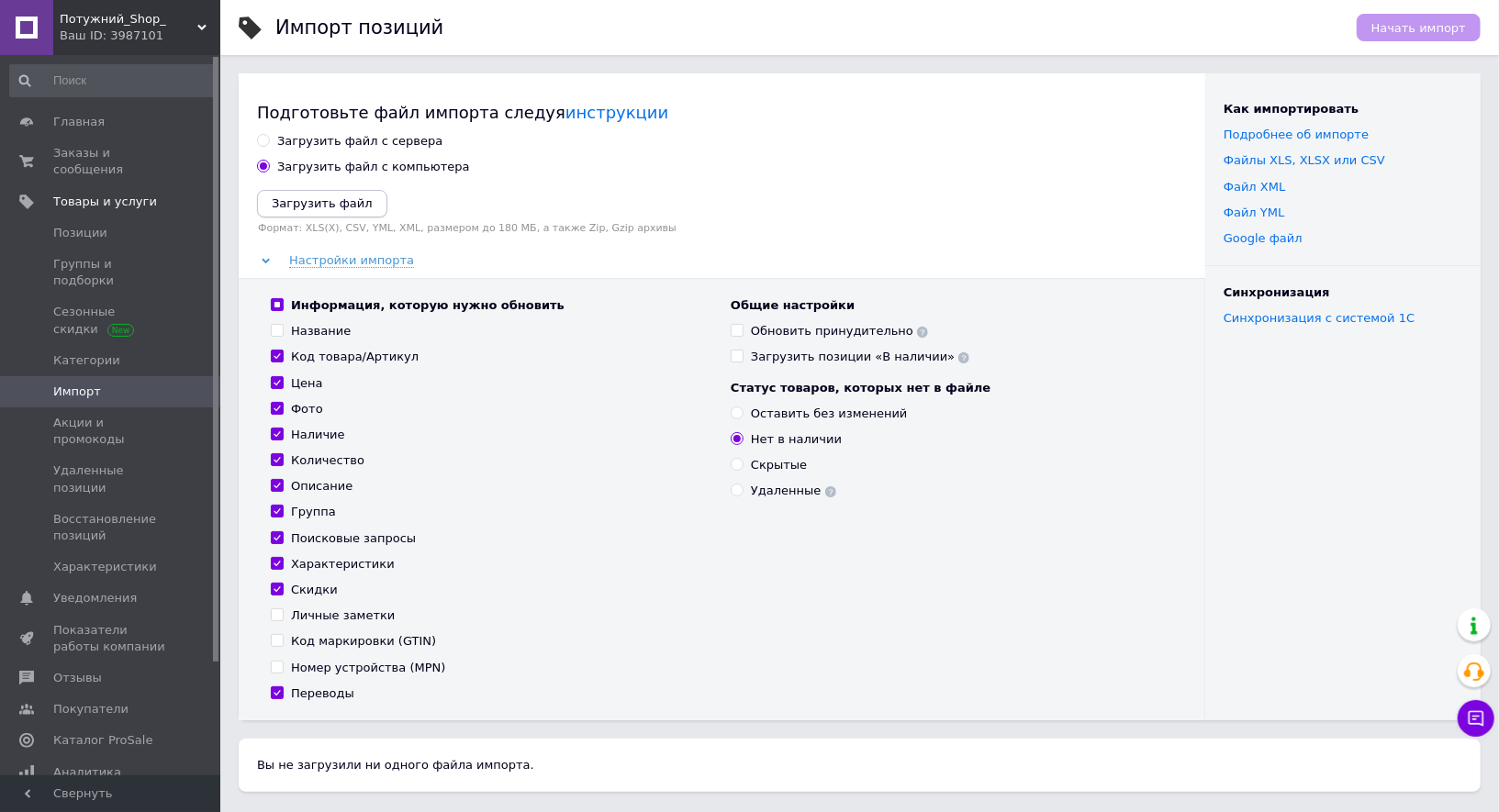
click at [363, 213] on button "Загрузить файл" at bounding box center [321, 204] width 130 height 27
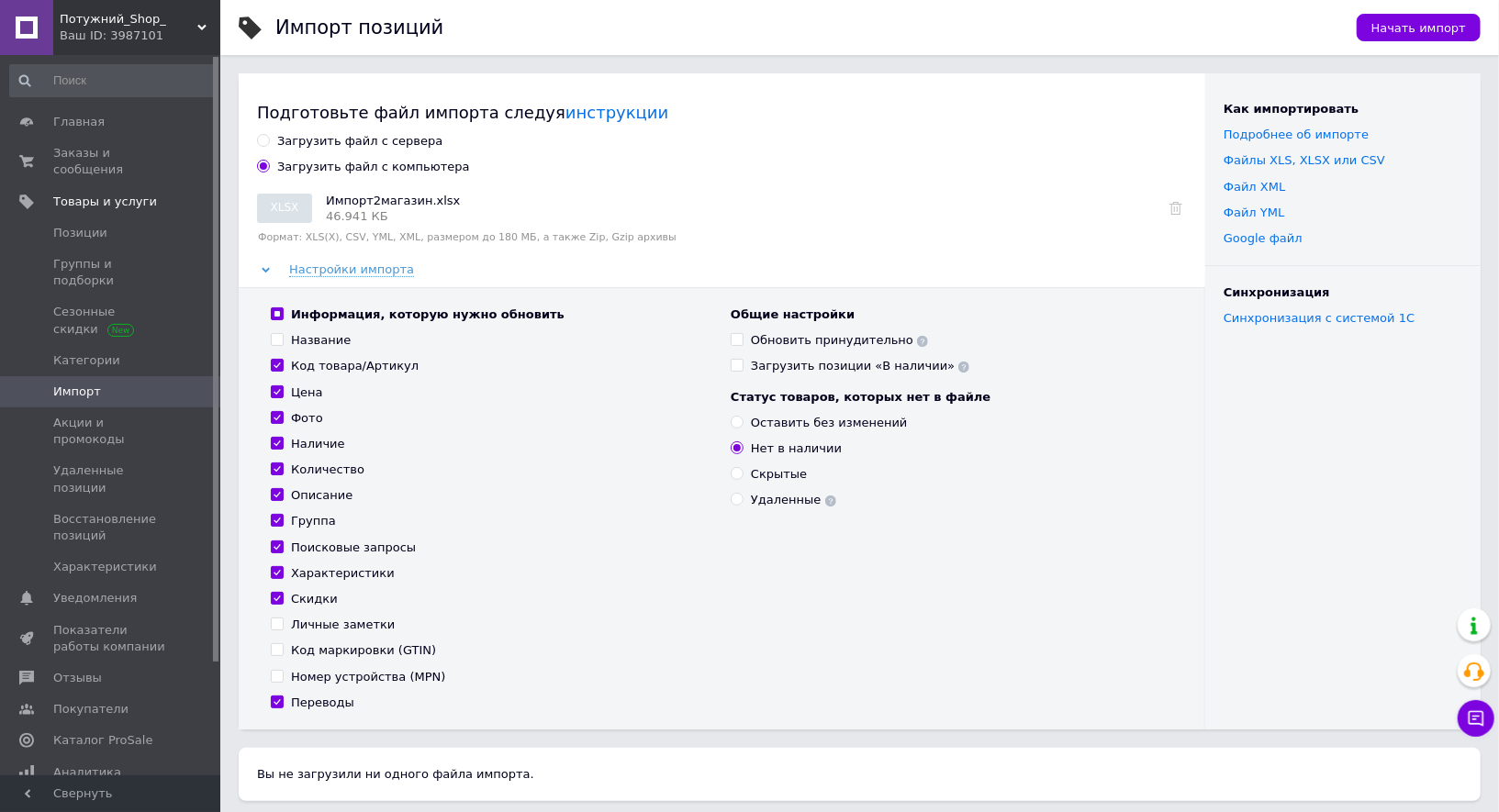
click at [753, 423] on div "Оставить без изменений" at bounding box center [829, 422] width 157 height 17
click at [743, 423] on input "Оставить без изменений" at bounding box center [737, 421] width 12 height 12
radio input "true"
click at [745, 341] on label "Обновить принудительно" at bounding box center [829, 340] width 197 height 17
click at [743, 341] on input "Обновить принудительно" at bounding box center [737, 339] width 12 height 12
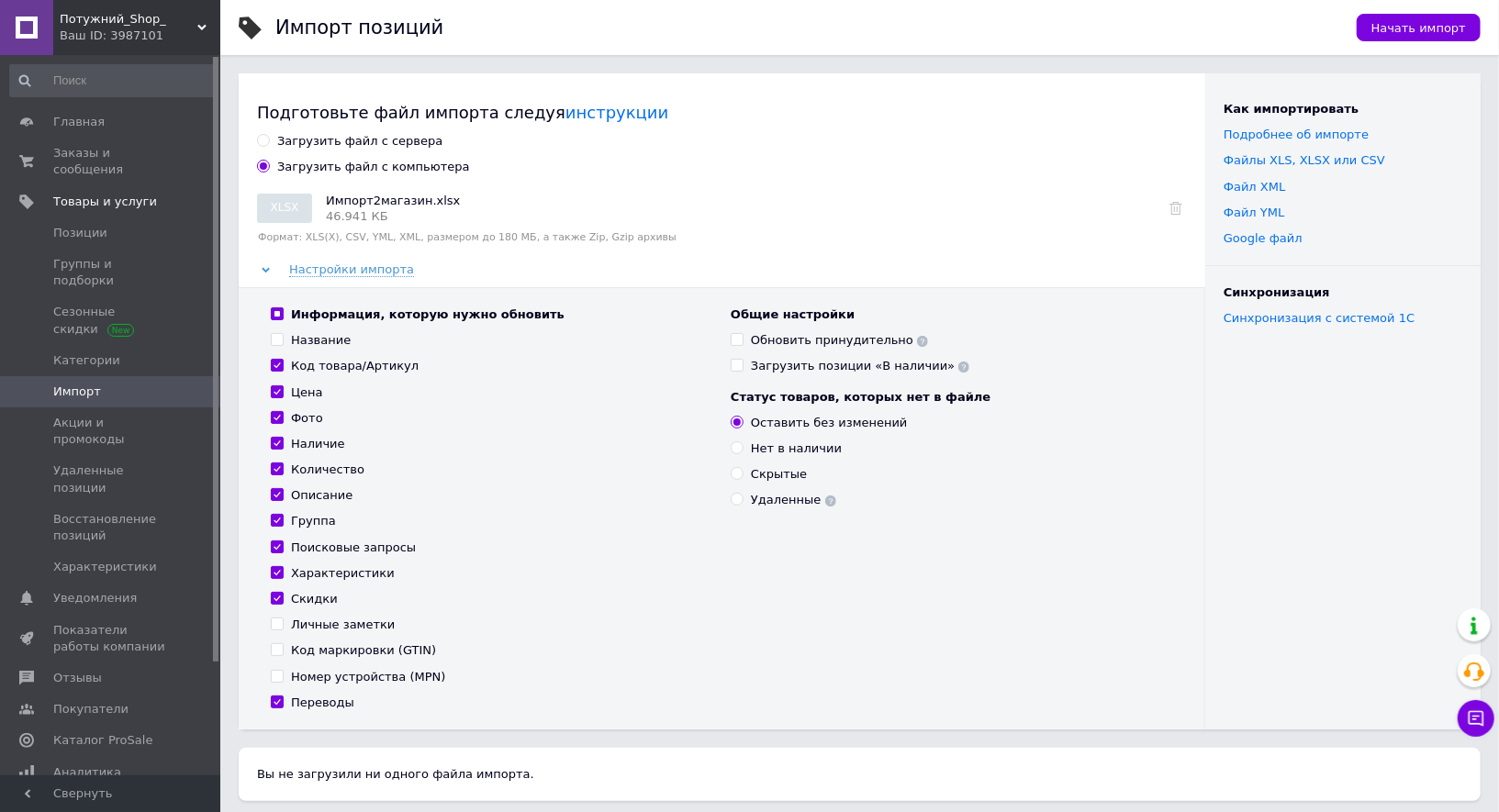
checkbox input "true"
click at [1399, 32] on span "Начать импорт" at bounding box center [1418, 28] width 94 height 14
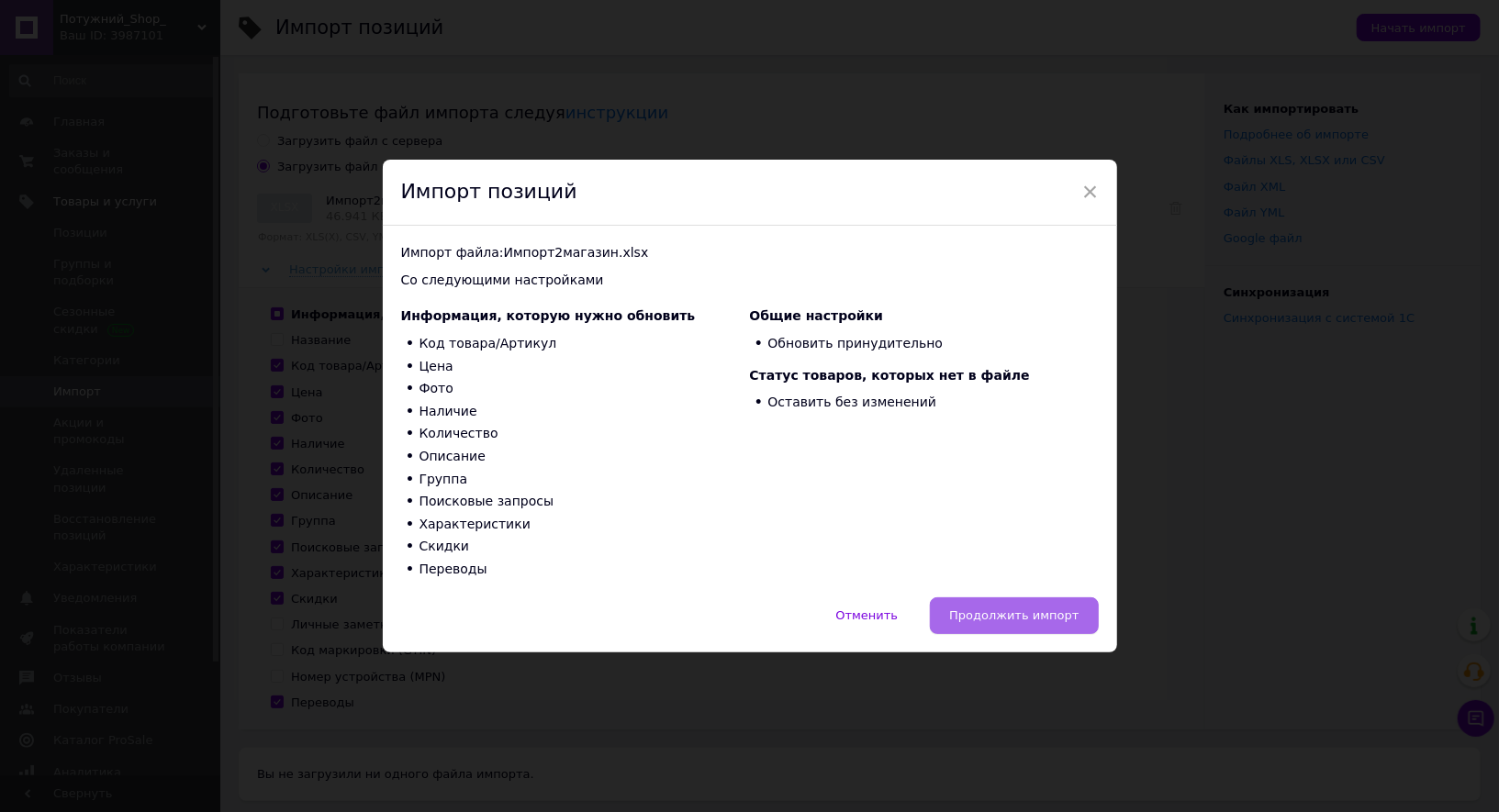
click at [1016, 601] on button "Продолжить импорт" at bounding box center [1013, 615] width 168 height 36
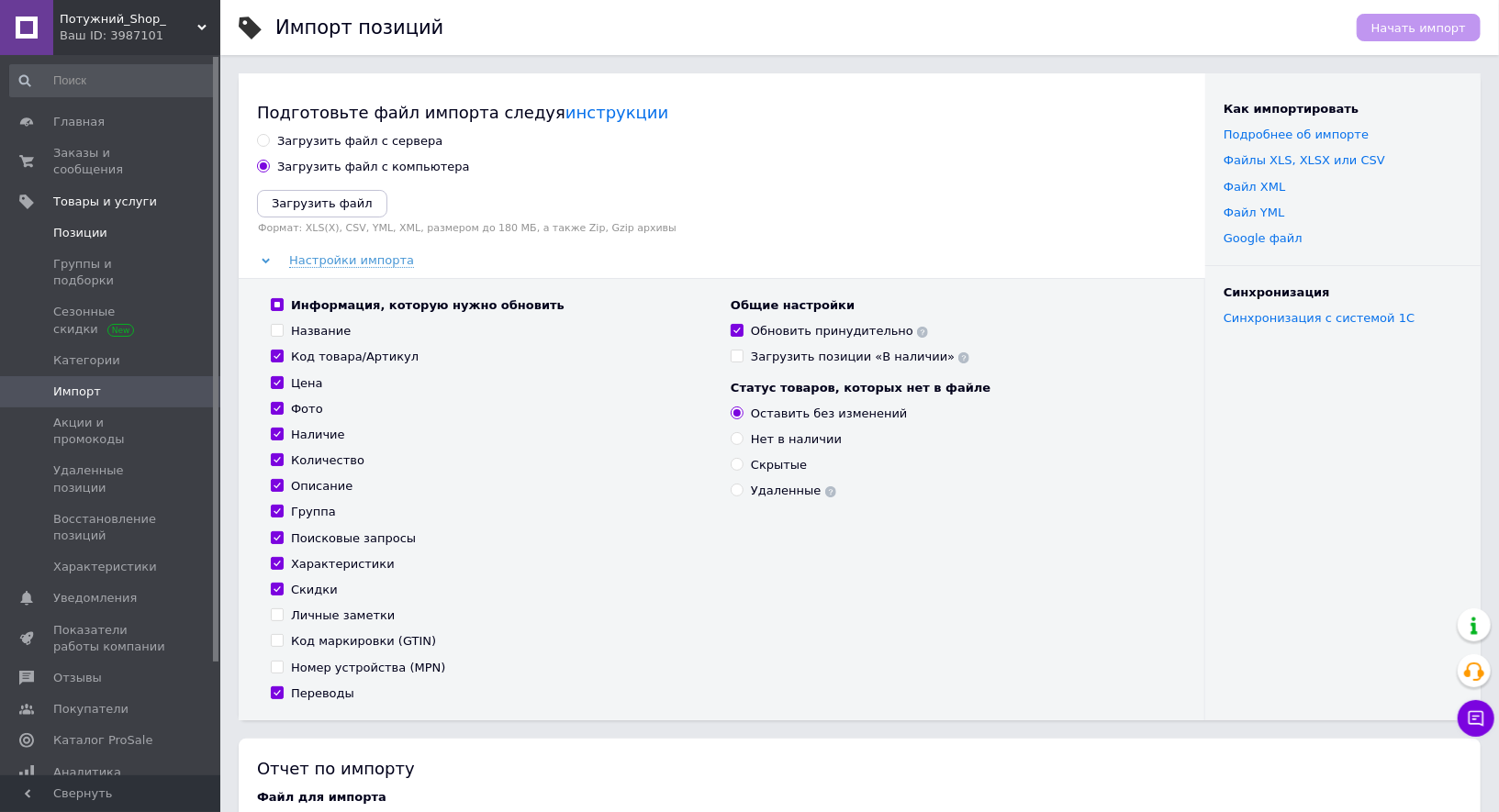
click at [104, 239] on span "Позиции" at bounding box center [111, 232] width 117 height 17
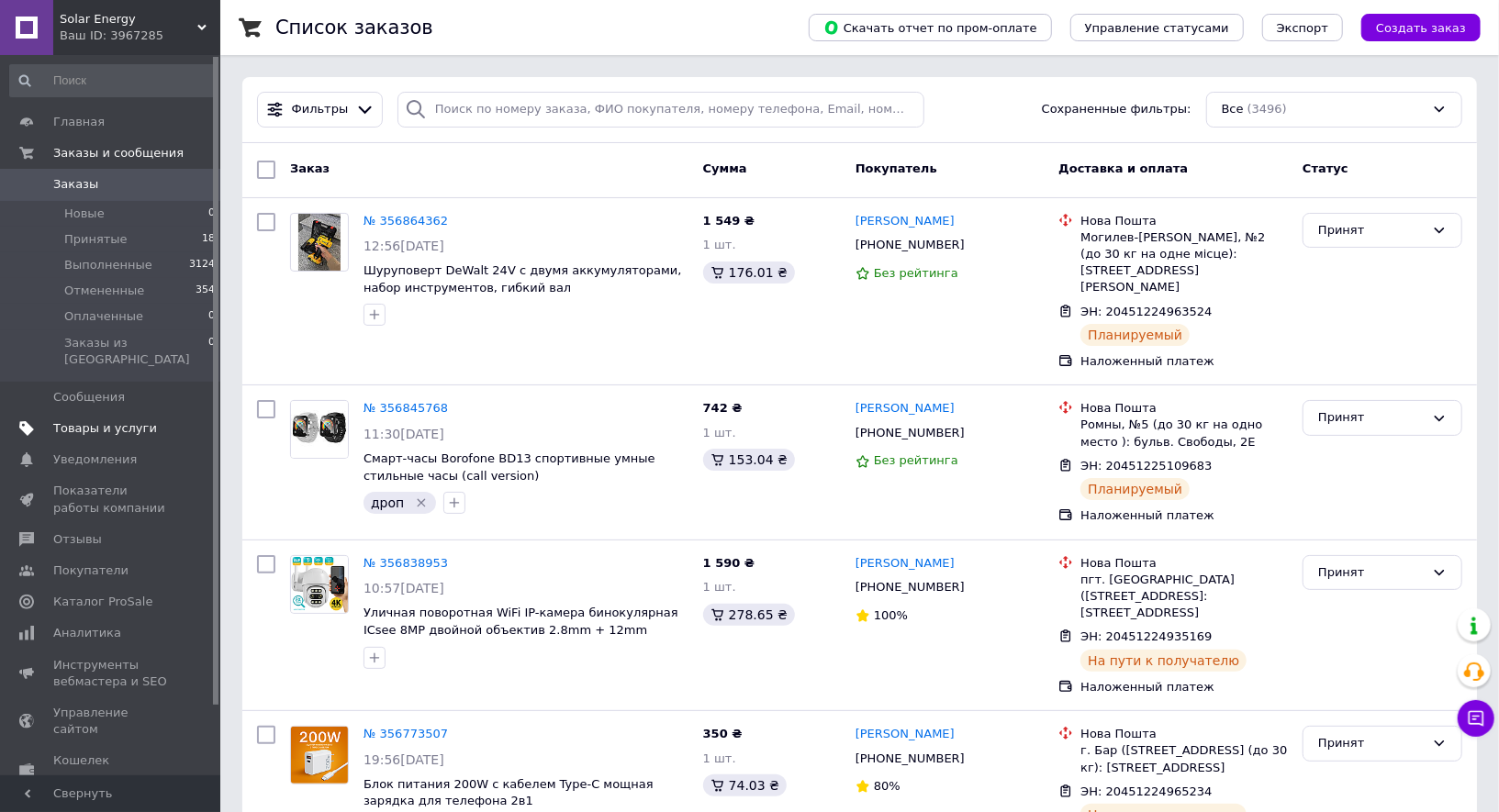
click at [108, 420] on span "Товары и услуги" at bounding box center [105, 428] width 104 height 17
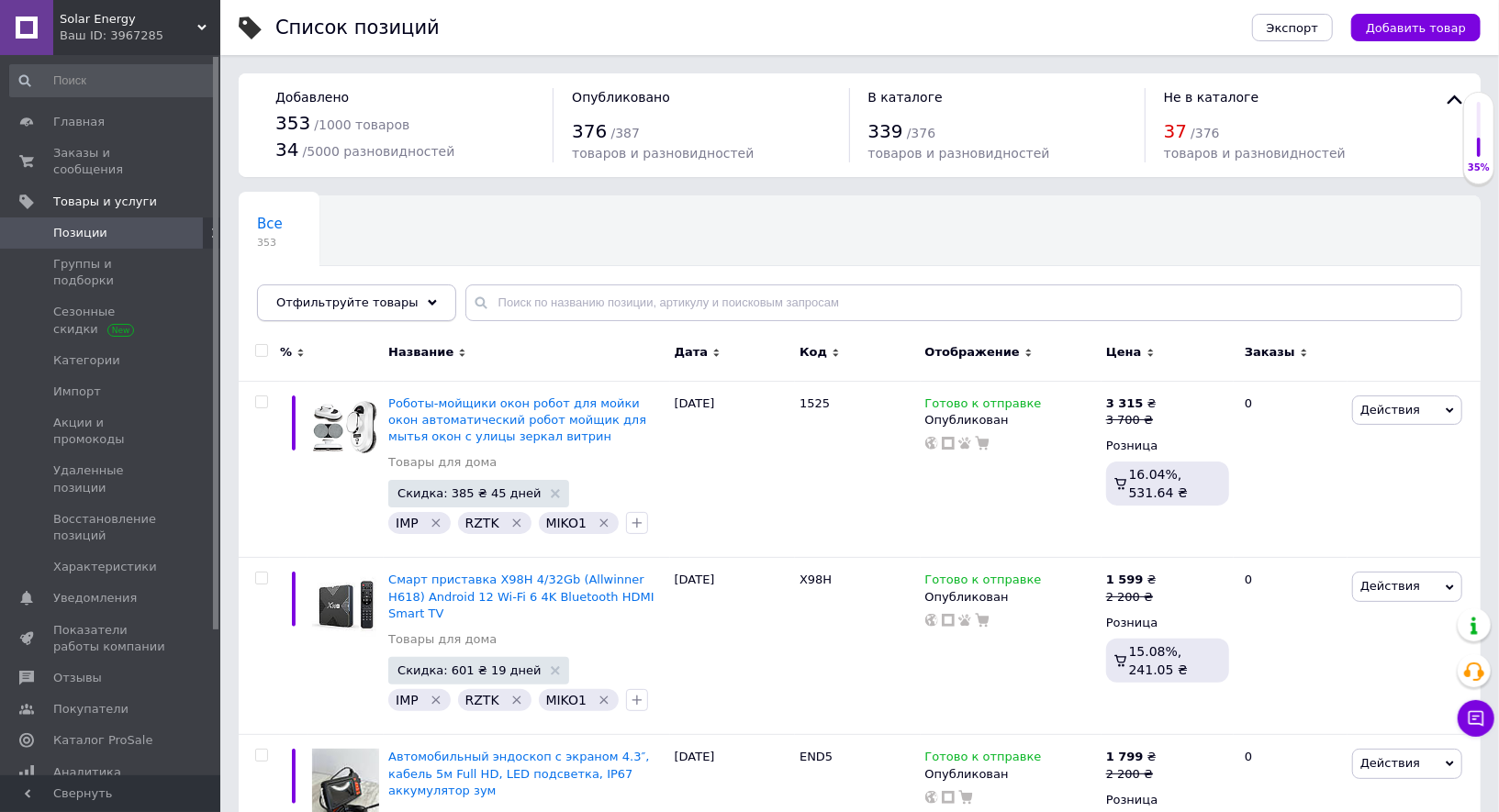
click at [382, 297] on span "Отфильтруйте товары" at bounding box center [347, 303] width 142 height 14
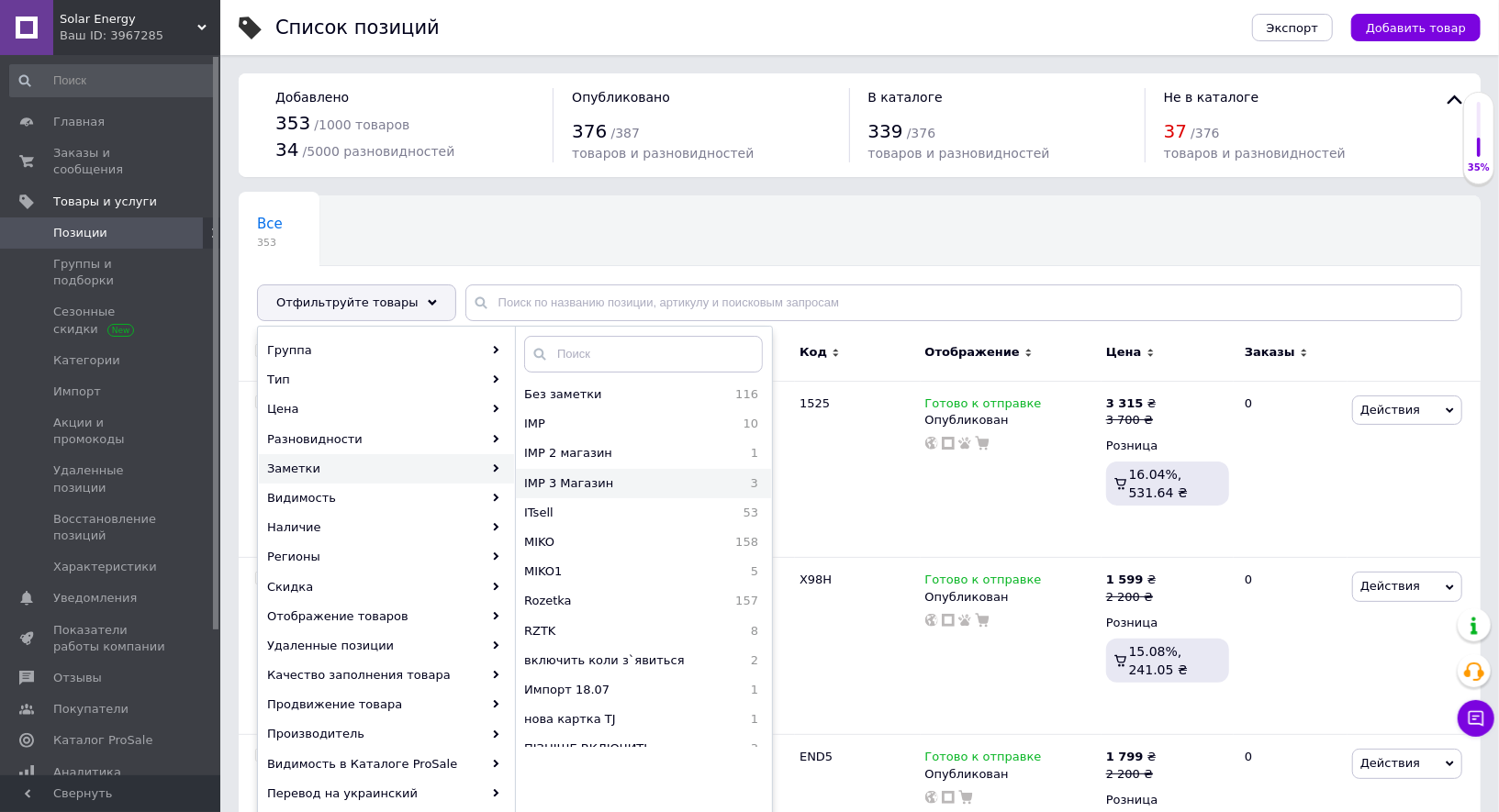
click at [605, 478] on span "IMP 3 Магазин" at bounding box center [622, 483] width 197 height 17
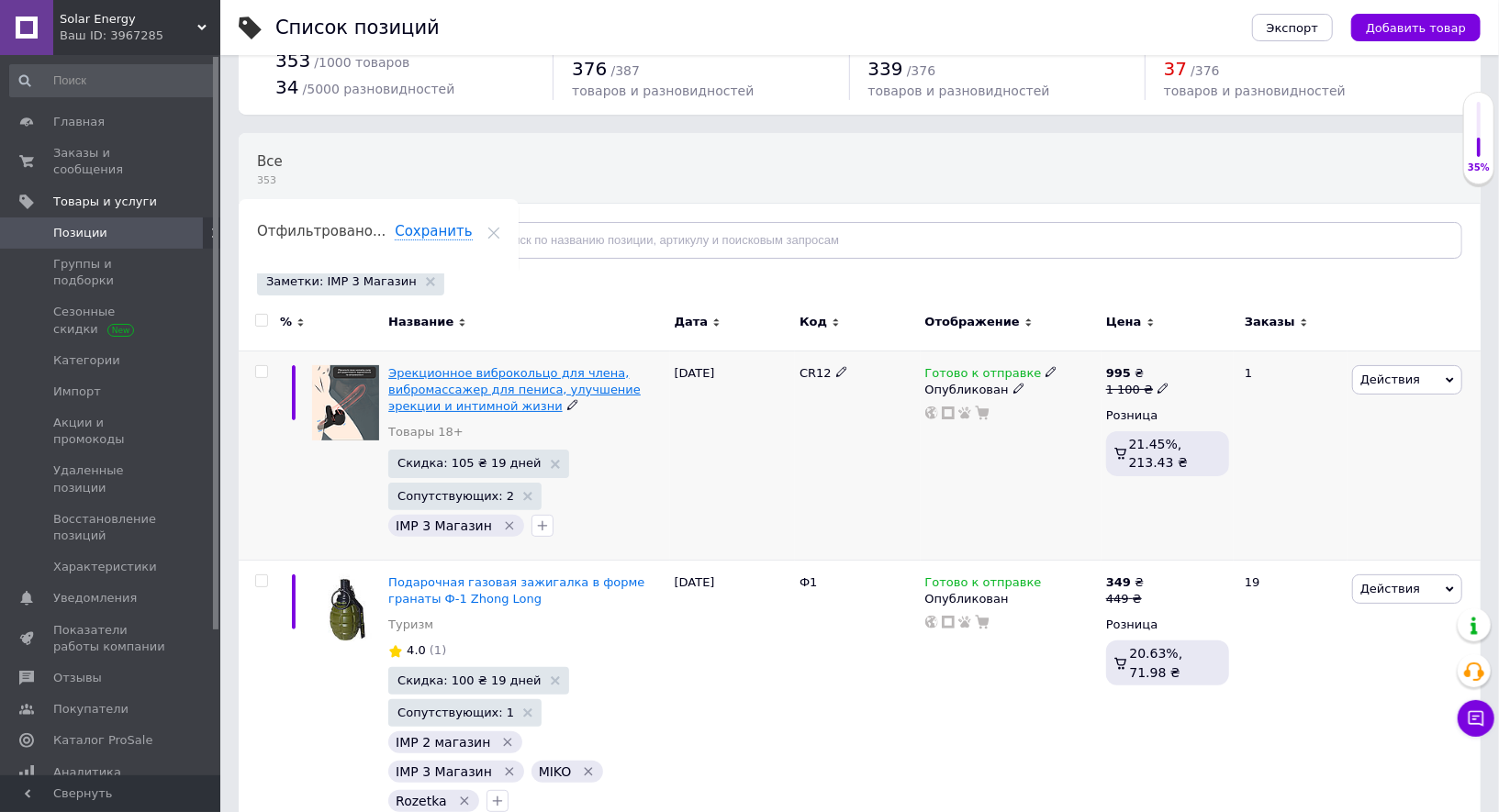
scroll to position [50, 0]
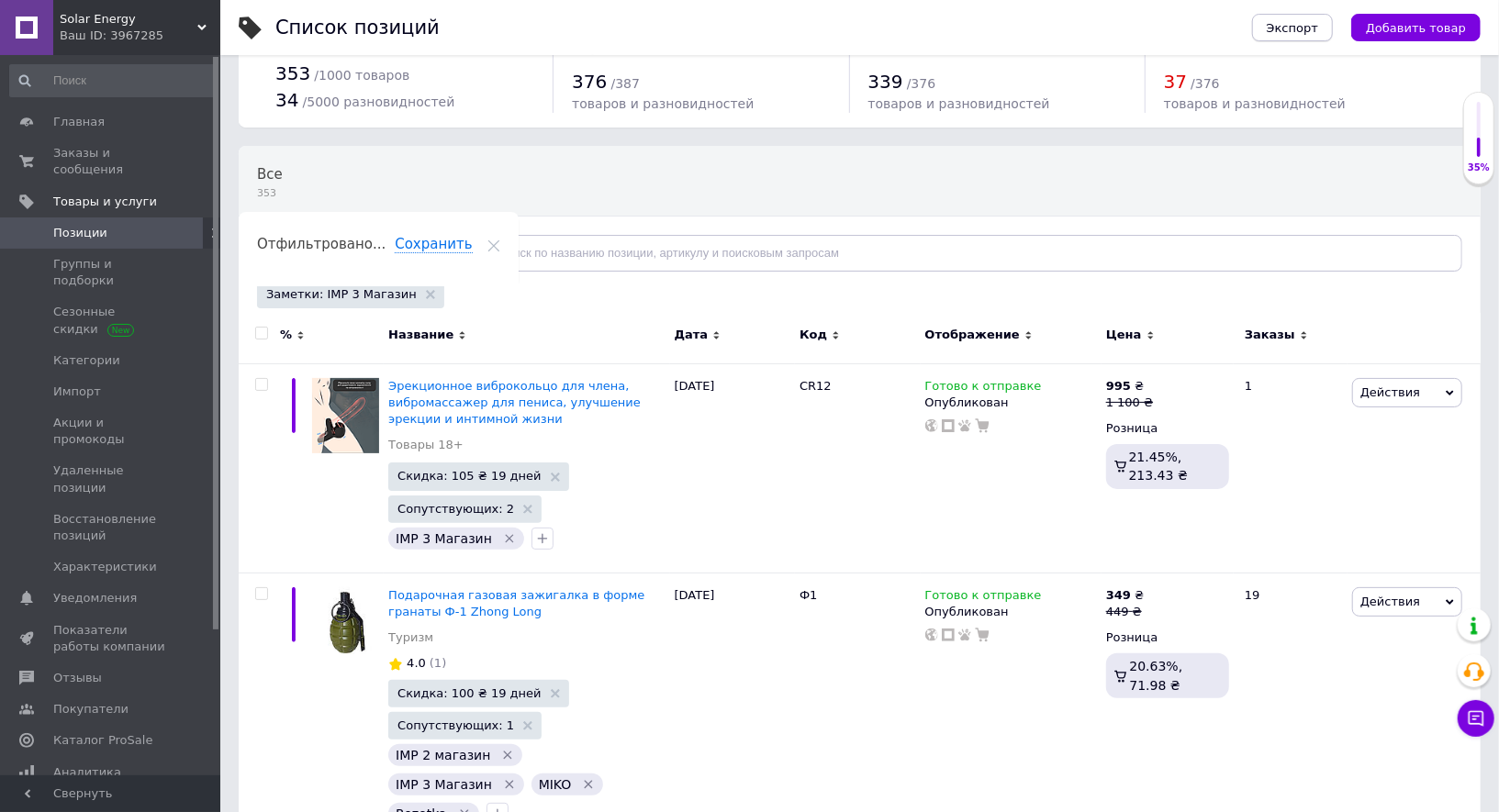
click at [1295, 22] on span "Экспорт" at bounding box center [1292, 28] width 51 height 14
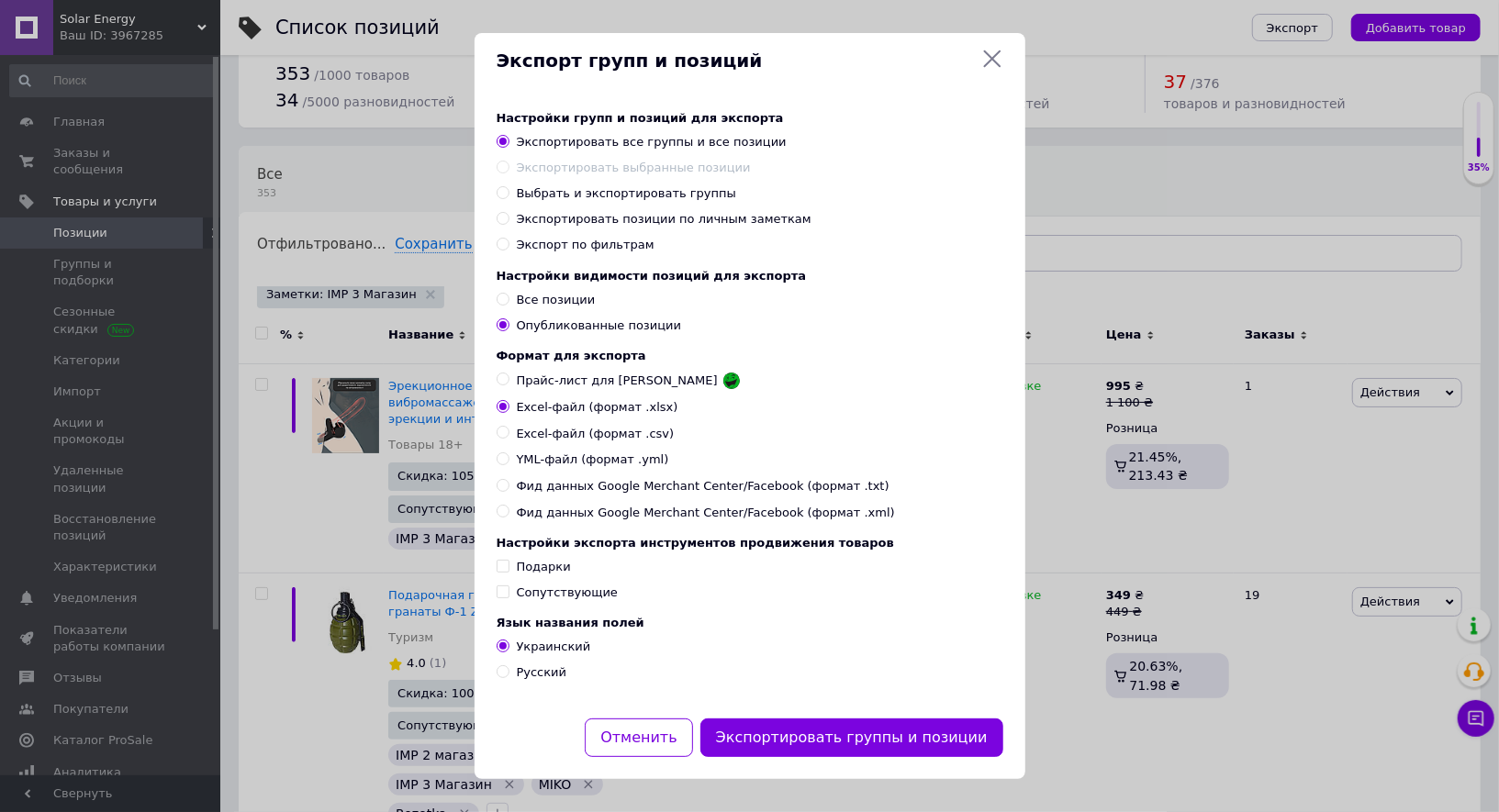
click at [557, 191] on span "Выбрать и экспортировать группы" at bounding box center [626, 193] width 219 height 14
click at [508, 191] on input "Выбрать и экспортировать группы" at bounding box center [503, 192] width 12 height 12
radio input "true"
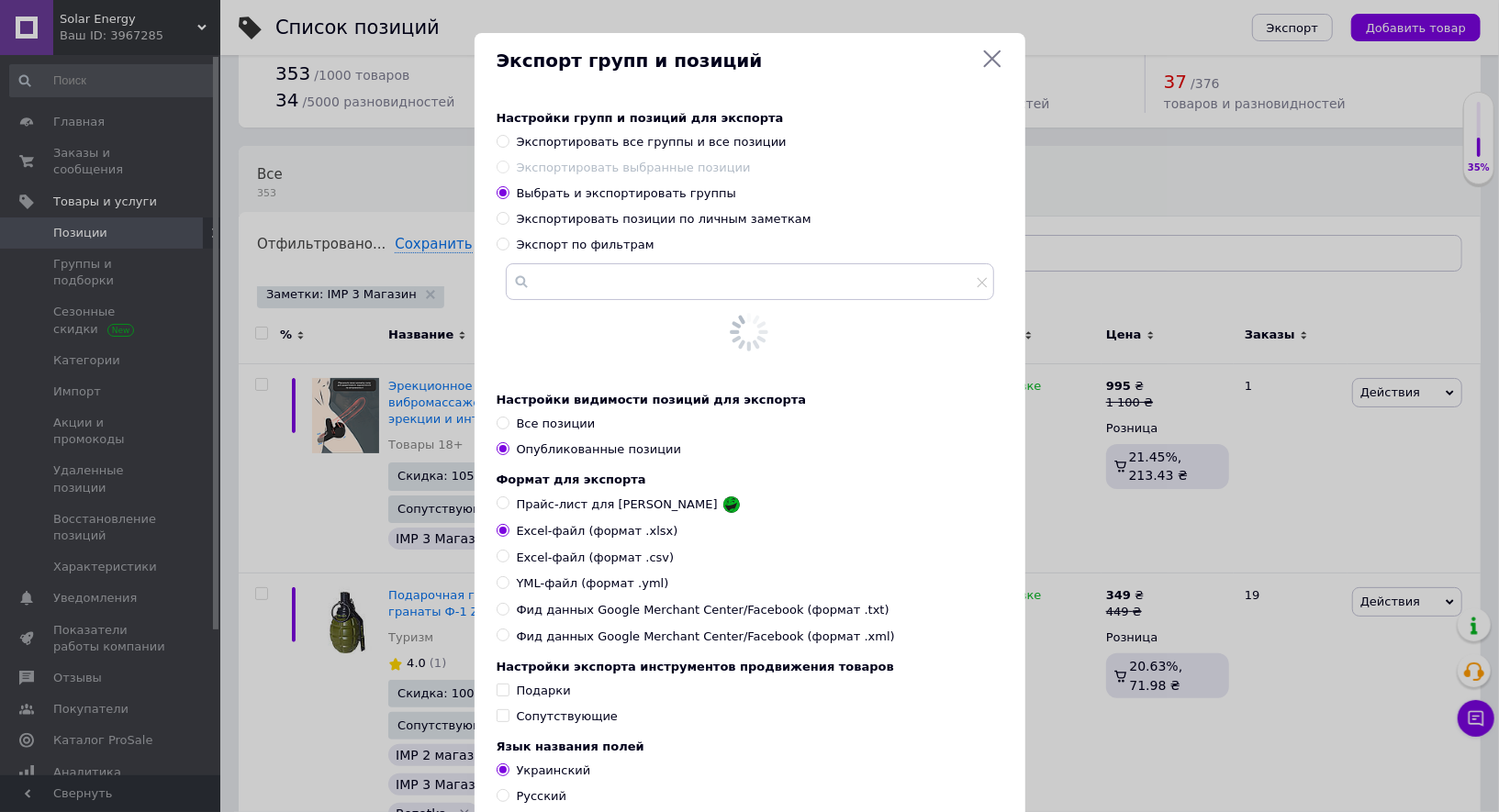
click at [556, 210] on div "Настройки групп и позиций для экспорта Экспортировать все группы и все позиции …" at bounding box center [750, 232] width 507 height 244
click at [556, 221] on span "Экспортировать позиции по личным заметкам" at bounding box center [663, 218] width 295 height 14
click at [508, 221] on input "Экспортировать позиции по личным заметкам" at bounding box center [503, 217] width 12 height 12
radio input "true"
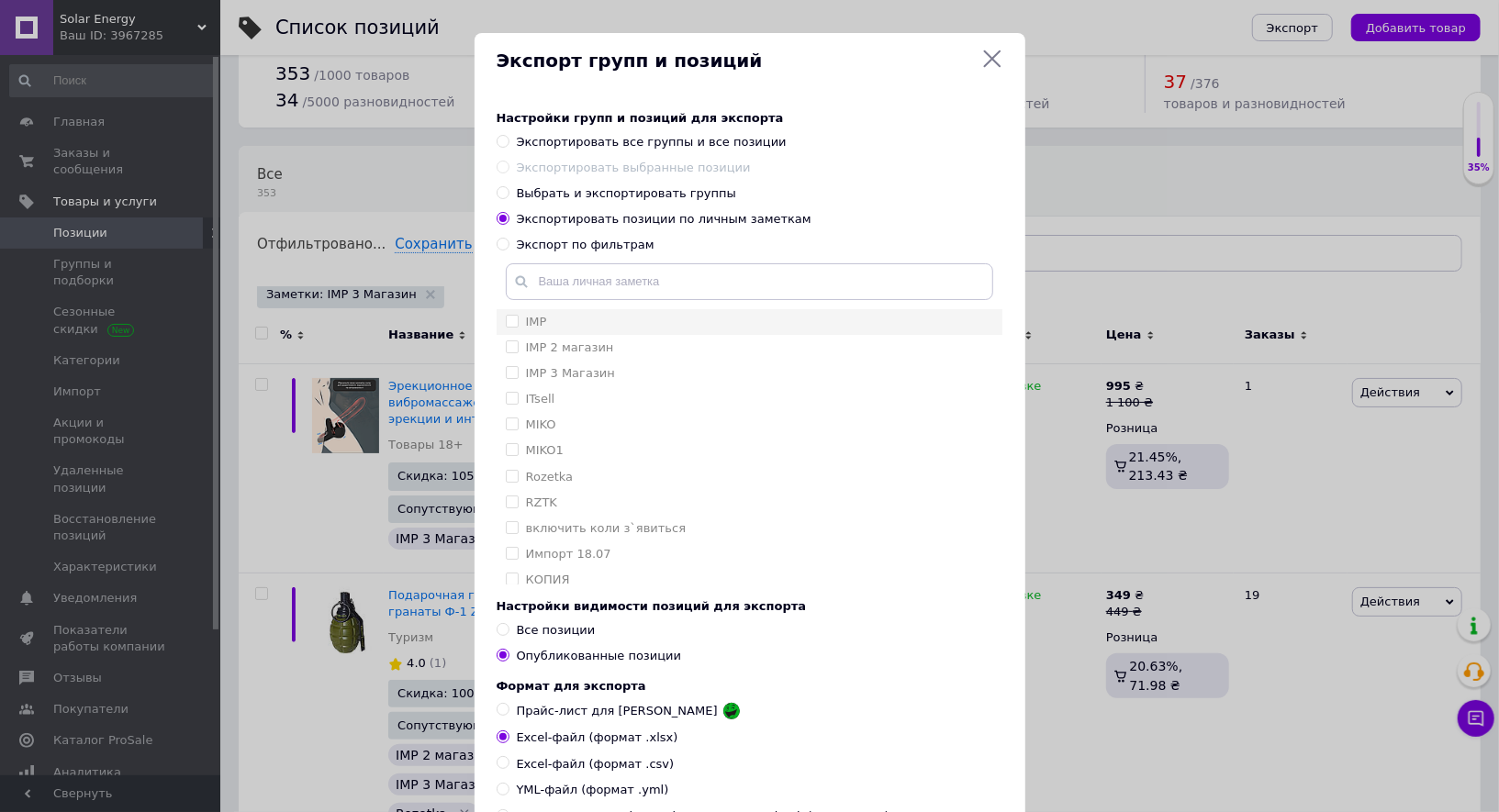
click at [510, 324] on input "IMP" at bounding box center [511, 320] width 12 height 12
checkbox input "true"
click at [510, 373] on input "IMP 3 Магазин" at bounding box center [511, 372] width 12 height 12
checkbox input "true"
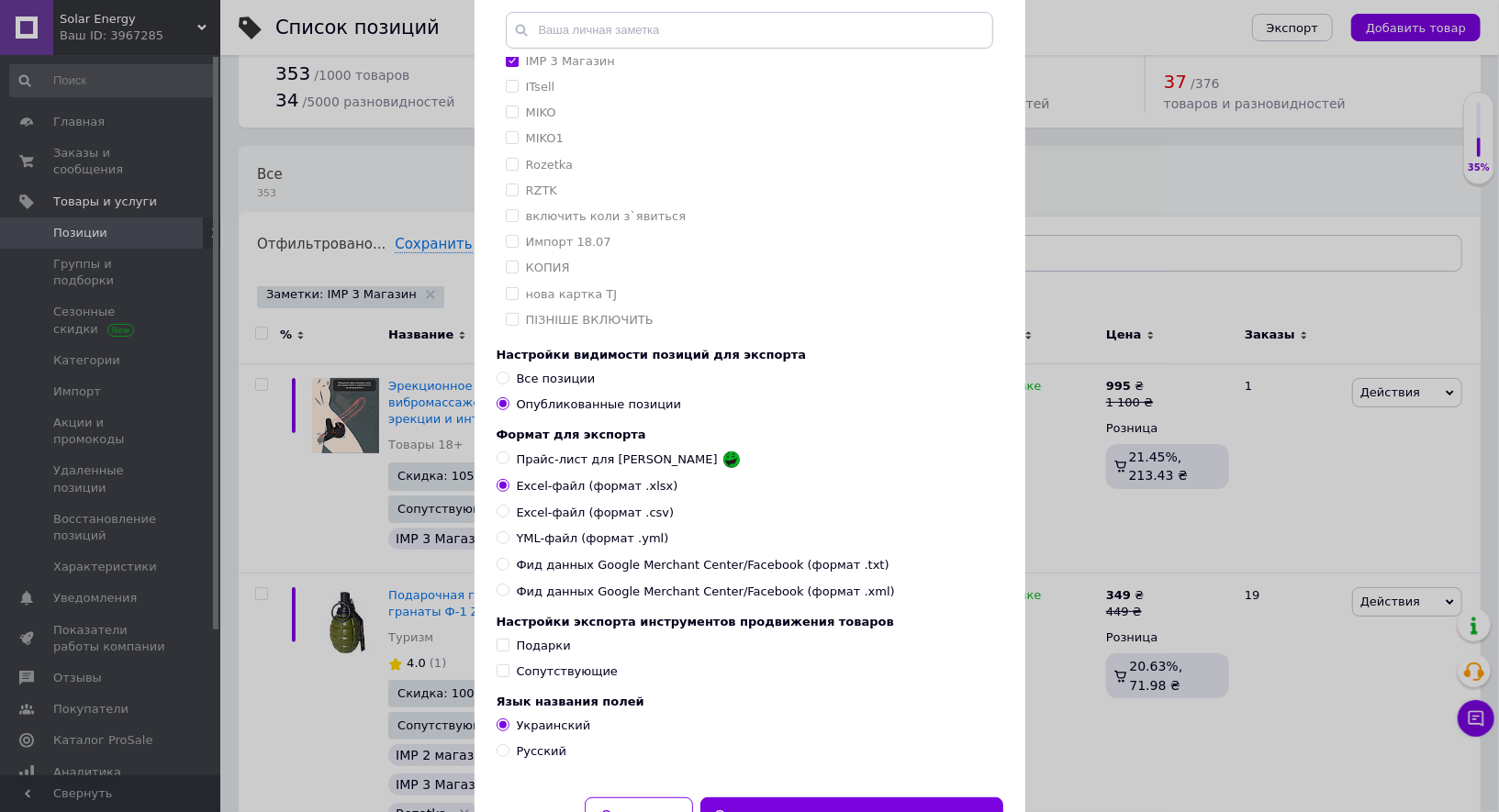
click at [500, 378] on input "Все позиции" at bounding box center [503, 377] width 12 height 12
radio input "true"
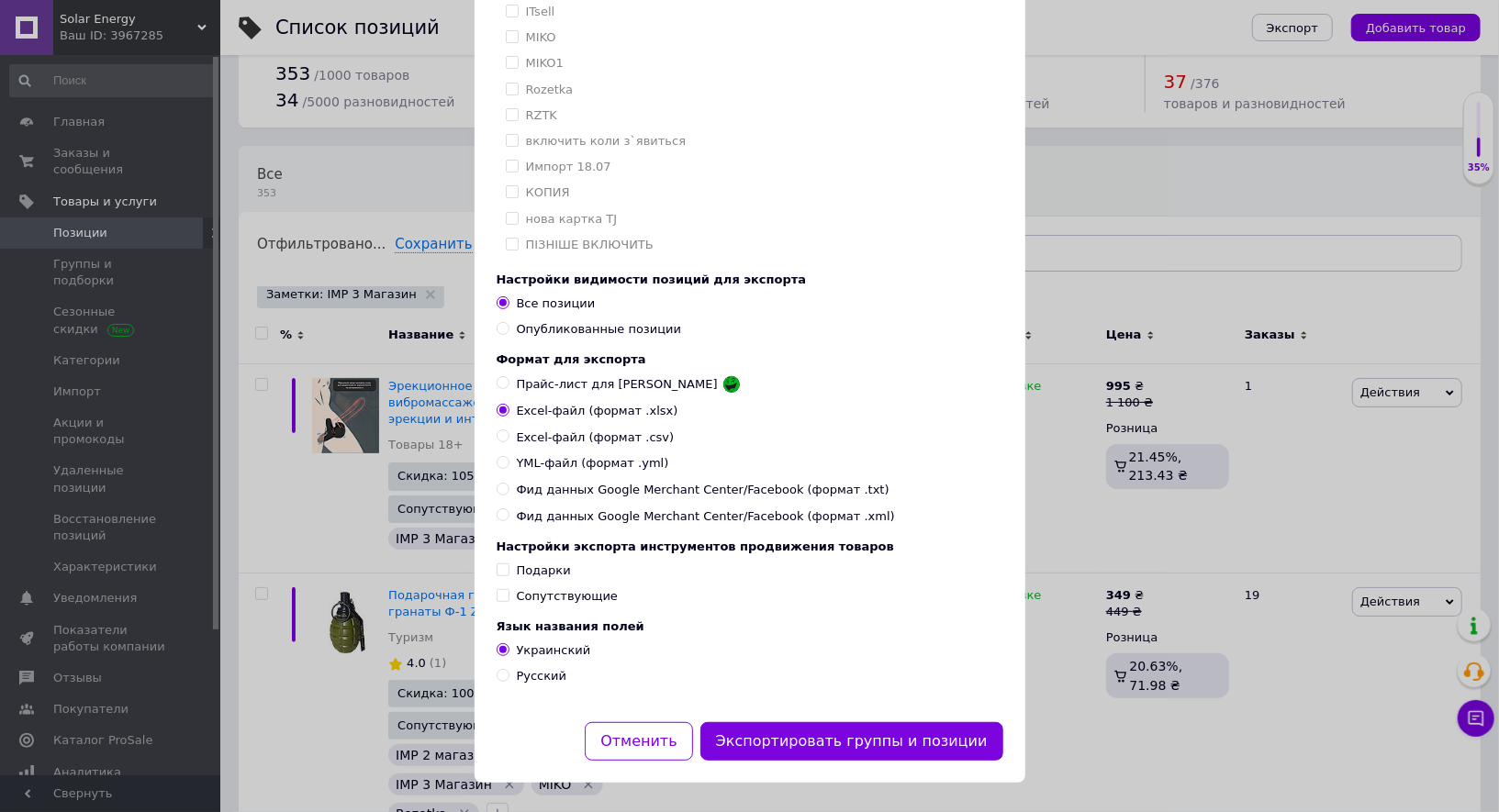
scroll to position [337, 0]
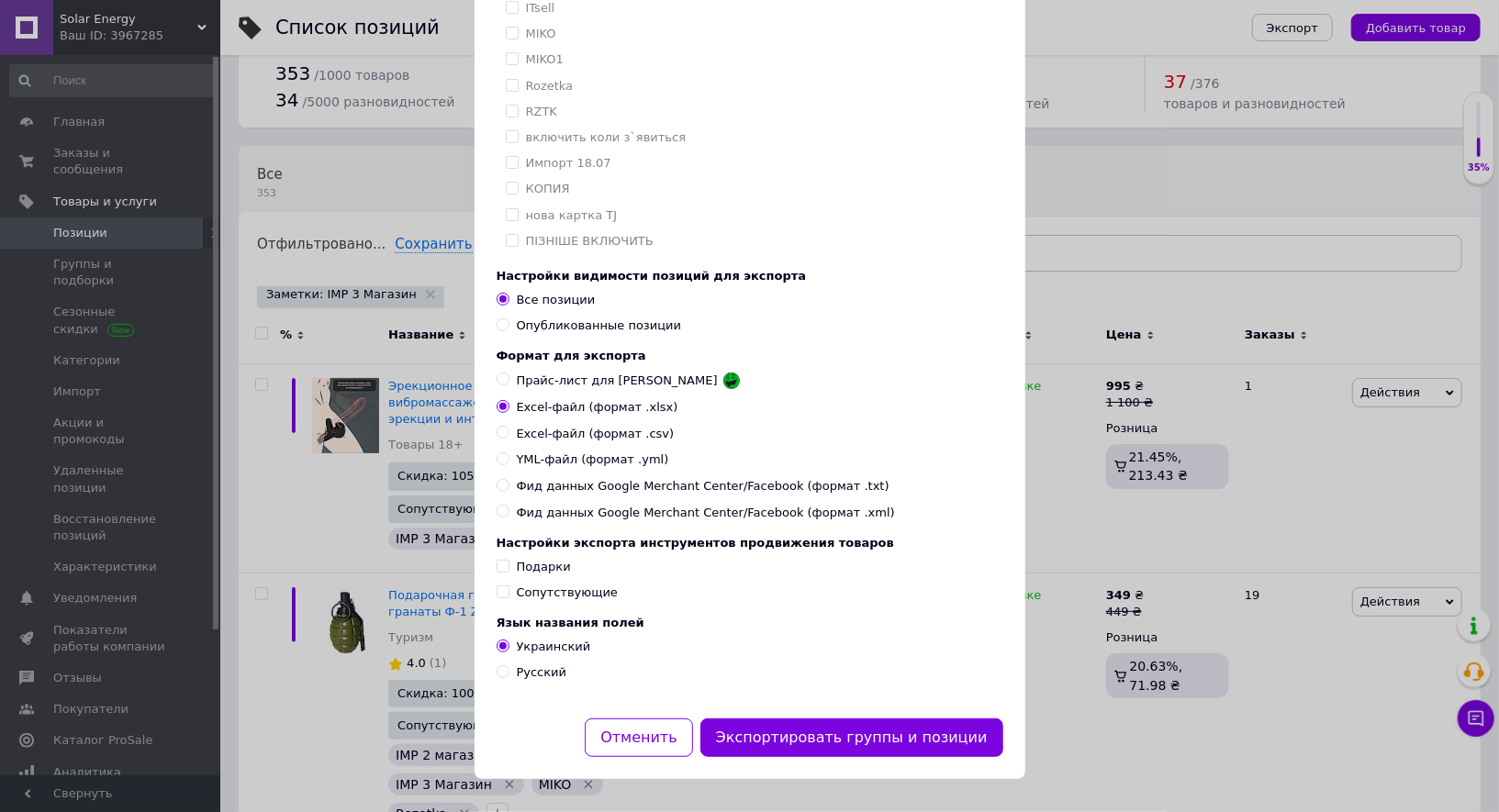
click at [497, 672] on input "Русский" at bounding box center [503, 671] width 12 height 12
radio input "true"
click at [831, 730] on button "Экспортировать группы и позиции" at bounding box center [851, 738] width 303 height 39
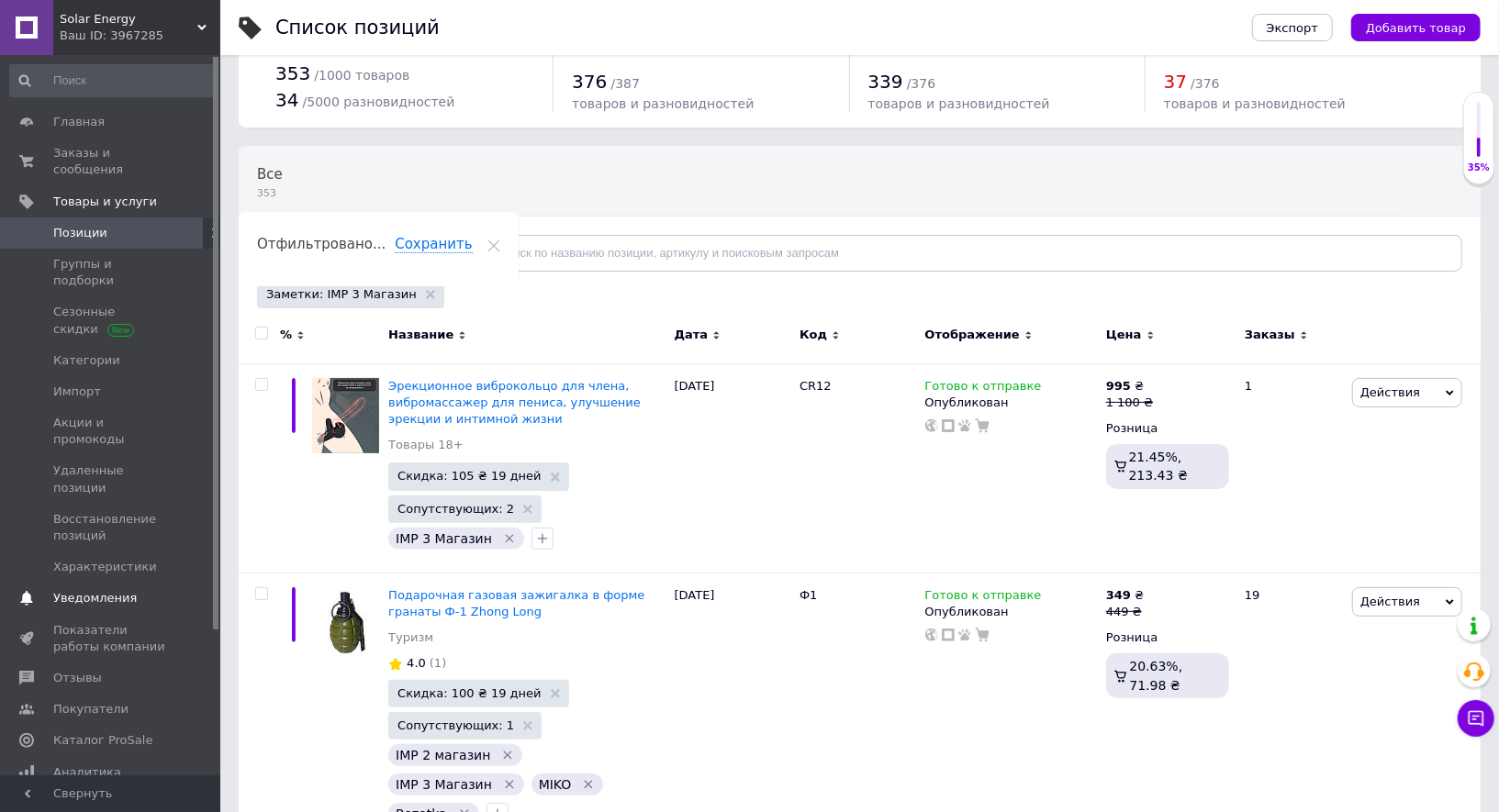
click at [122, 590] on span "Уведомления" at bounding box center [94, 597] width 83 height 17
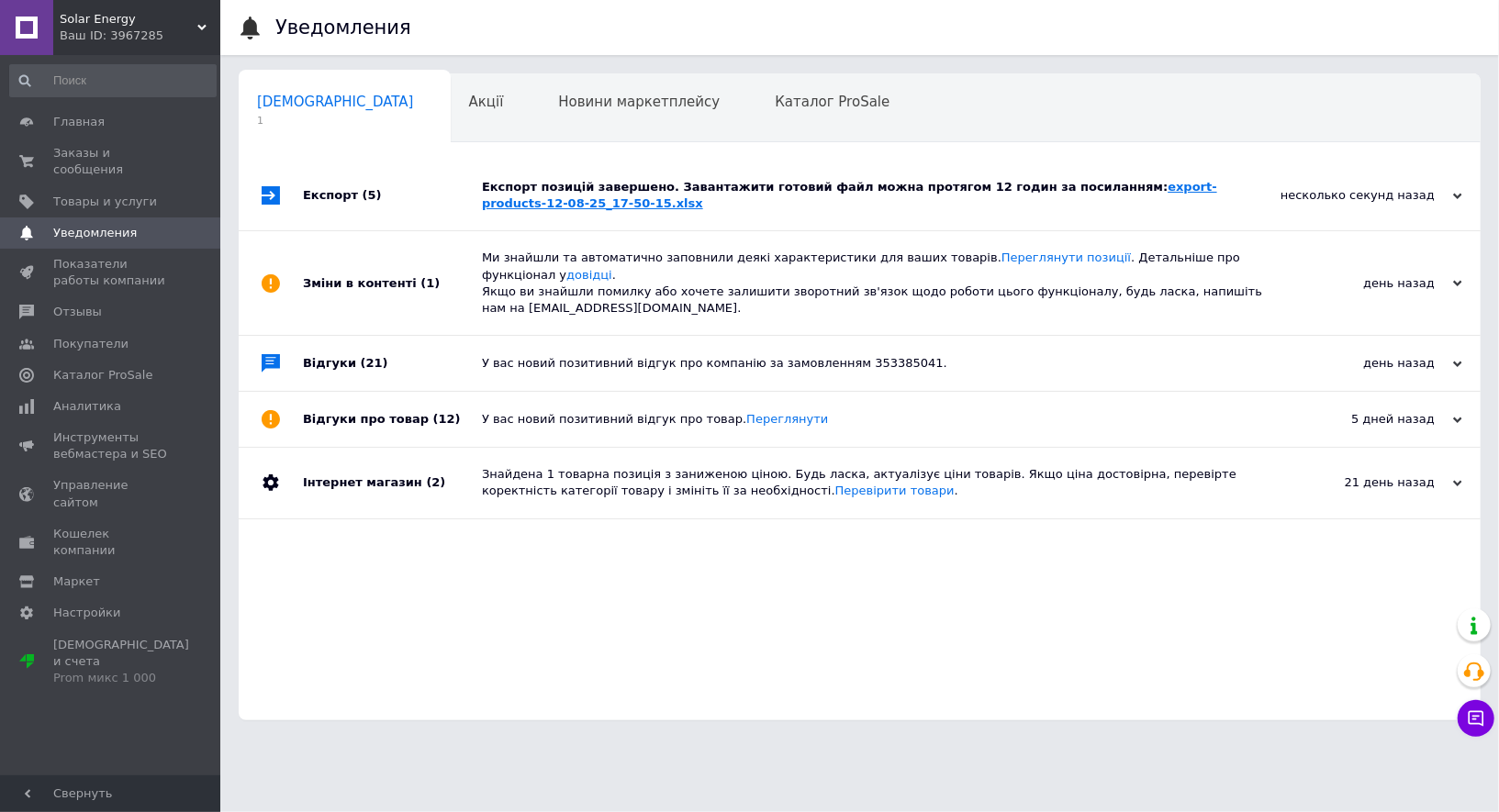
click at [1123, 180] on link "export-products-12-08-25_17-50-15.xlsx" at bounding box center [849, 195] width 735 height 30
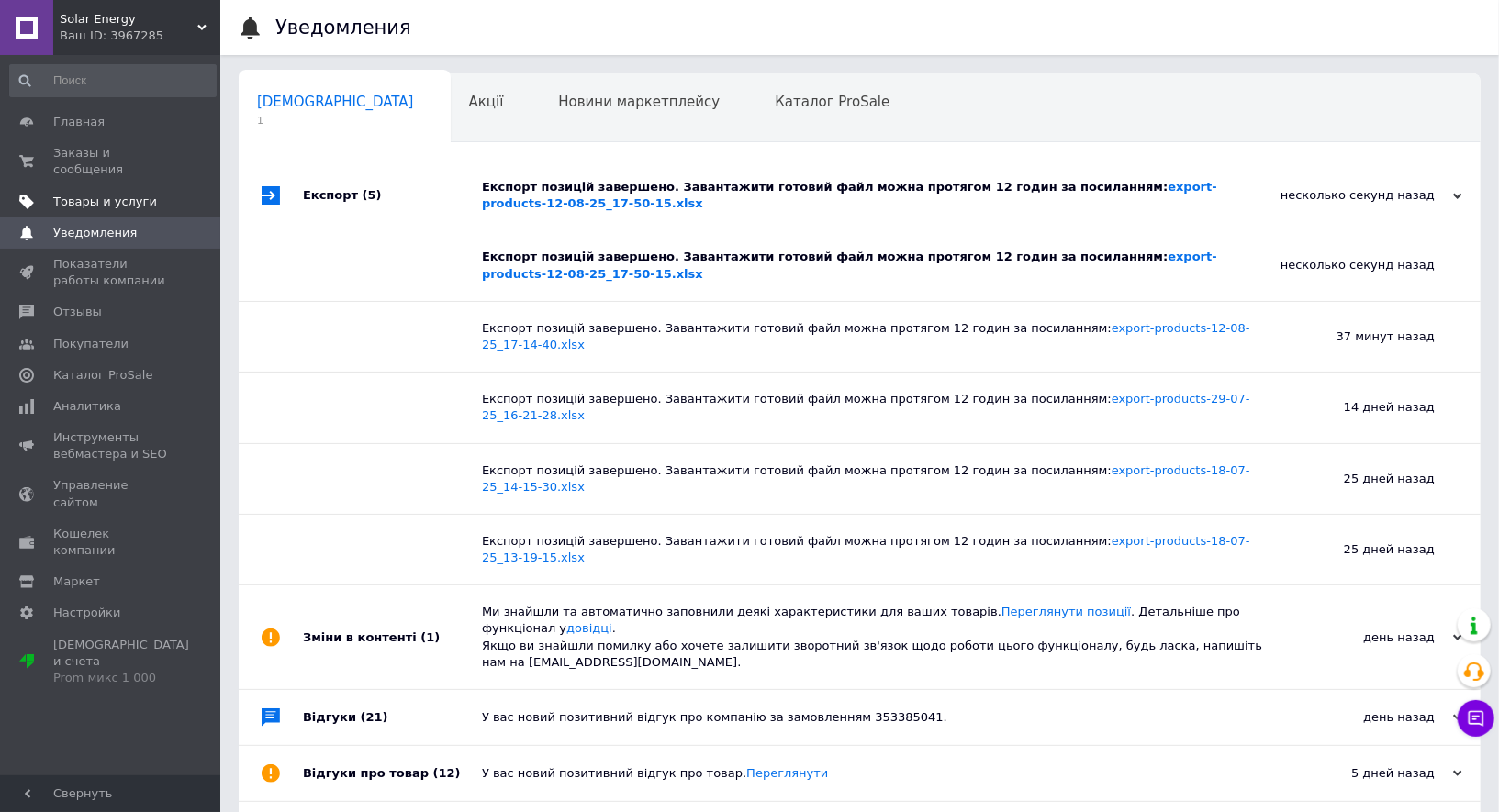
click at [109, 191] on link "Товары и услуги" at bounding box center [113, 202] width 225 height 31
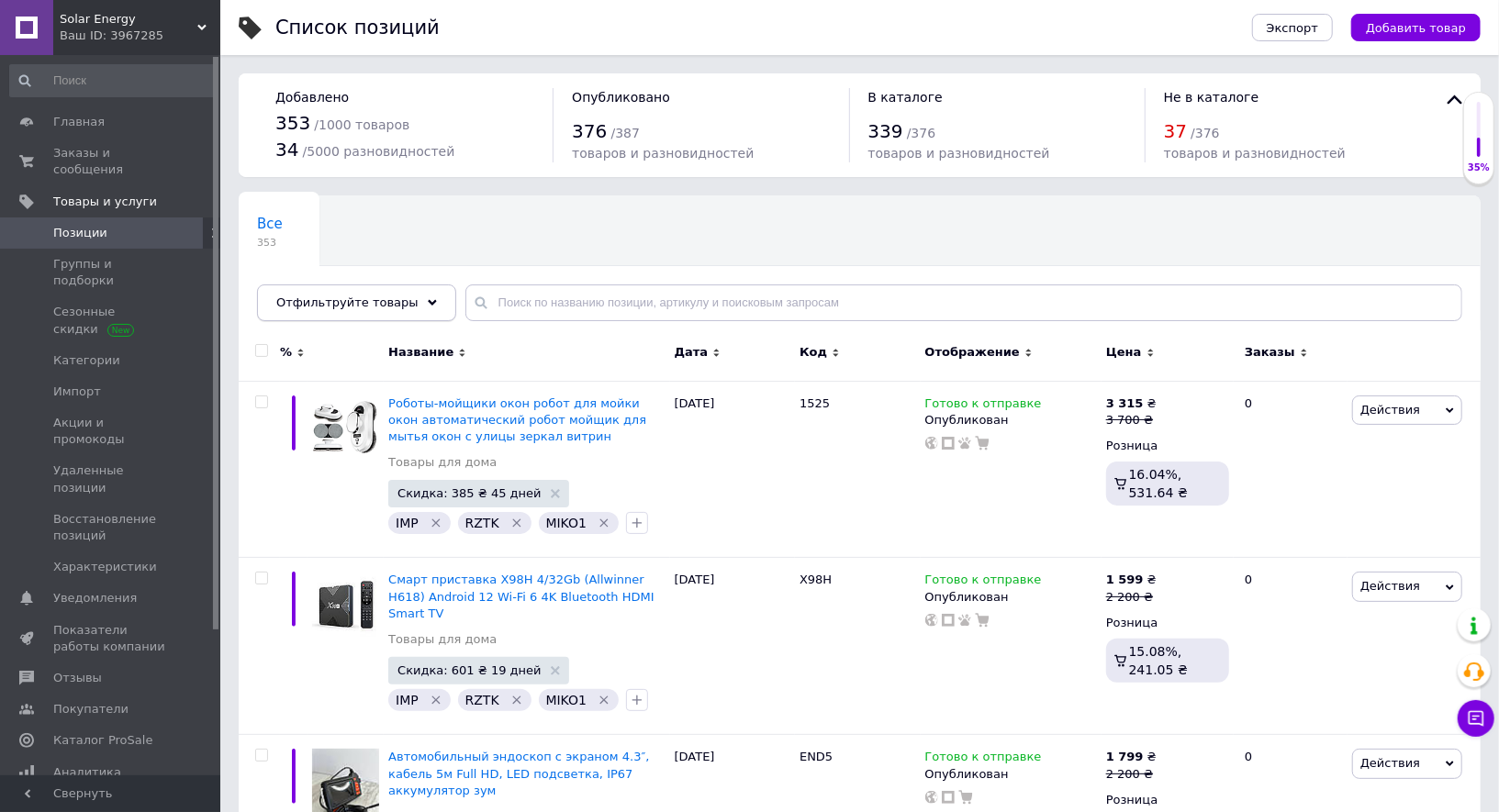
click at [409, 295] on div "Отфильтруйте товары" at bounding box center [356, 302] width 199 height 36
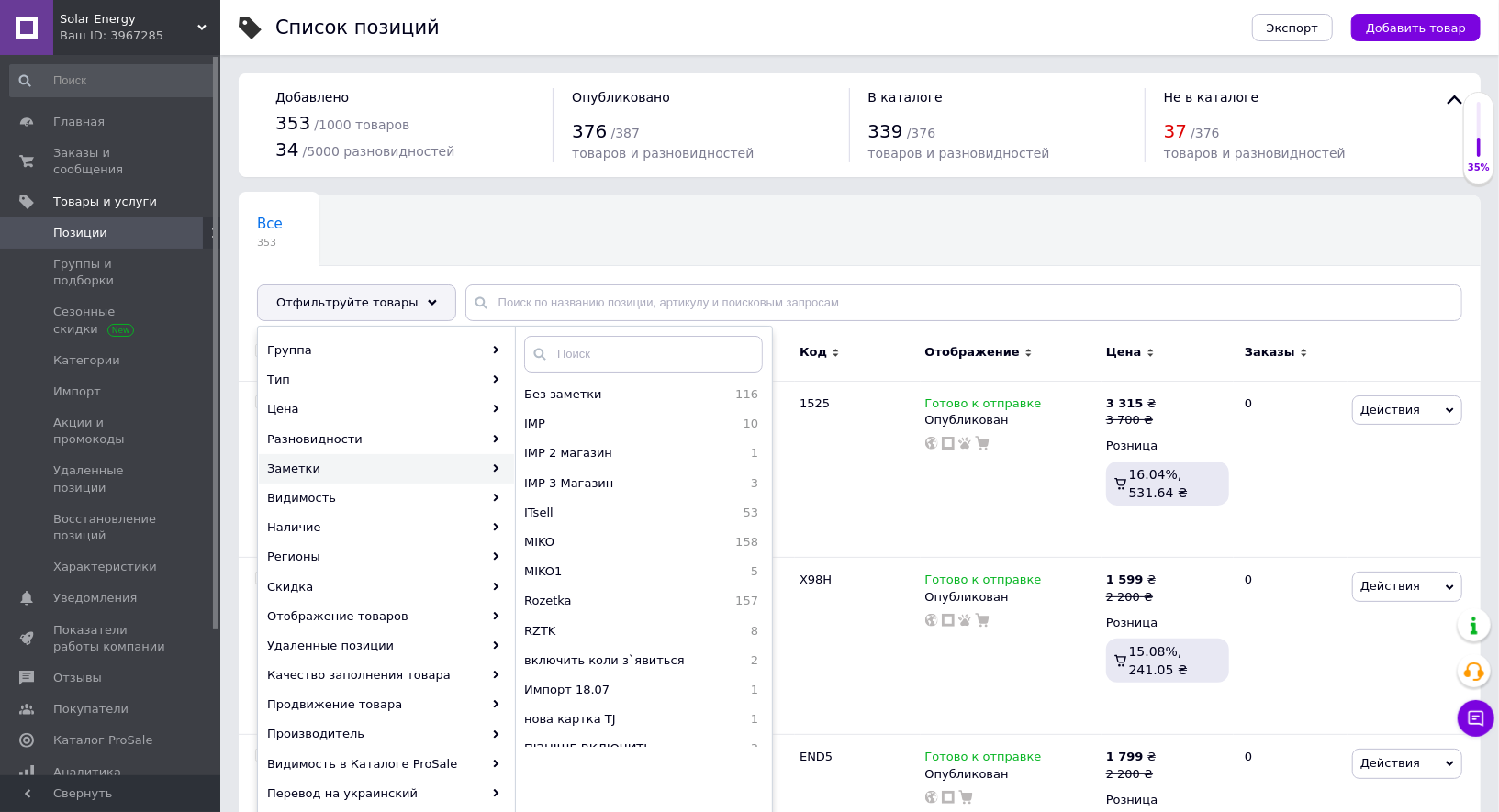
click at [194, 25] on span "Solar Energy" at bounding box center [128, 19] width 138 height 17
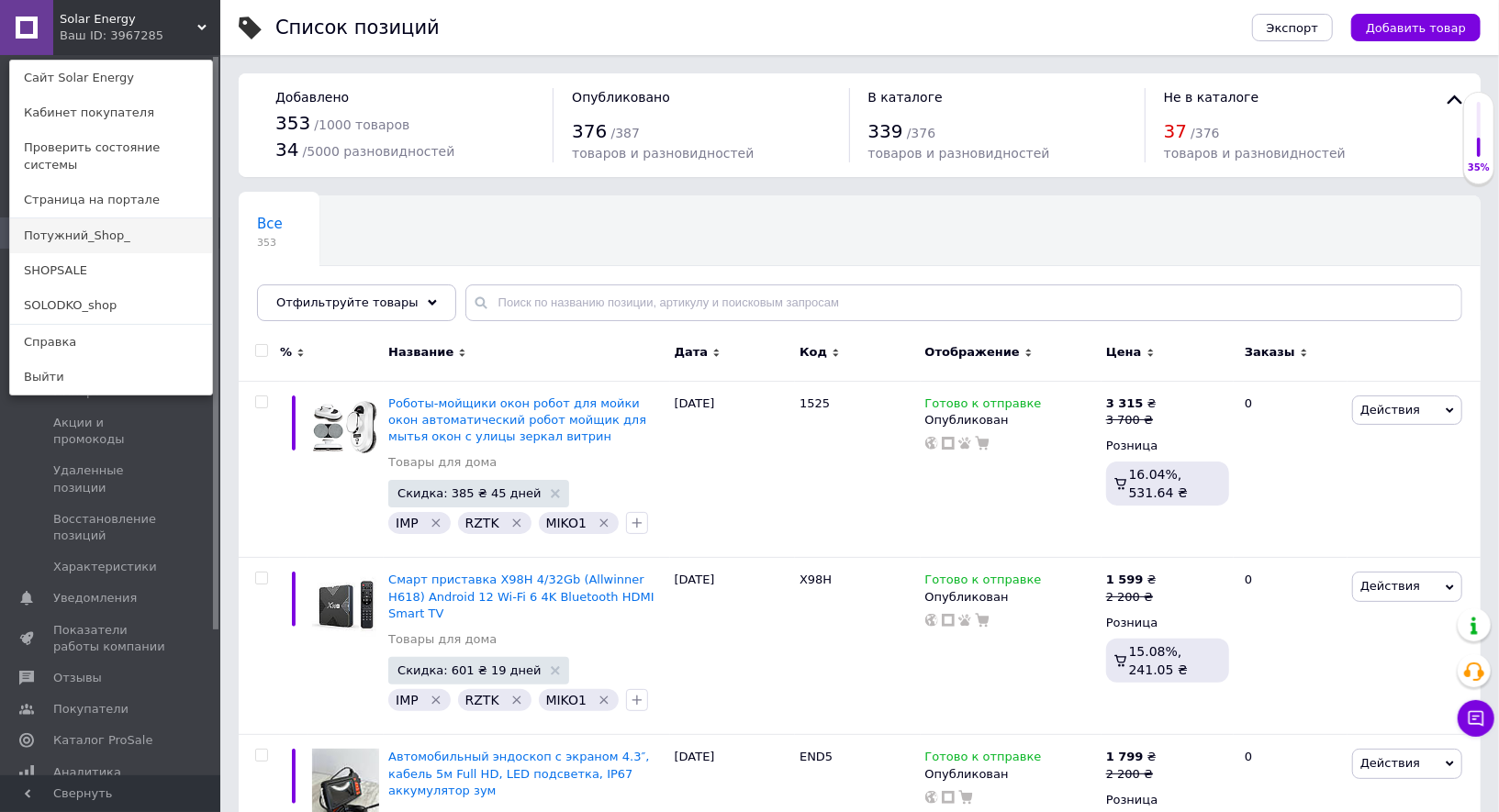
click at [119, 218] on link "Потужний_Shop_" at bounding box center [111, 236] width 202 height 35
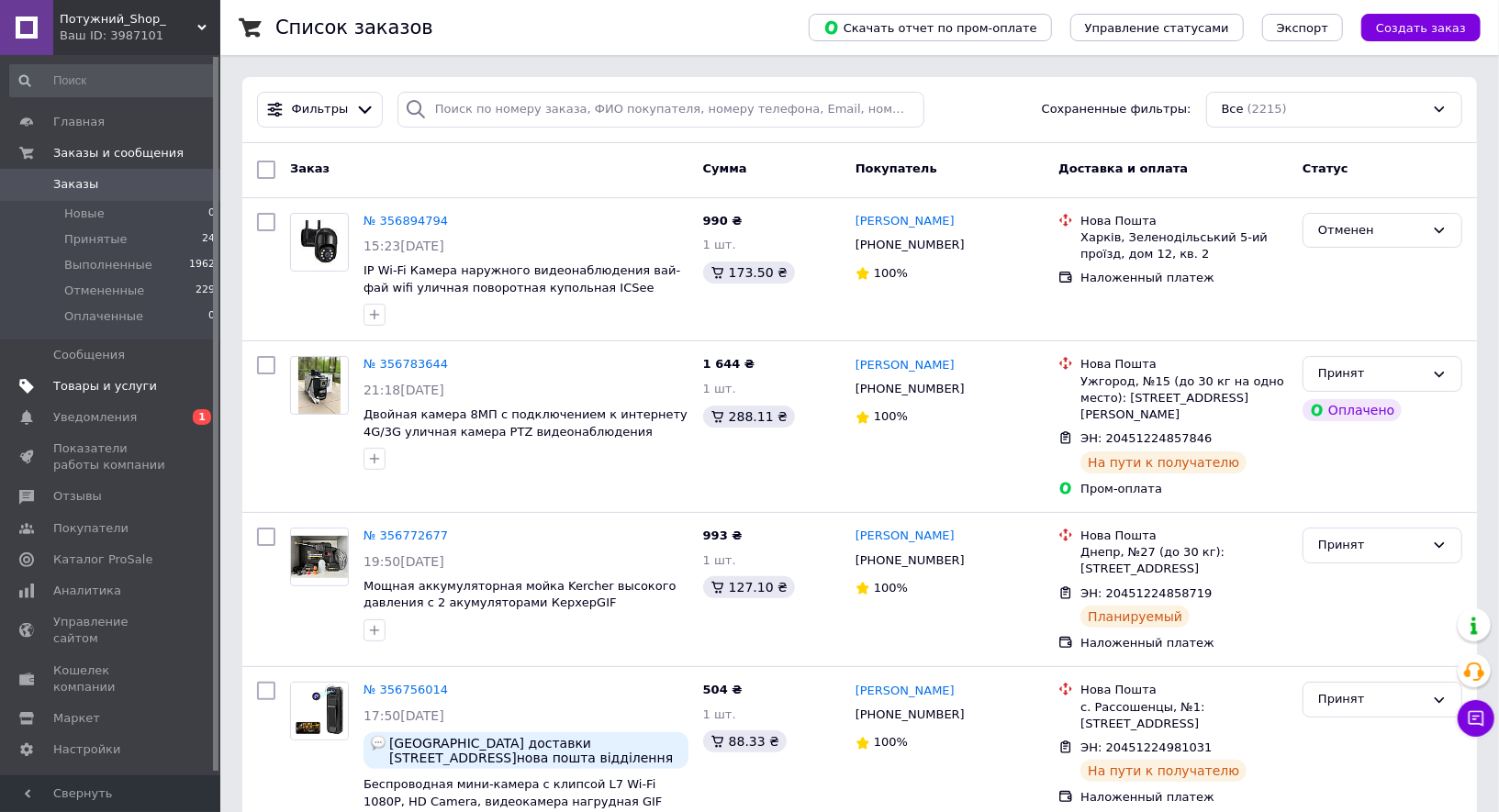
click at [126, 378] on span "Товары и услуги" at bounding box center [105, 386] width 104 height 17
